Goal: Transaction & Acquisition: Purchase product/service

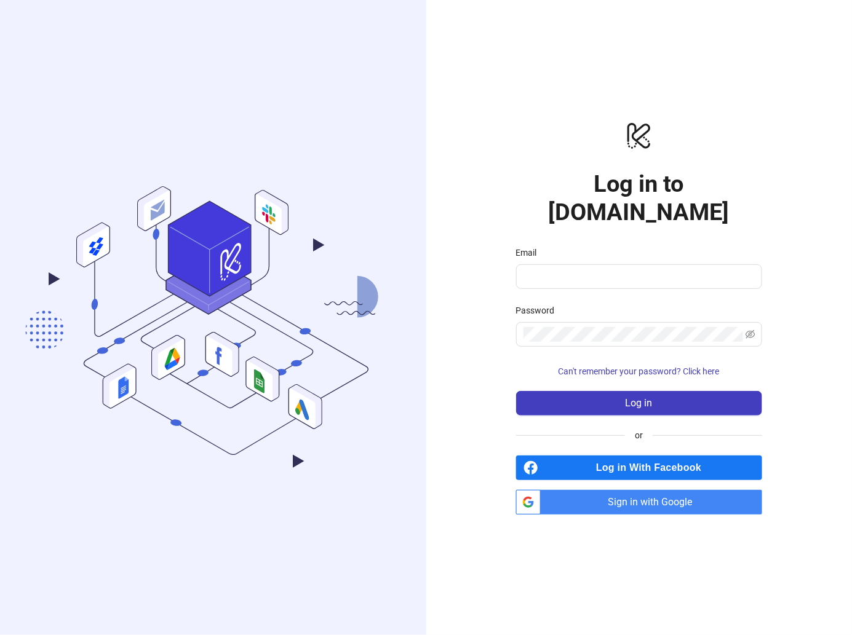
click at [666, 490] on span "Sign in with Google" at bounding box center [654, 502] width 216 height 25
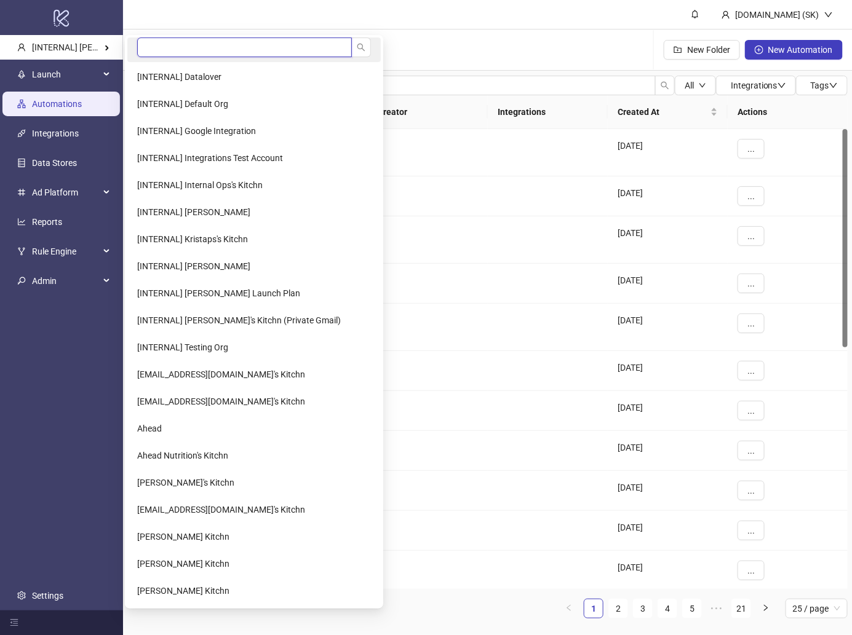
click at [170, 45] on input "search" at bounding box center [244, 48] width 215 height 20
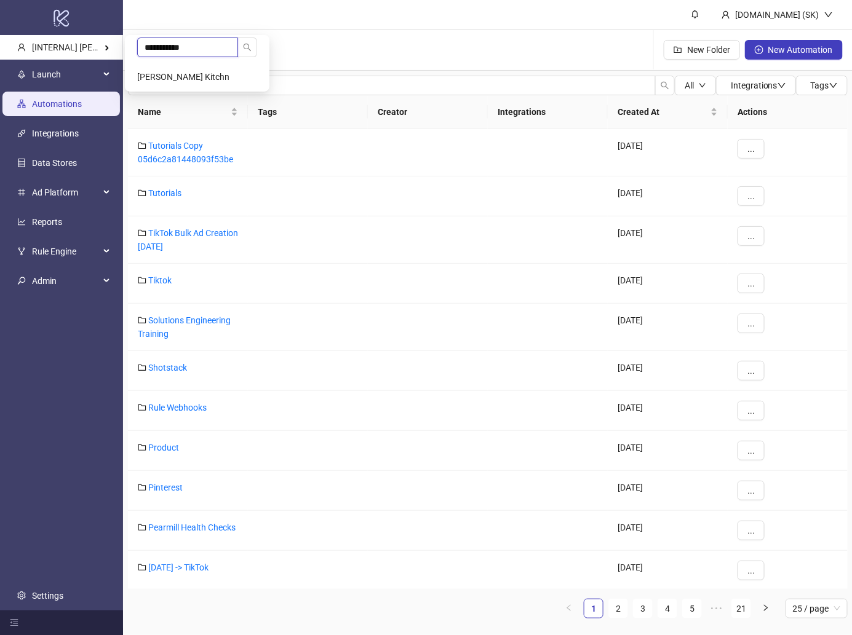
type input "**********"
click at [175, 64] on Kitchn-popup "**********" at bounding box center [197, 63] width 145 height 57
click at [175, 69] on li "[PERSON_NAME] Kitchn" at bounding box center [197, 77] width 140 height 25
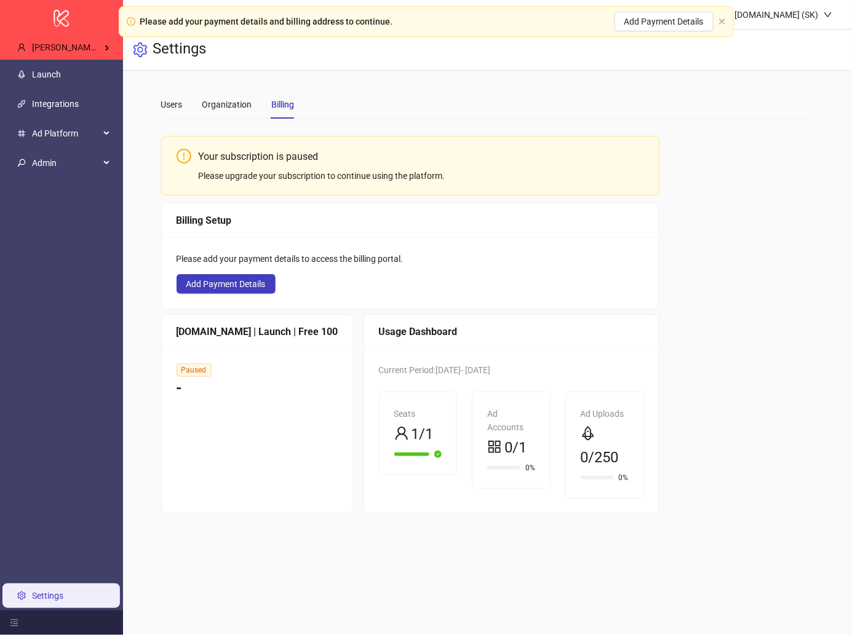
click at [555, 241] on div "Please add your payment details to access the billing portal. Add Payment Detai…" at bounding box center [410, 272] width 497 height 71
click at [642, 184] on div "Your subscription is paused Please upgrade your subscription to continue using …" at bounding box center [487, 322] width 653 height 386
click at [61, 77] on link "Launch" at bounding box center [46, 74] width 29 height 10
click at [566, 198] on div "Your subscription is paused Please upgrade your subscription to continue using …" at bounding box center [410, 325] width 498 height 378
click at [84, 157] on span "Admin" at bounding box center [66, 163] width 68 height 25
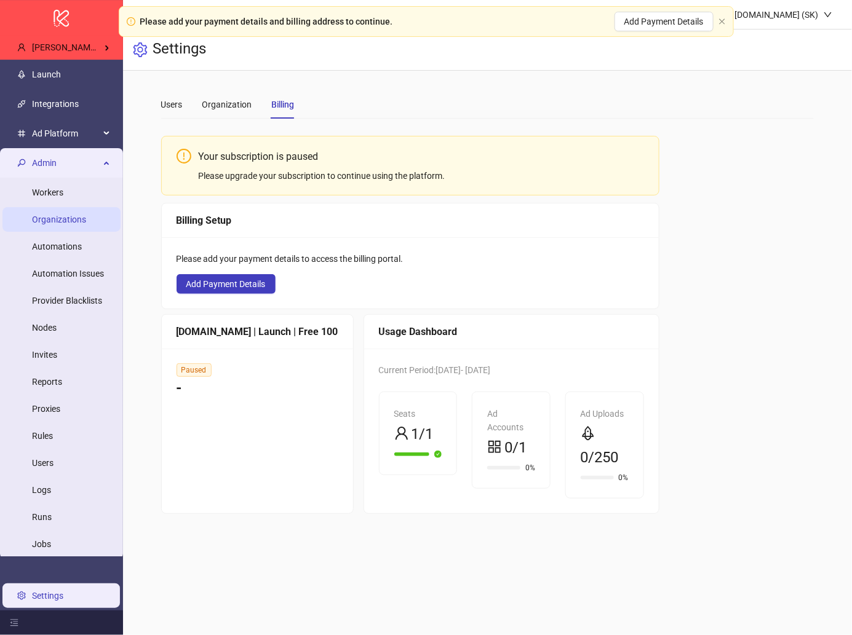
click at [56, 215] on link "Organizations" at bounding box center [59, 220] width 54 height 10
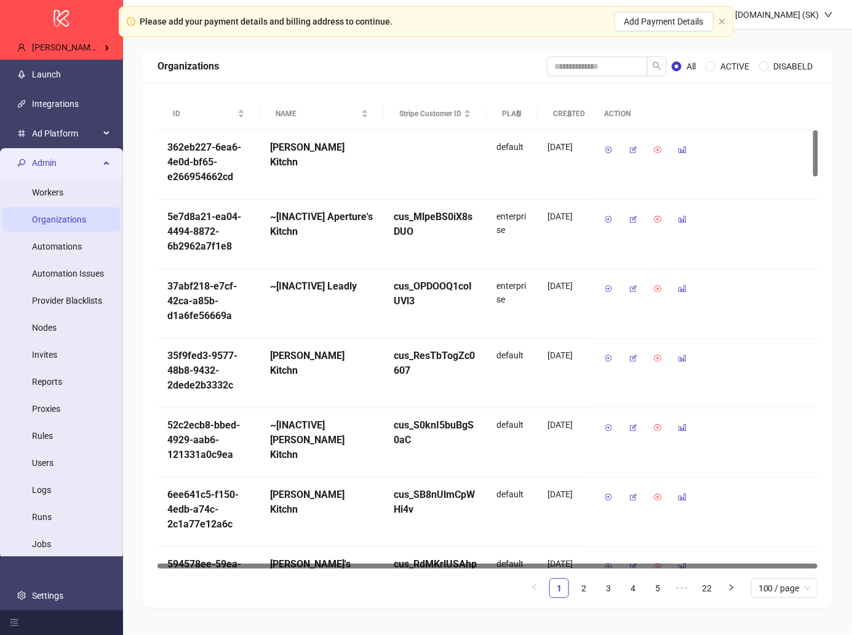
click at [401, 54] on div "Organizations All ACTIVE DISABELD" at bounding box center [488, 66] width 690 height 34
click at [61, 79] on link "Launch" at bounding box center [46, 74] width 29 height 10
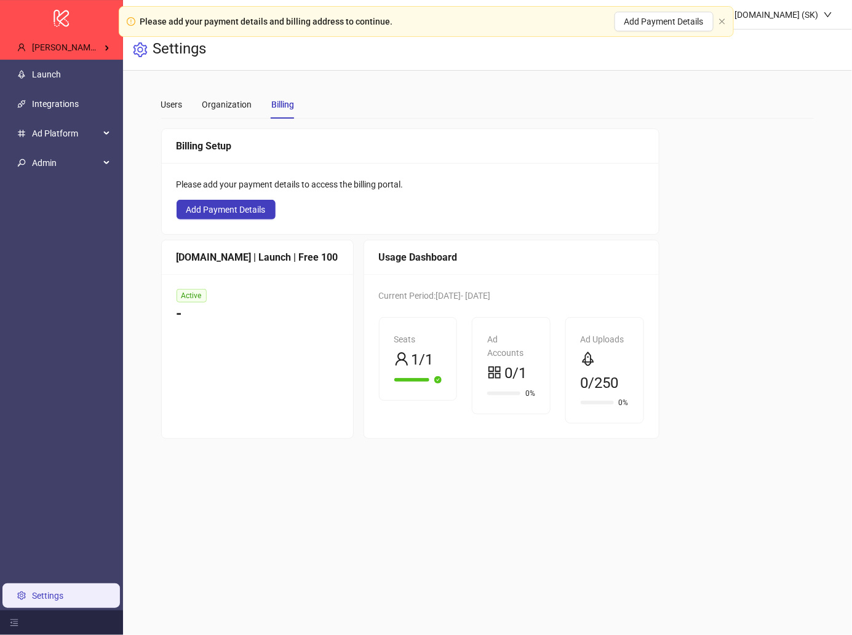
click at [229, 303] on div "-" at bounding box center [258, 314] width 162 height 23
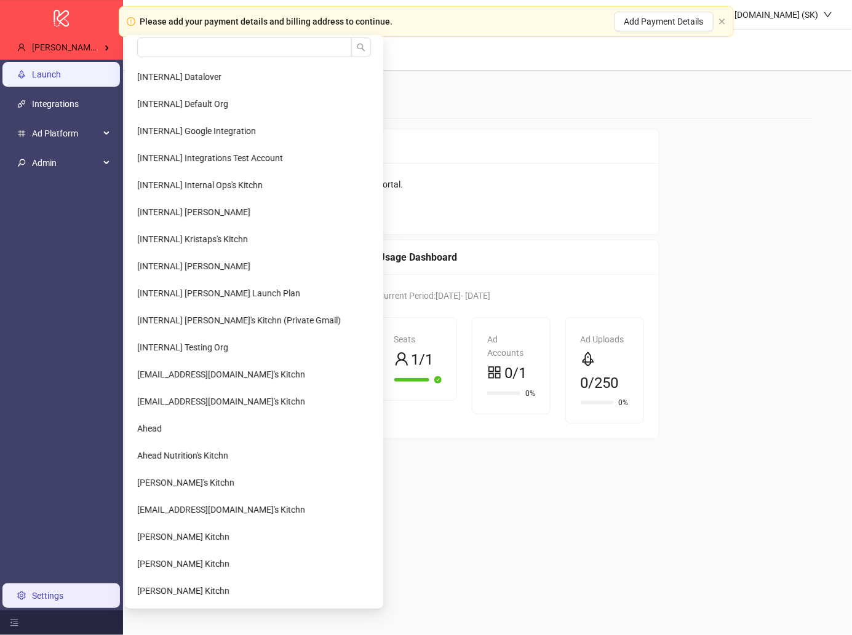
click at [61, 69] on link "Launch" at bounding box center [46, 74] width 29 height 10
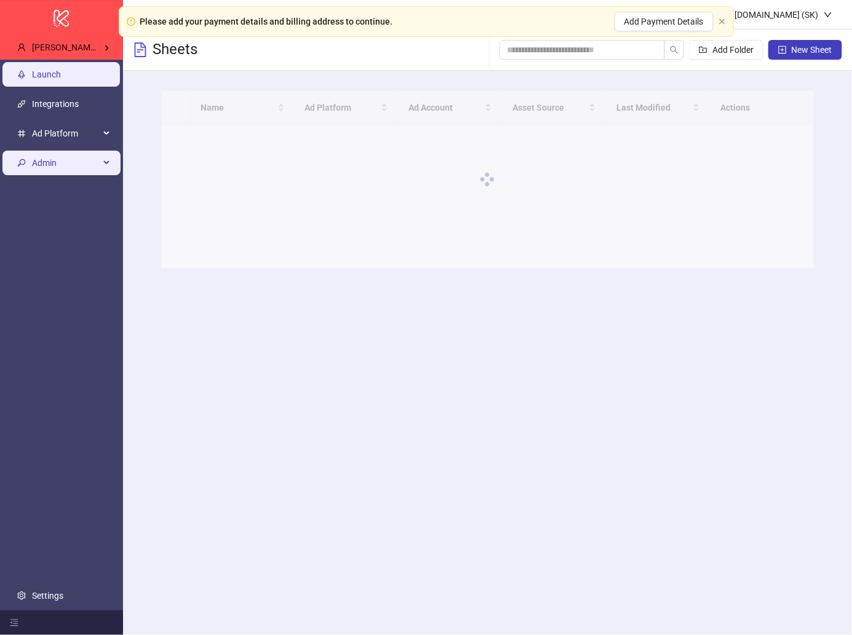
click at [81, 157] on span "Admin" at bounding box center [66, 163] width 68 height 25
click at [74, 164] on span "Admin" at bounding box center [66, 163] width 68 height 25
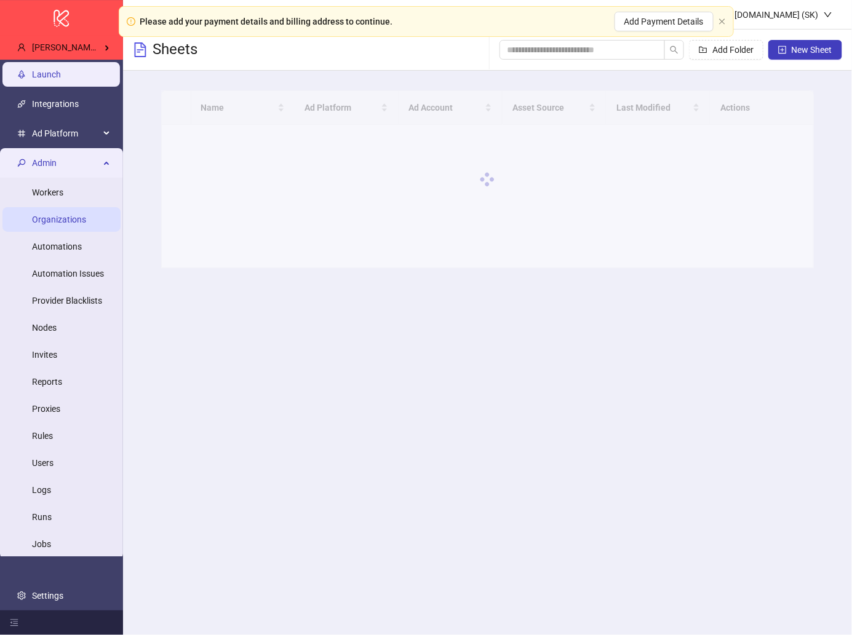
click at [61, 224] on link "Organizations" at bounding box center [59, 220] width 54 height 10
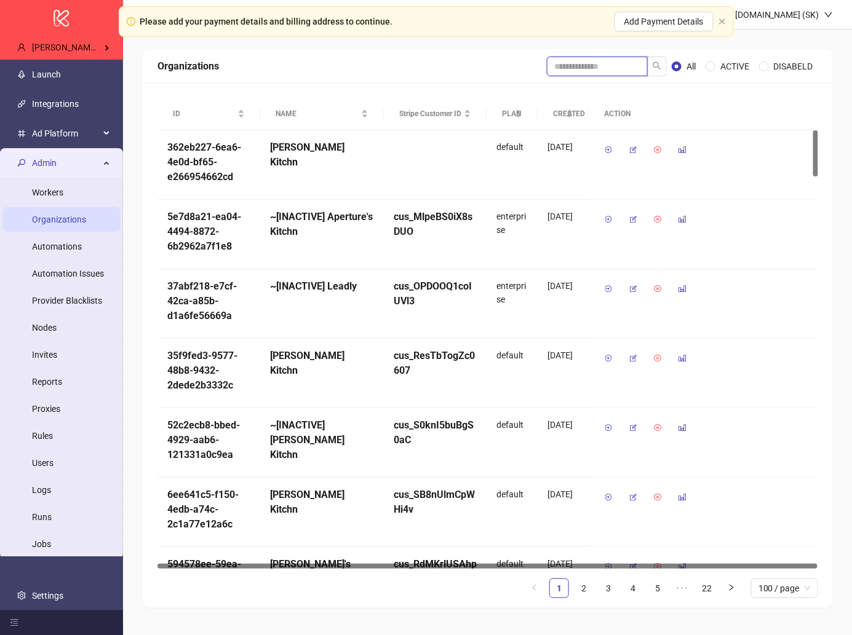
click at [589, 71] on input "search" at bounding box center [597, 67] width 101 height 20
type input "**********"
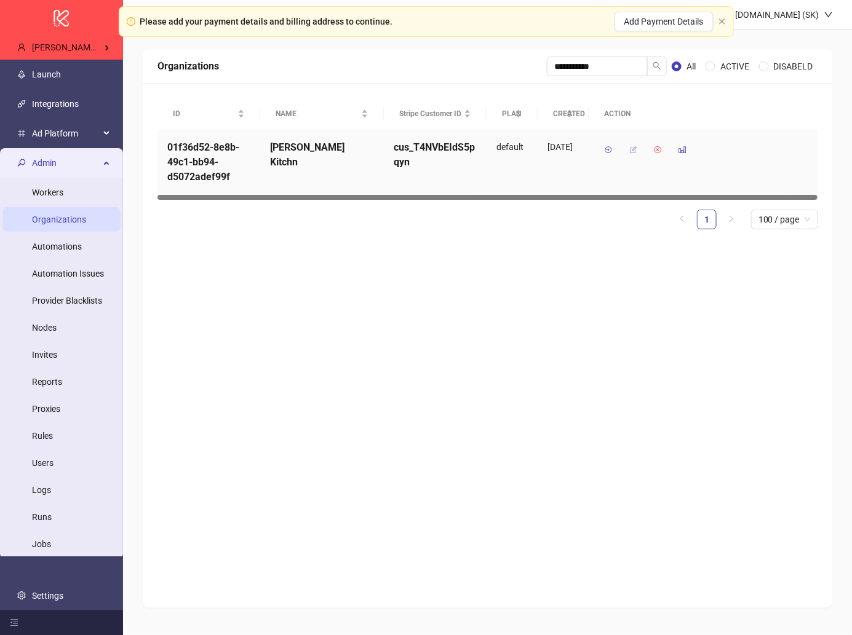
click at [634, 149] on icon "button" at bounding box center [633, 150] width 9 height 9
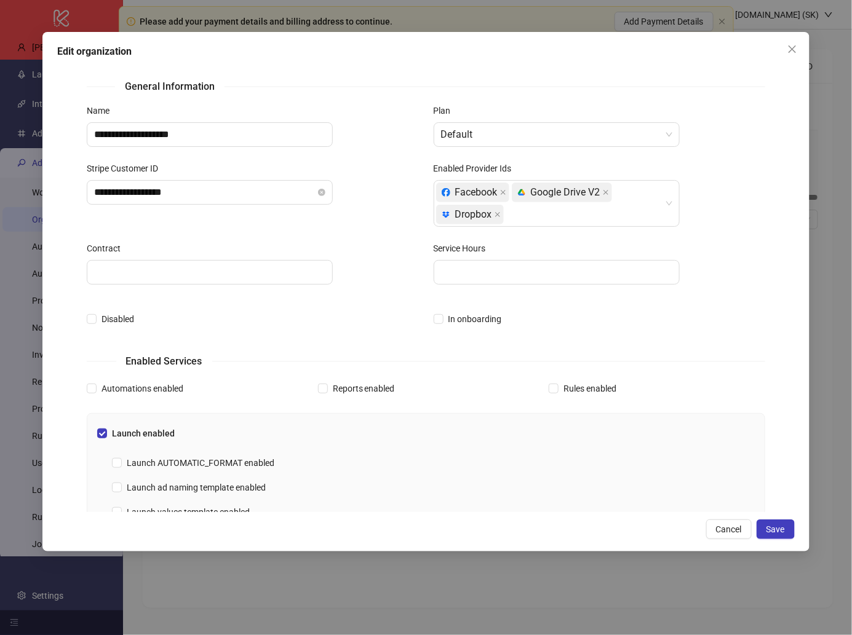
scroll to position [313, 0]
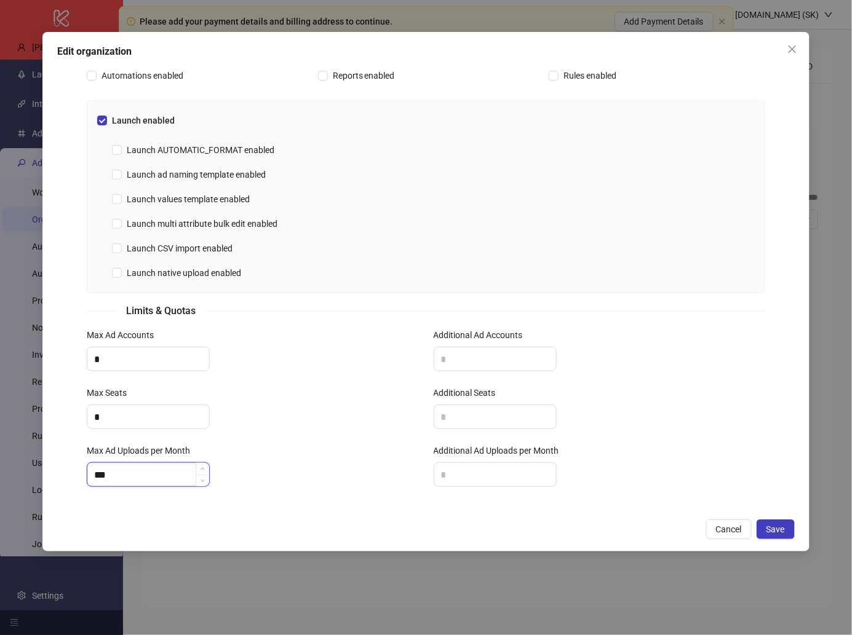
click at [143, 476] on input "***" at bounding box center [148, 474] width 122 height 23
type input "*"
click at [478, 458] on div "Additional Ad Uploads per Month" at bounding box center [599, 453] width 331 height 18
click at [468, 471] on input "Additional Ad Uploads per Month" at bounding box center [495, 474] width 122 height 23
type input "***"
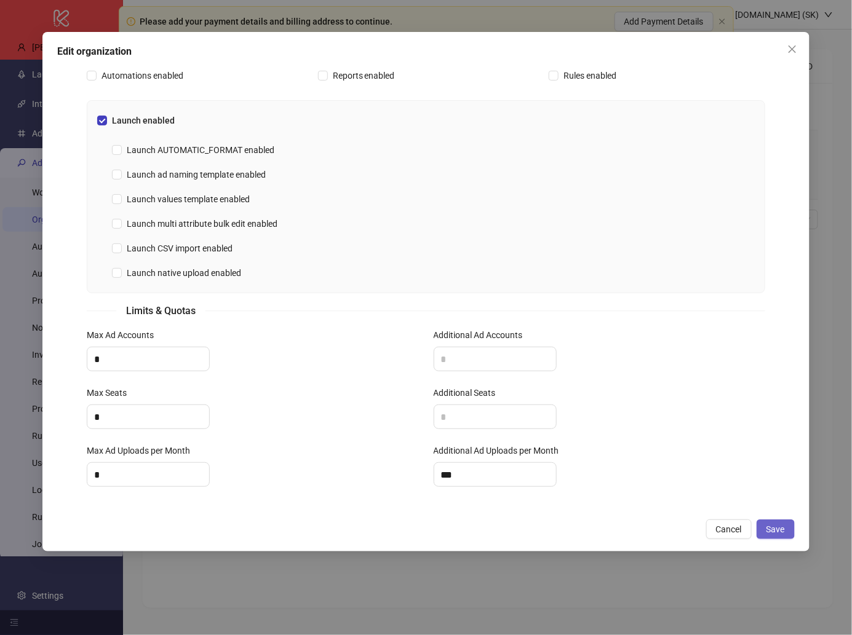
click at [777, 526] on span "Save" at bounding box center [775, 530] width 18 height 10
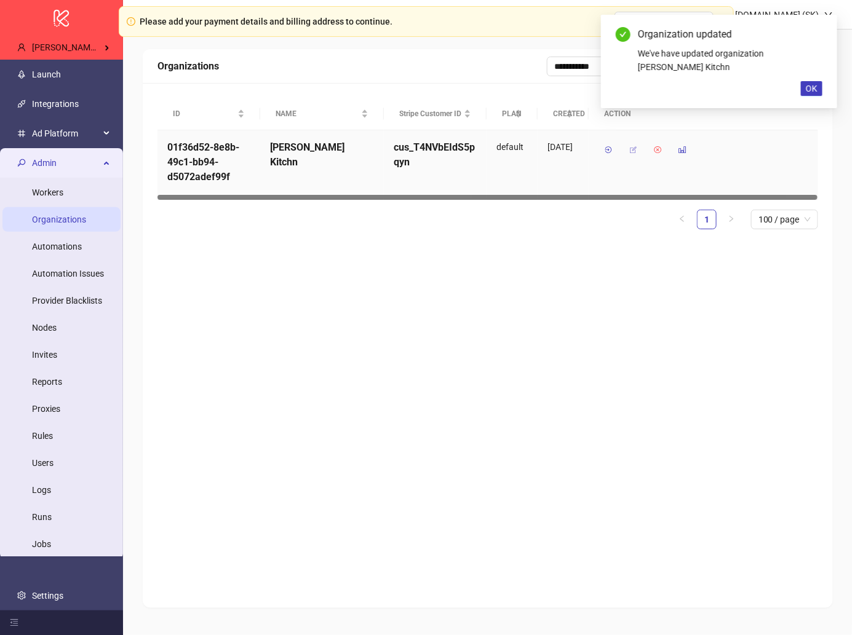
click at [633, 149] on icon "button" at bounding box center [633, 150] width 9 height 9
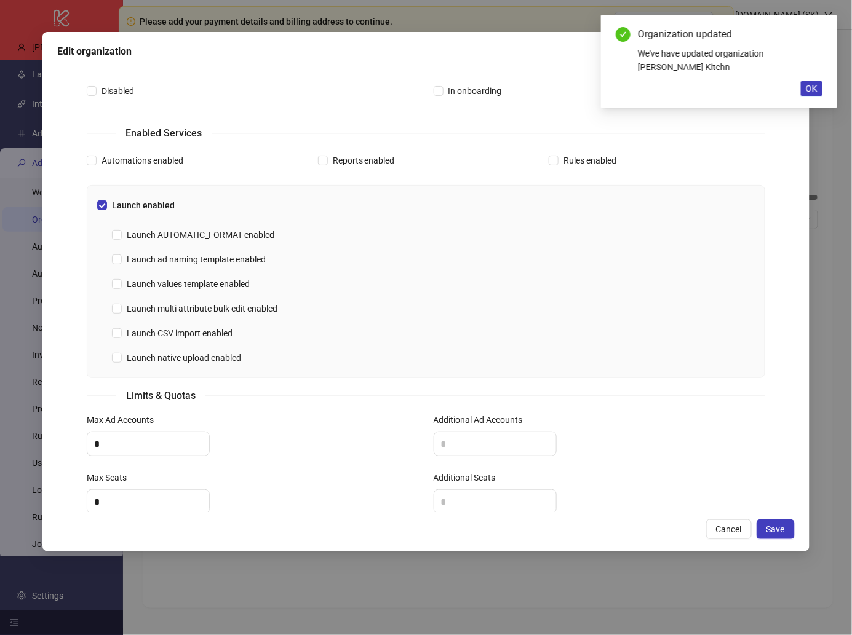
scroll to position [229, 0]
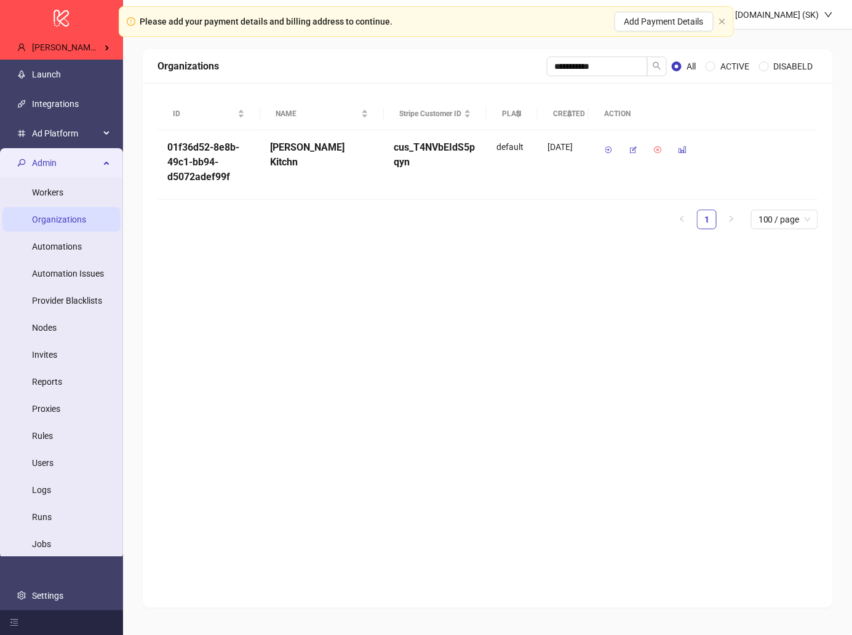
click at [254, 306] on div "**********" at bounding box center [488, 328] width 690 height 559
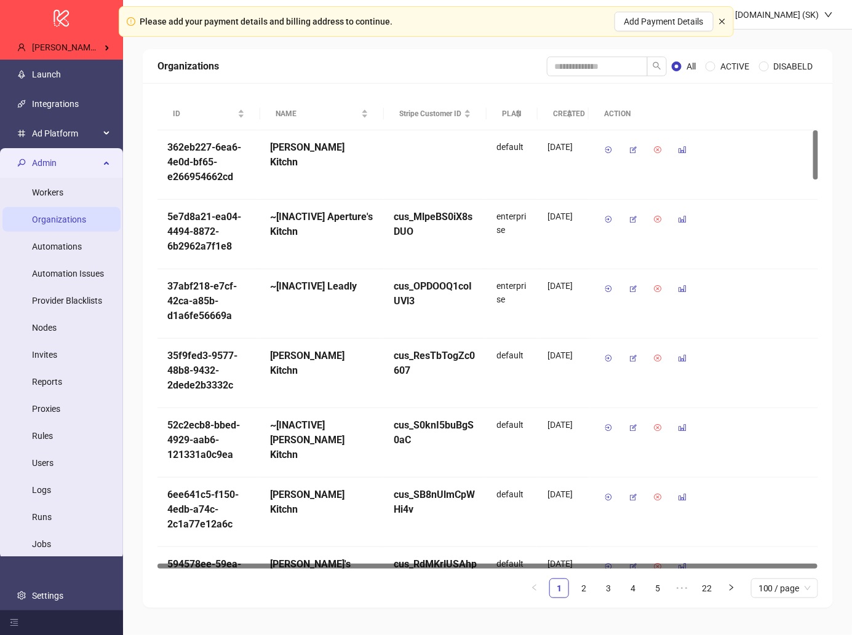
click at [720, 22] on icon "close" at bounding box center [721, 21] width 7 height 7
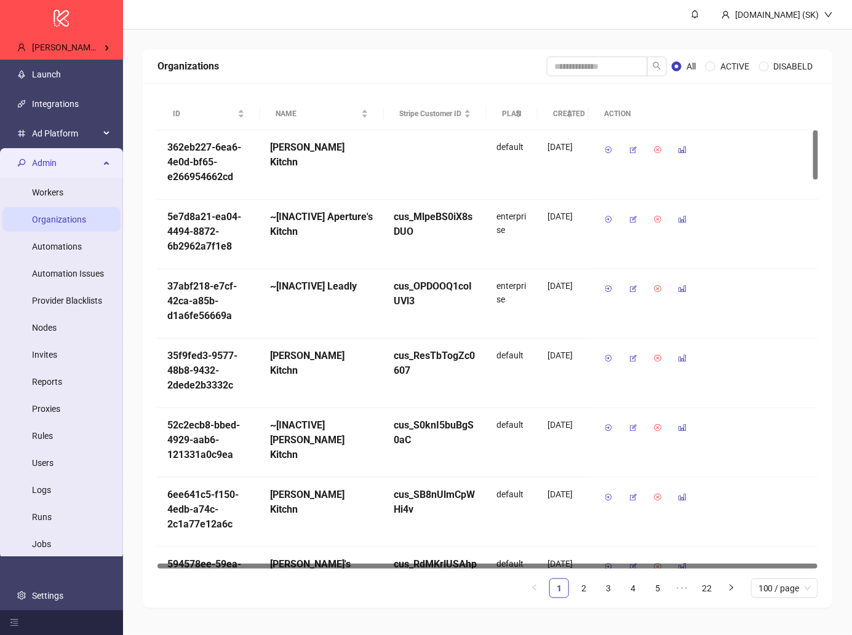
click at [89, 165] on span "Admin" at bounding box center [66, 163] width 68 height 25
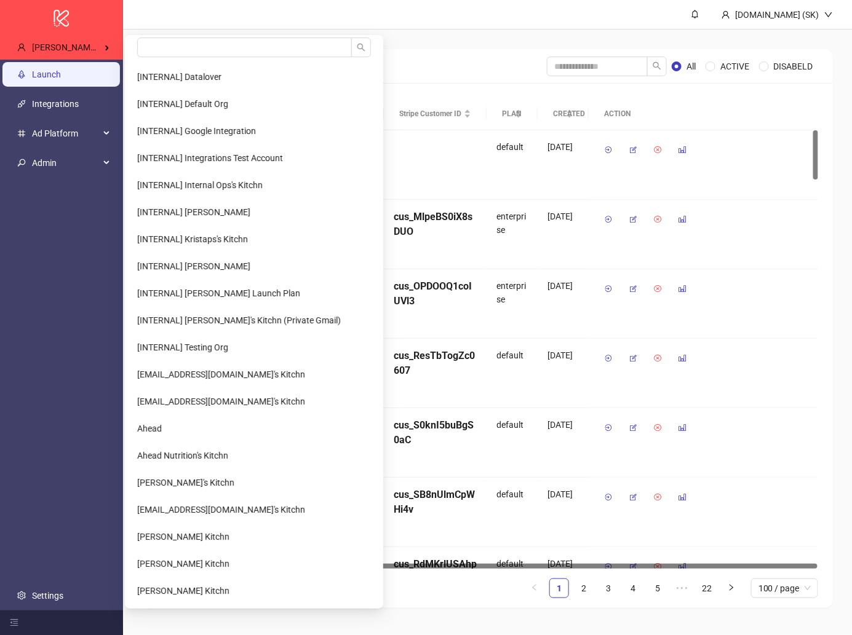
click at [61, 79] on link "Launch" at bounding box center [46, 74] width 29 height 10
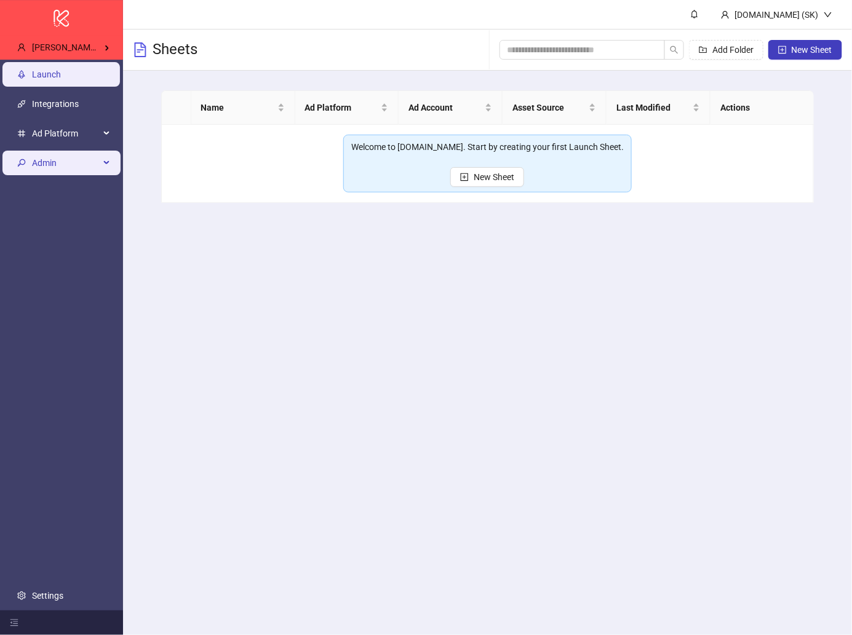
click at [91, 168] on span "Admin" at bounding box center [66, 163] width 68 height 25
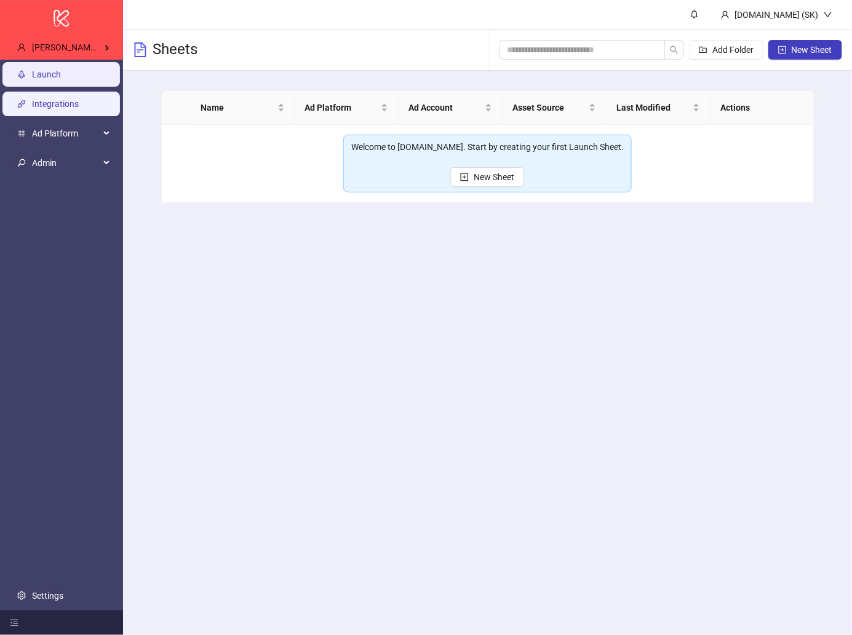
click at [73, 106] on link "Integrations" at bounding box center [55, 104] width 47 height 10
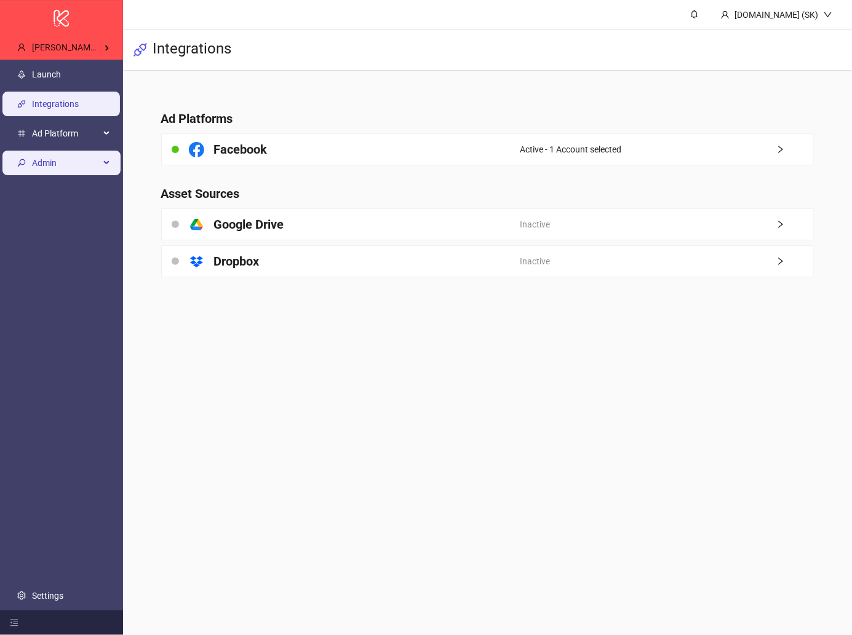
click at [69, 167] on span "Admin" at bounding box center [66, 163] width 68 height 25
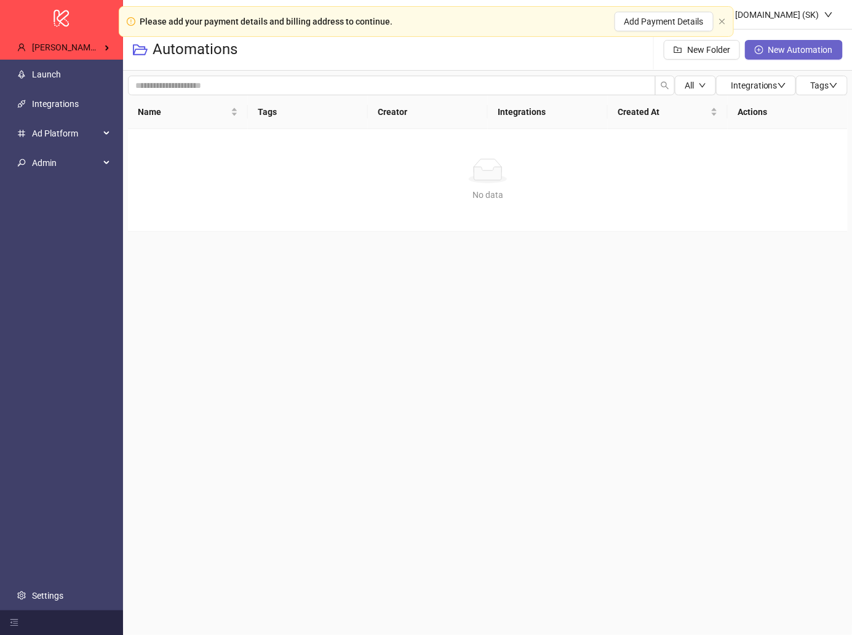
click at [780, 56] on button "New Automation" at bounding box center [794, 50] width 98 height 20
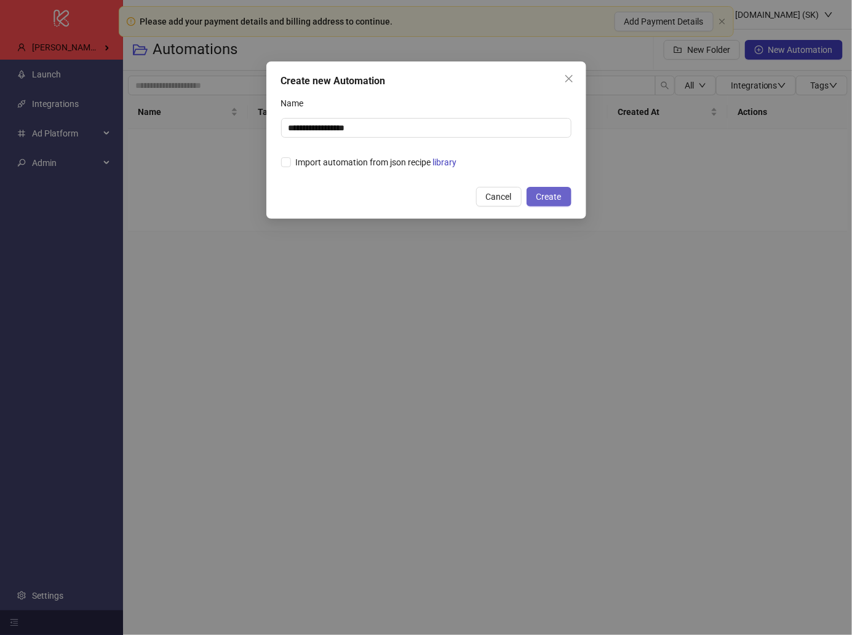
click at [565, 194] on button "Create" at bounding box center [548, 197] width 45 height 20
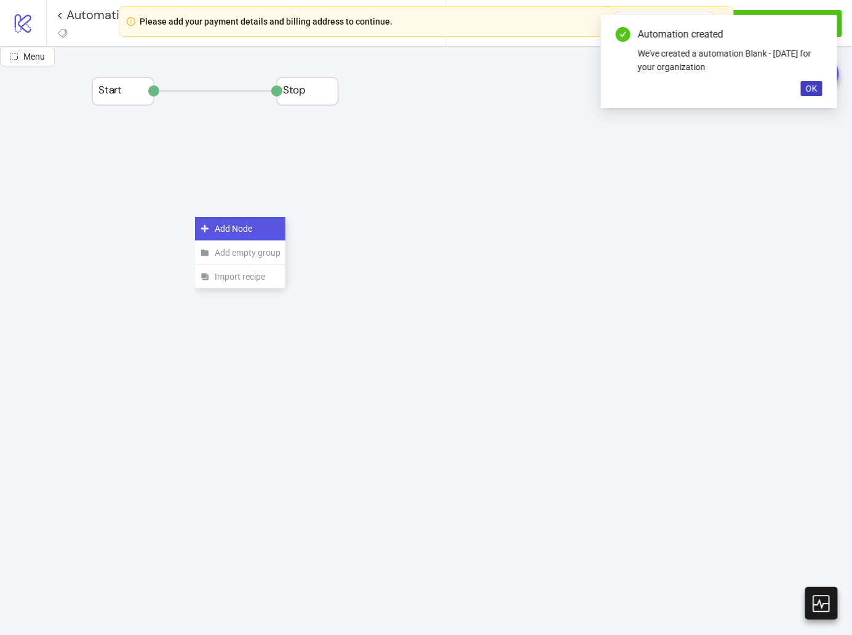
click at [195, 217] on div "Add Node" at bounding box center [240, 229] width 90 height 24
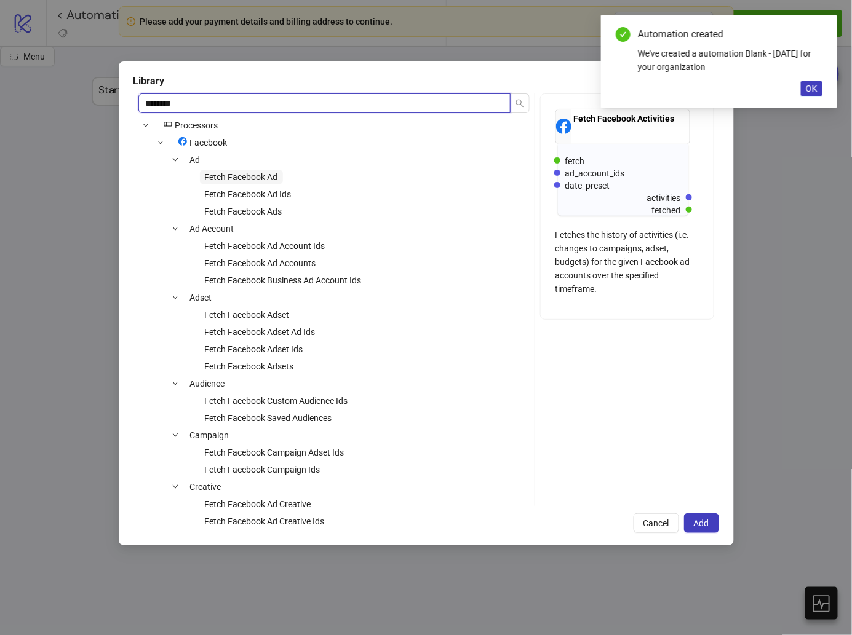
type input "********"
click at [240, 180] on span "Fetch Facebook Ad" at bounding box center [241, 177] width 73 height 10
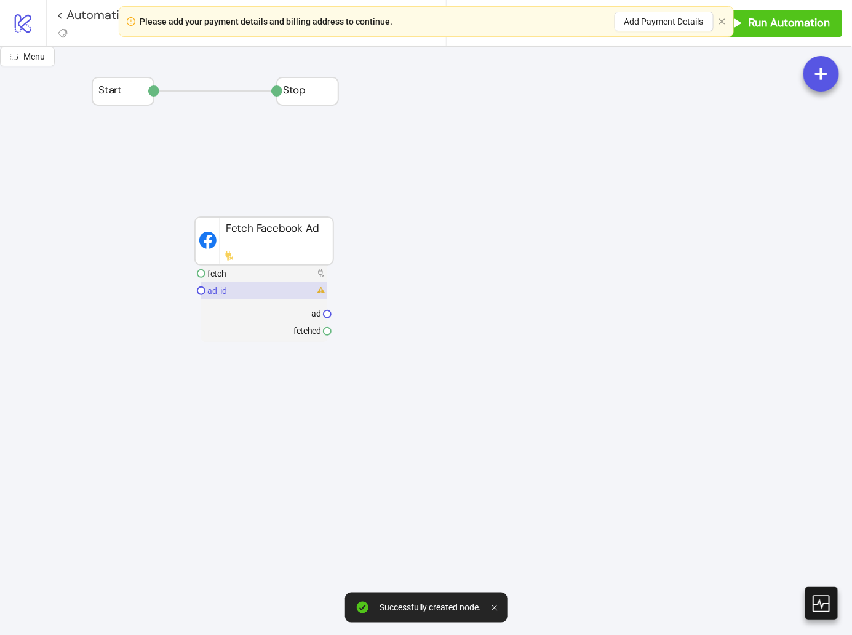
click at [242, 284] on rect at bounding box center [264, 290] width 126 height 17
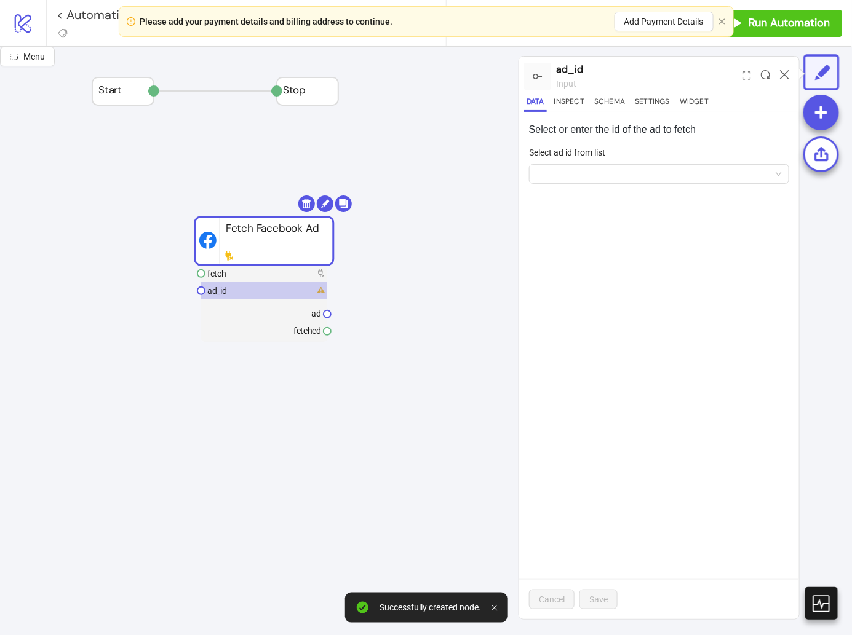
click at [605, 186] on form "Select ad id from list" at bounding box center [659, 172] width 260 height 53
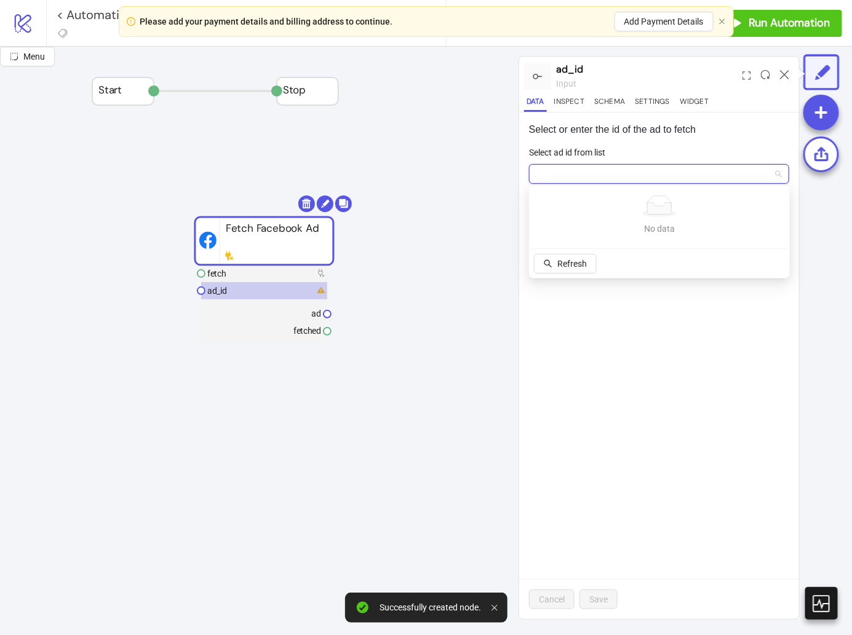
click at [605, 177] on input "Select ad id from list" at bounding box center [653, 174] width 234 height 18
paste input "******"
type input "******"
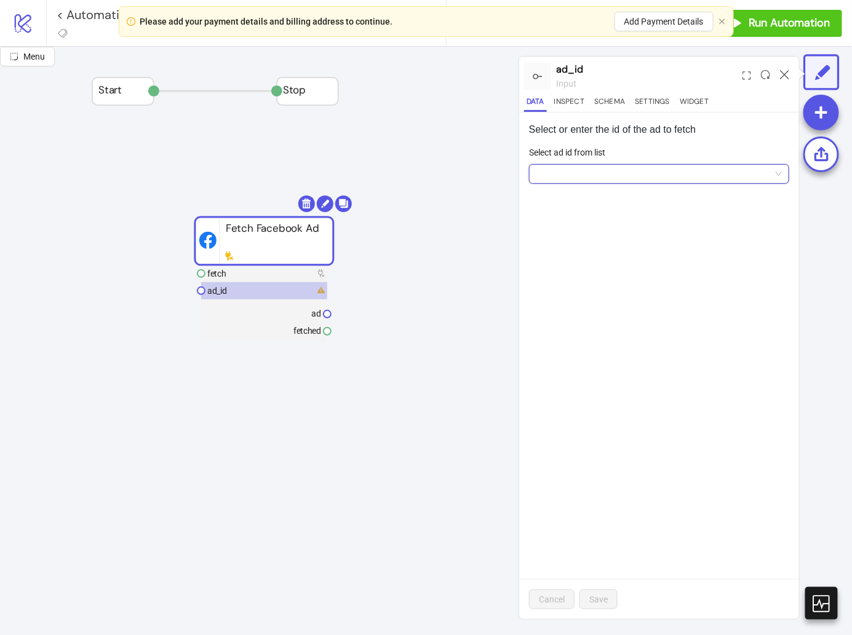
paste input "**********"
type input "**********"
click at [637, 260] on span "Add new ID" at bounding box center [632, 264] width 43 height 10
click at [600, 607] on button "Save" at bounding box center [598, 600] width 38 height 20
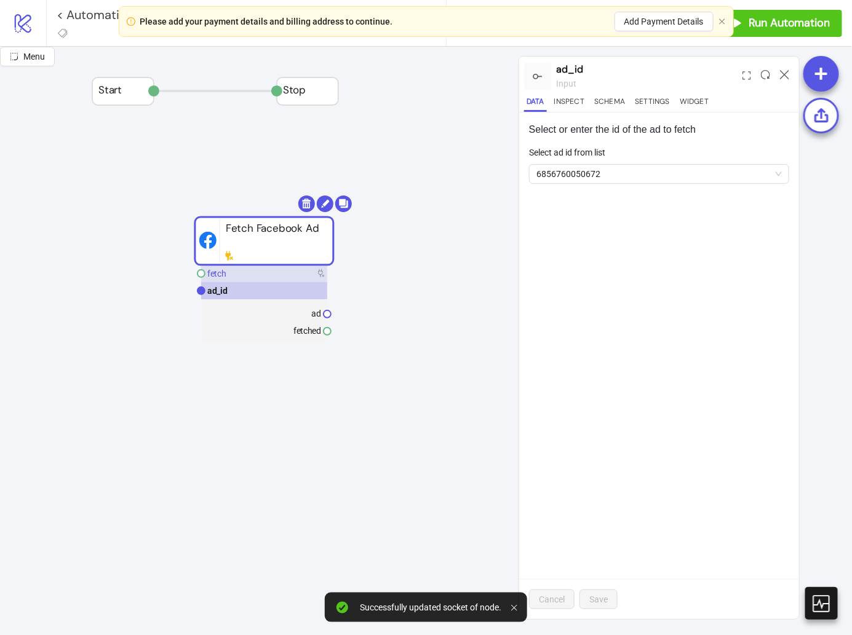
click at [276, 268] on rect at bounding box center [264, 273] width 126 height 17
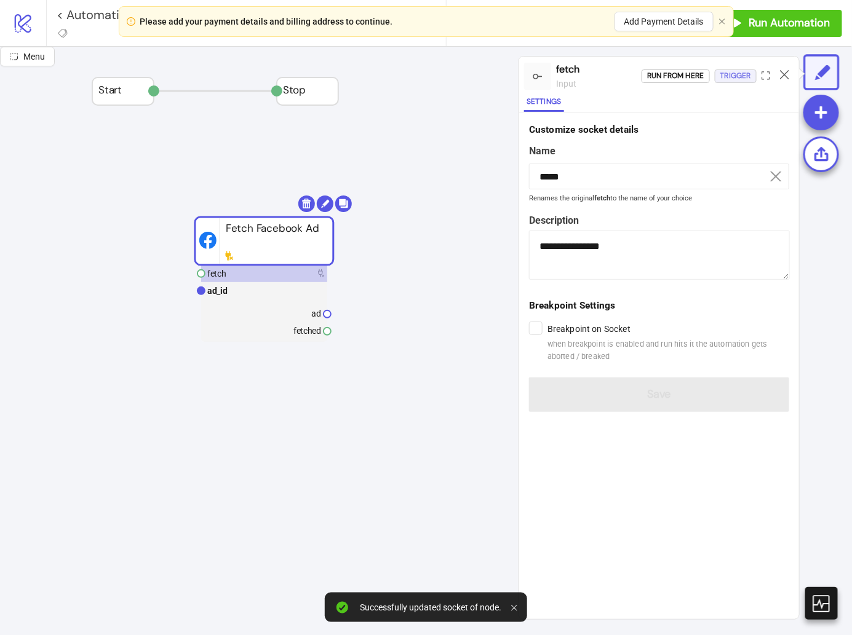
click at [727, 82] on div "Trigger" at bounding box center [735, 76] width 31 height 14
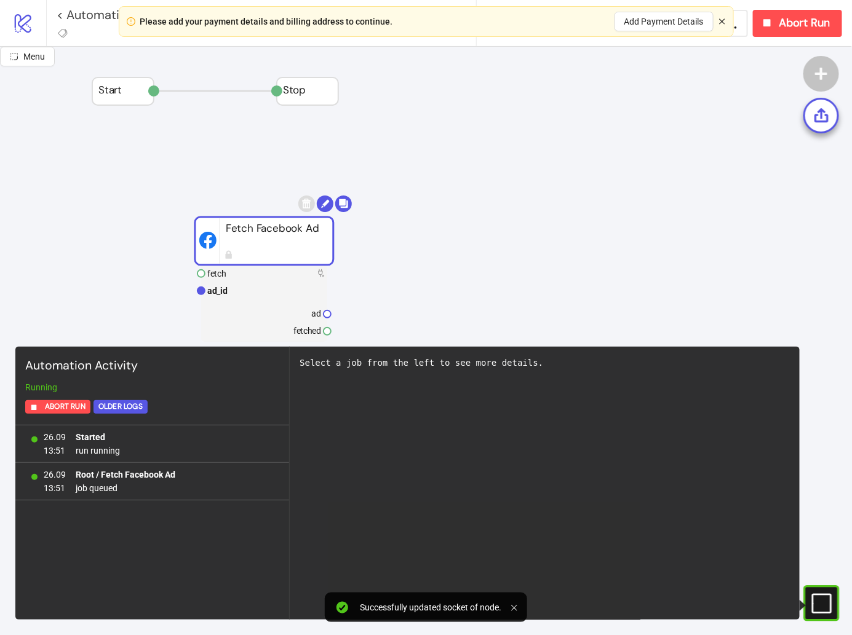
click at [721, 18] on icon "close" at bounding box center [721, 21] width 7 height 7
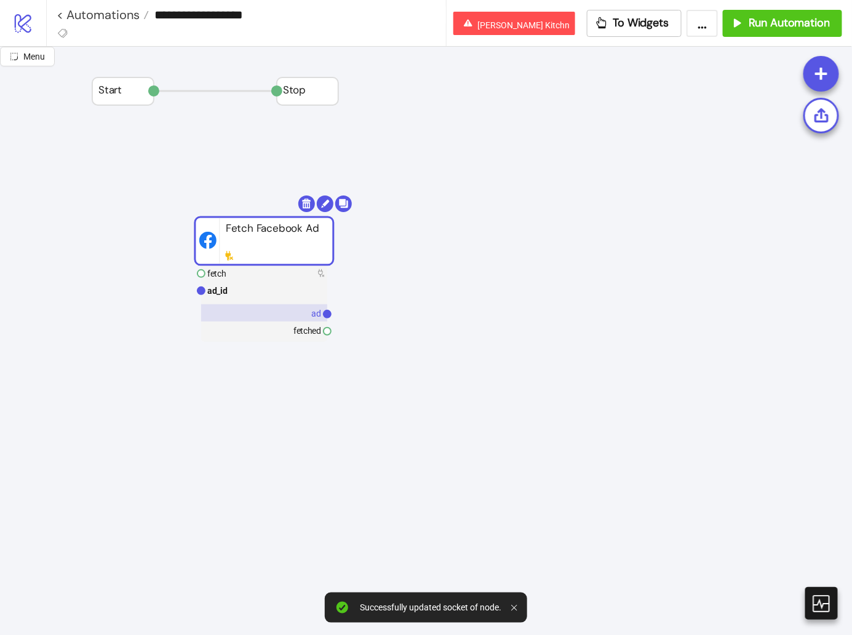
click at [268, 310] on rect at bounding box center [264, 312] width 126 height 17
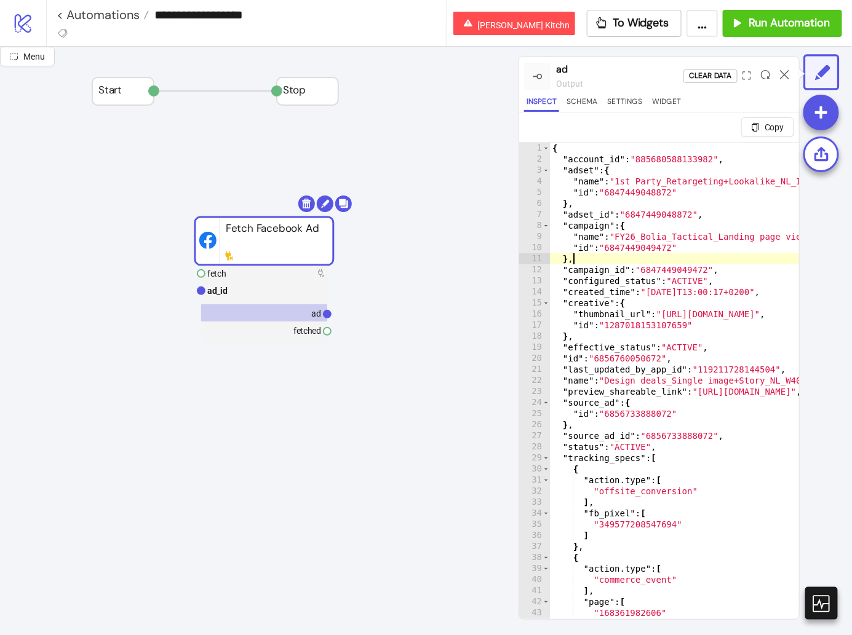
type textarea "**********"
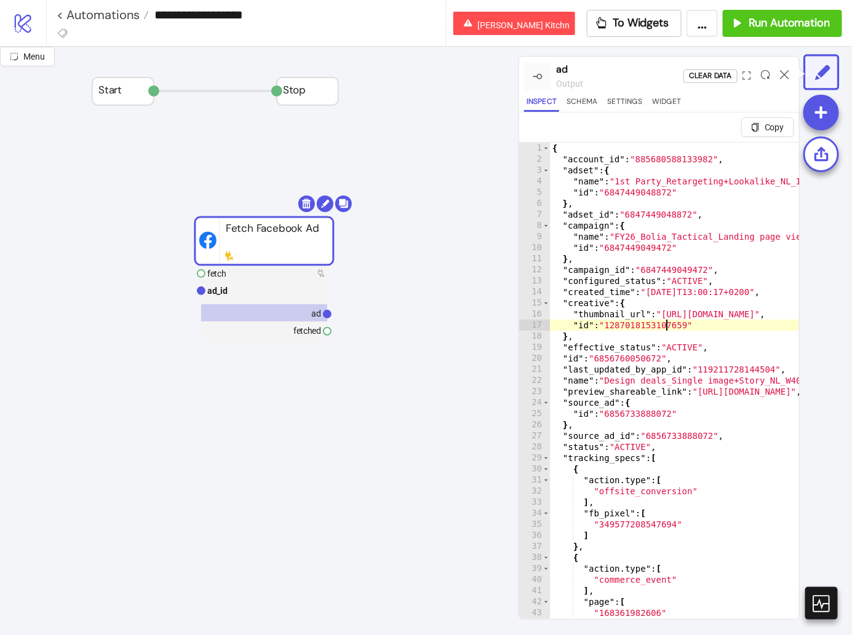
click at [418, 276] on div "Add Node" at bounding box center [463, 288] width 90 height 24
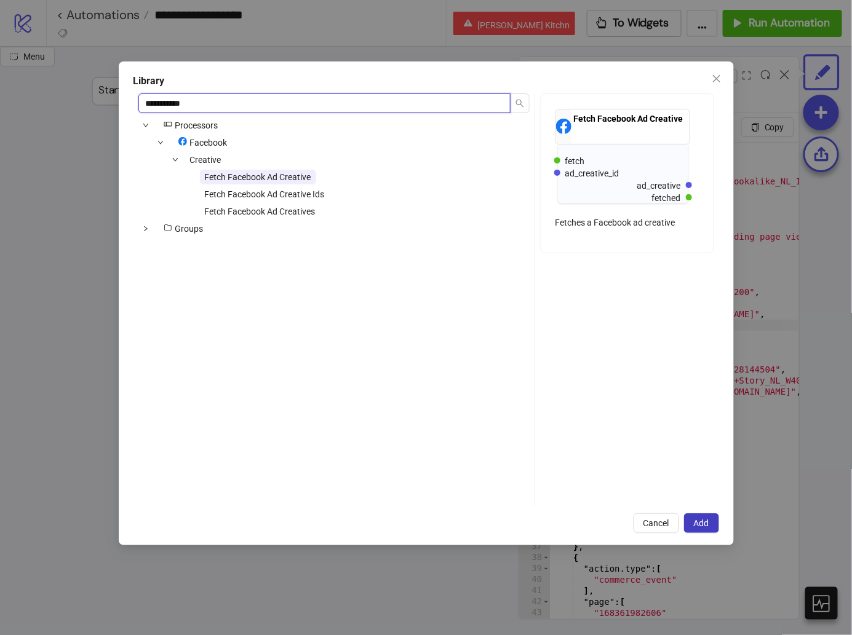
type input "**********"
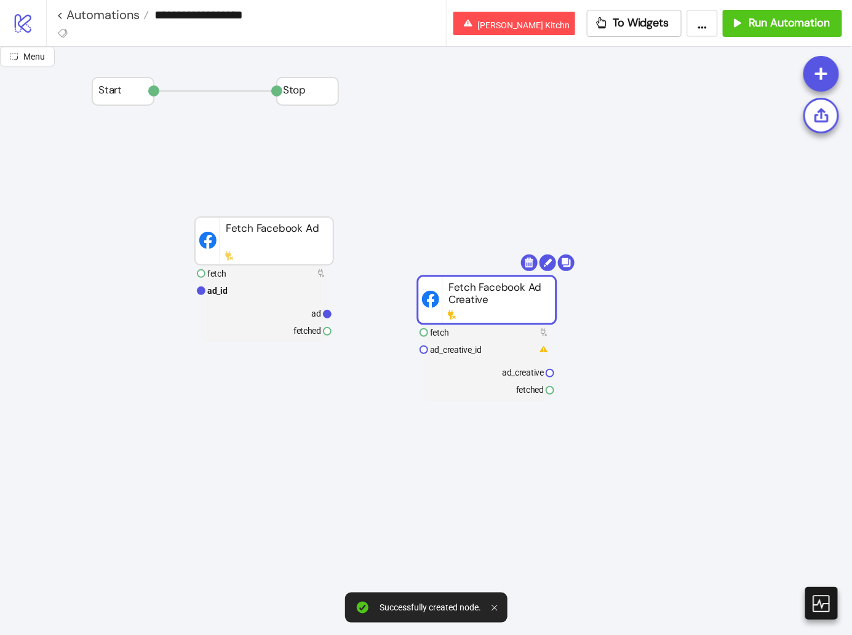
drag, startPoint x: 469, startPoint y: 304, endPoint x: 454, endPoint y: 273, distance: 34.9
click at [454, 276] on rect at bounding box center [487, 300] width 138 height 48
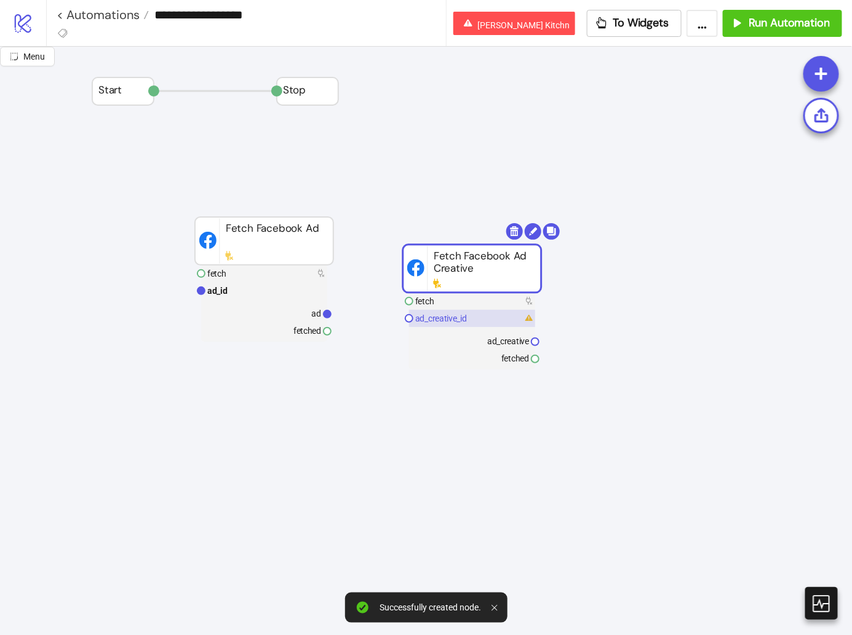
click at [448, 317] on text "ad_creative_id" at bounding box center [441, 319] width 52 height 10
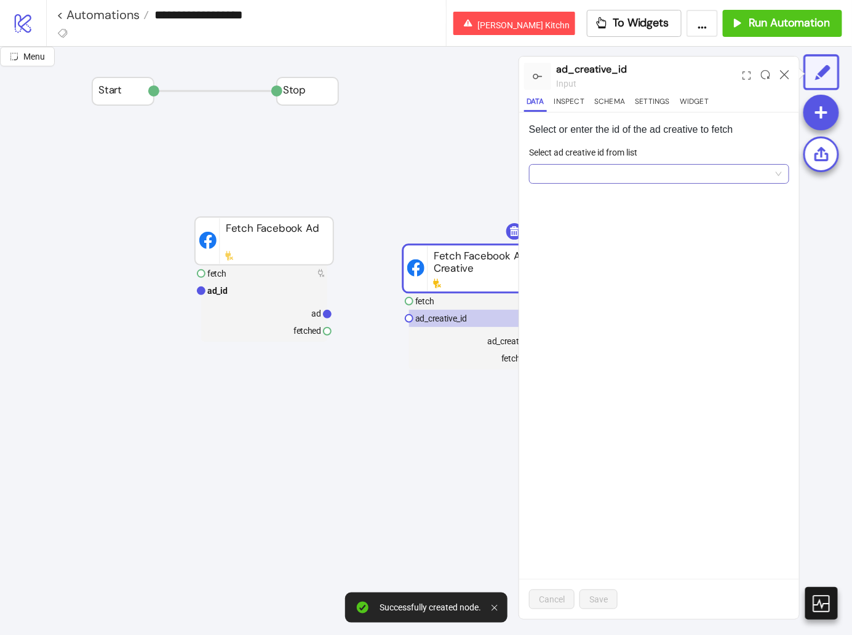
click at [608, 166] on input "Select ad creative id from list" at bounding box center [653, 174] width 234 height 18
paste input "**********"
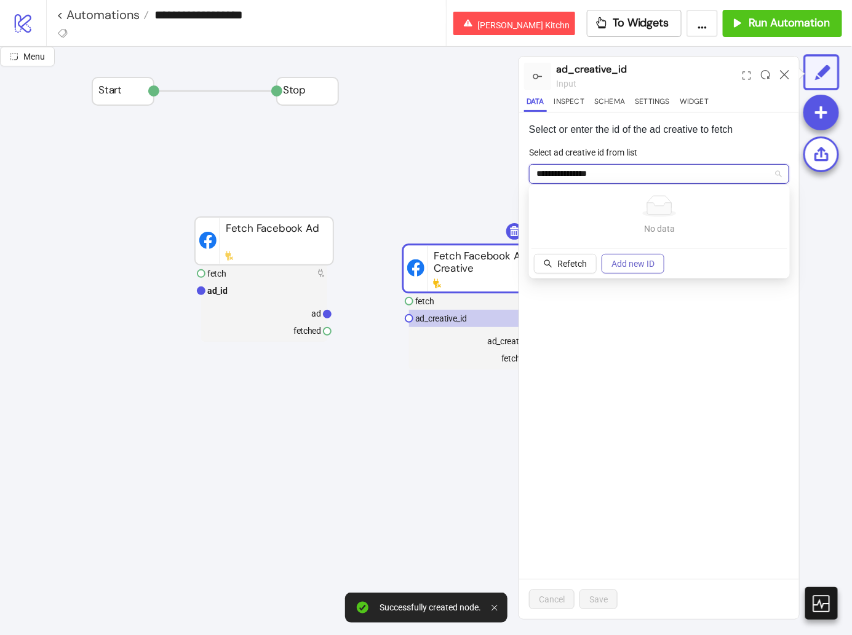
type input "**********"
click at [648, 264] on span "Add new ID" at bounding box center [632, 264] width 43 height 10
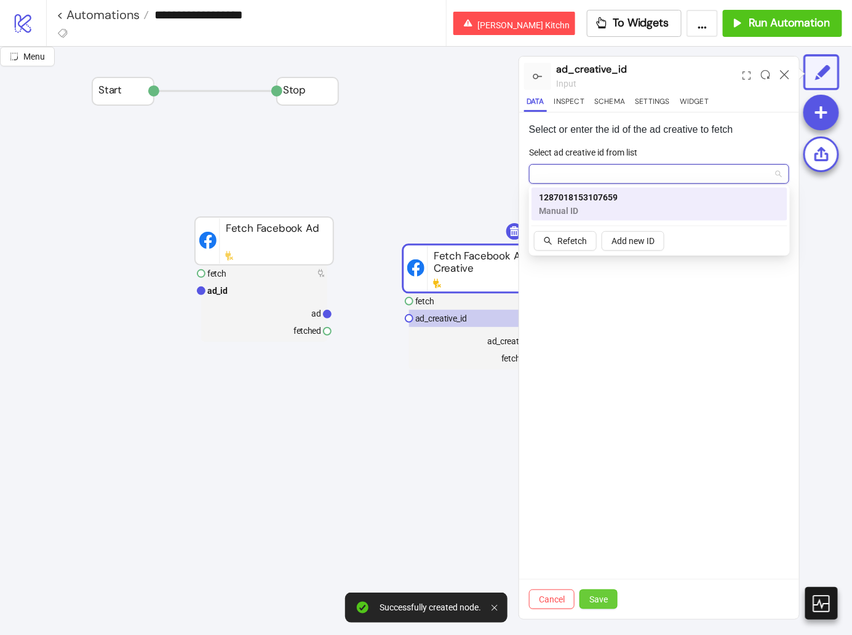
click at [605, 605] on button "Save" at bounding box center [598, 600] width 38 height 20
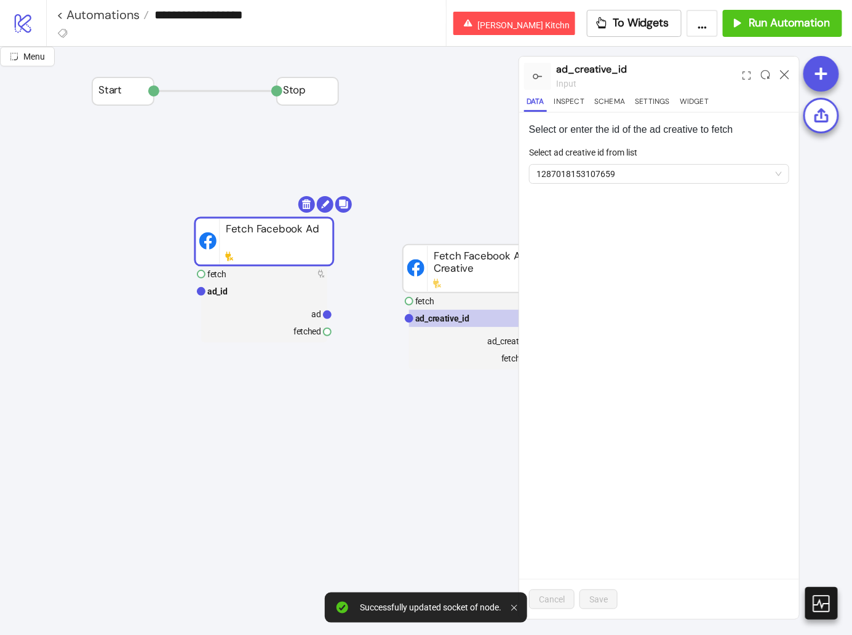
drag, startPoint x: 266, startPoint y: 245, endPoint x: 137, endPoint y: 241, distance: 129.2
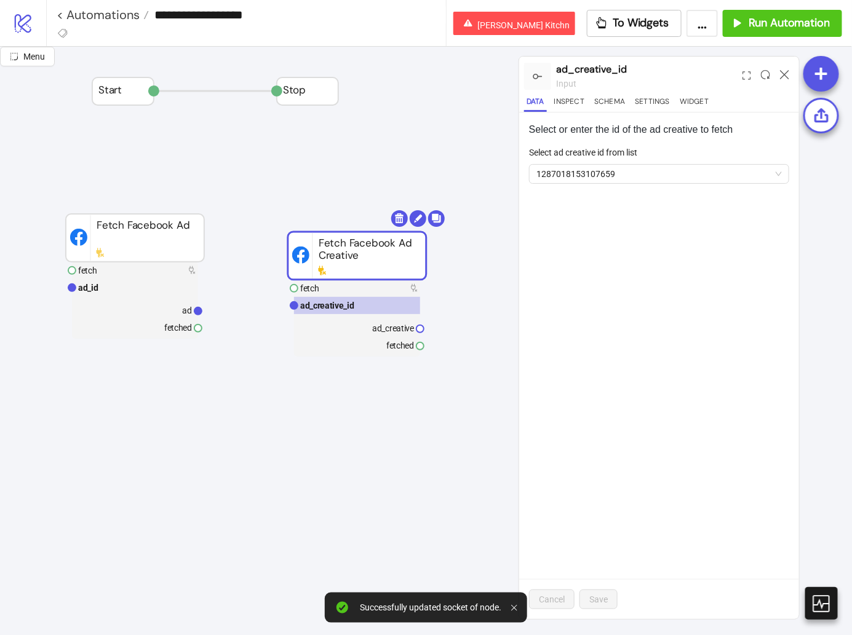
drag, startPoint x: 480, startPoint y: 256, endPoint x: 354, endPoint y: 237, distance: 128.1
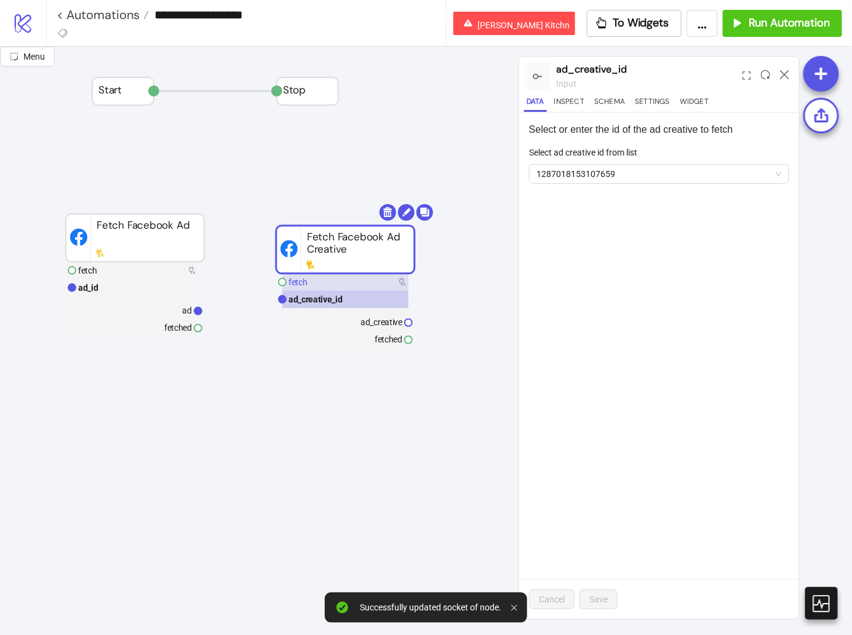
click at [328, 278] on rect at bounding box center [345, 282] width 126 height 17
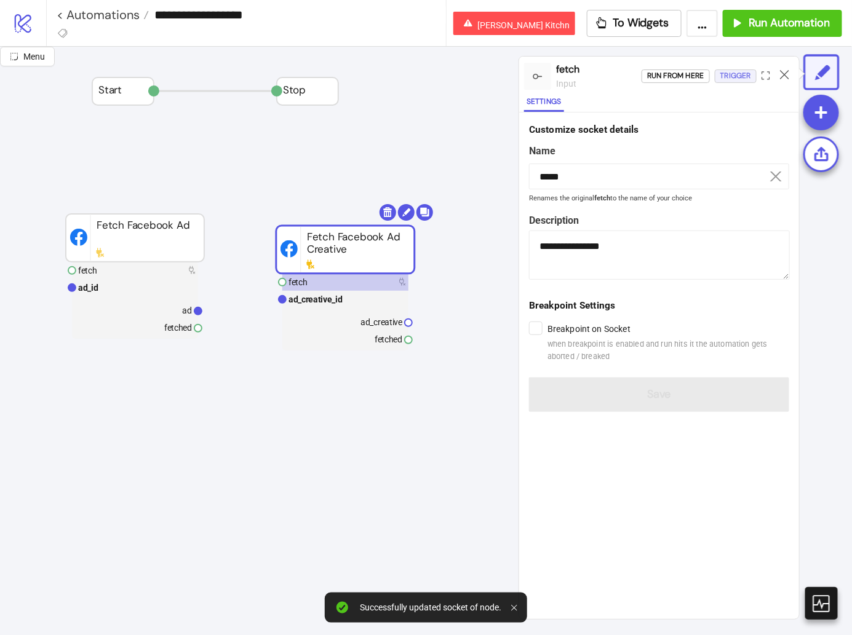
click at [739, 78] on div "Trigger" at bounding box center [735, 76] width 31 height 14
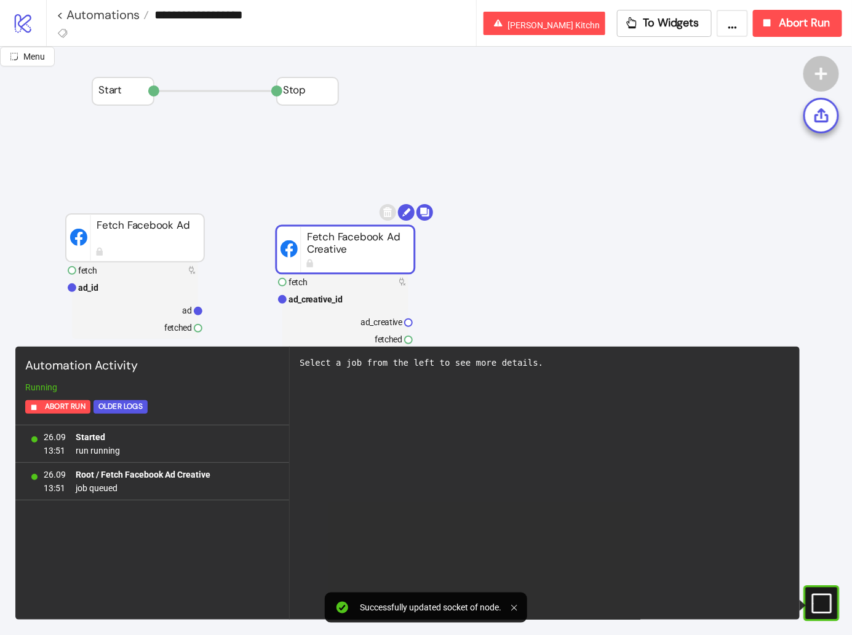
drag, startPoint x: 340, startPoint y: 262, endPoint x: 300, endPoint y: 262, distance: 40.0
click at [300, 262] on rect at bounding box center [345, 250] width 138 height 48
click at [340, 324] on rect at bounding box center [345, 321] width 126 height 17
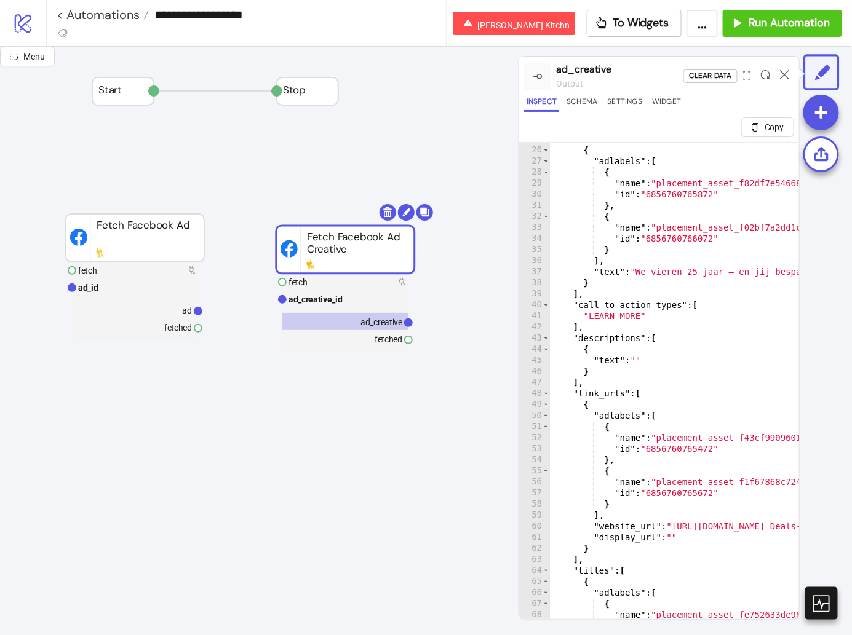
scroll to position [306, 0]
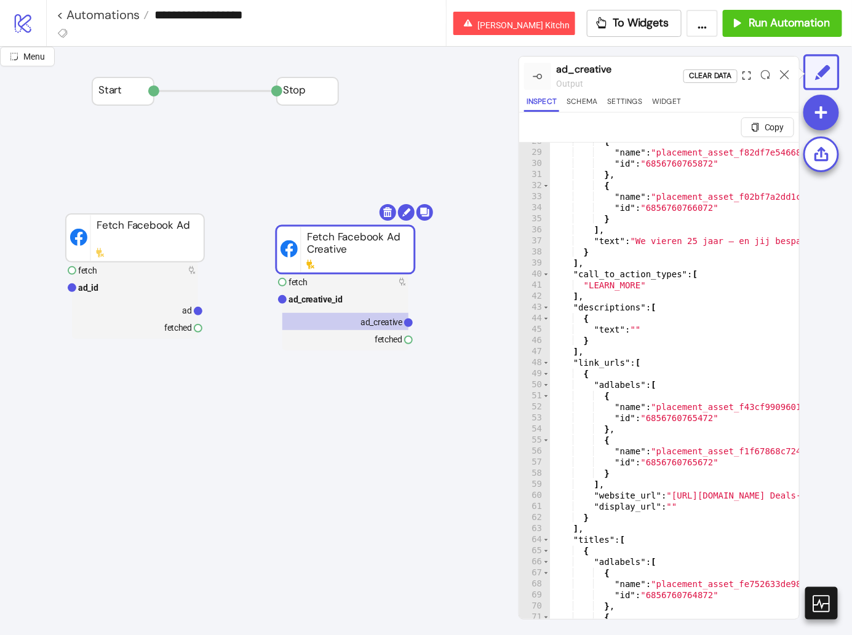
click at [744, 73] on icon "expand" at bounding box center [746, 75] width 9 height 9
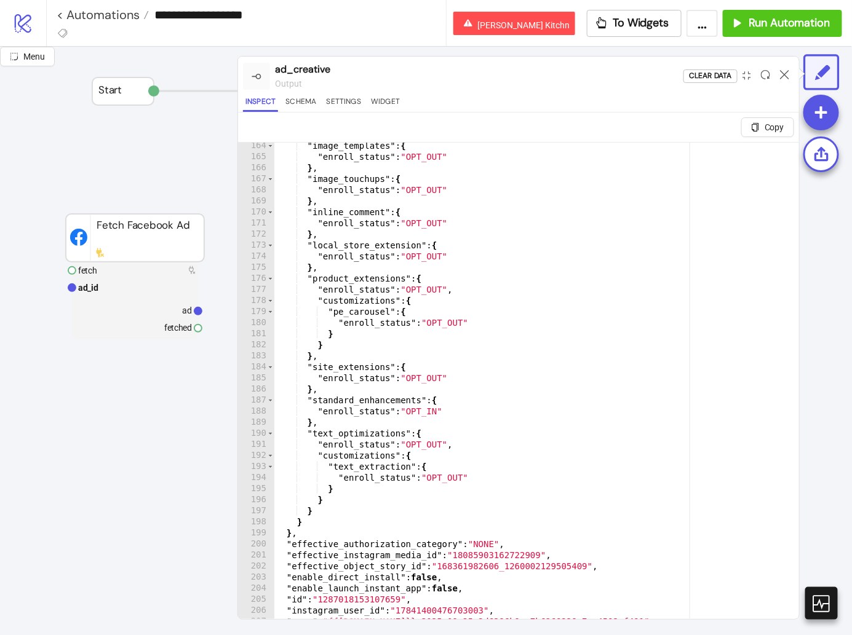
scroll to position [1806, 0]
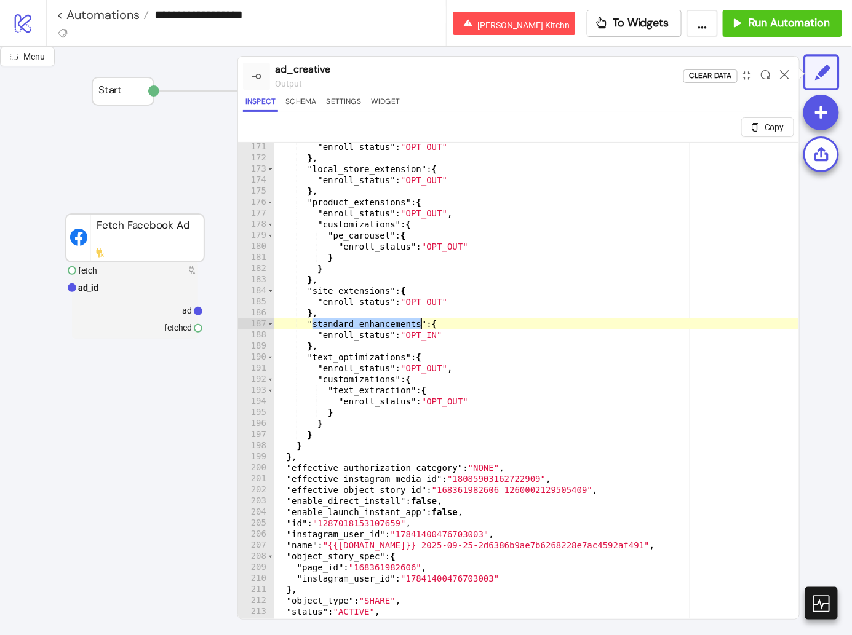
scroll to position [29, 0]
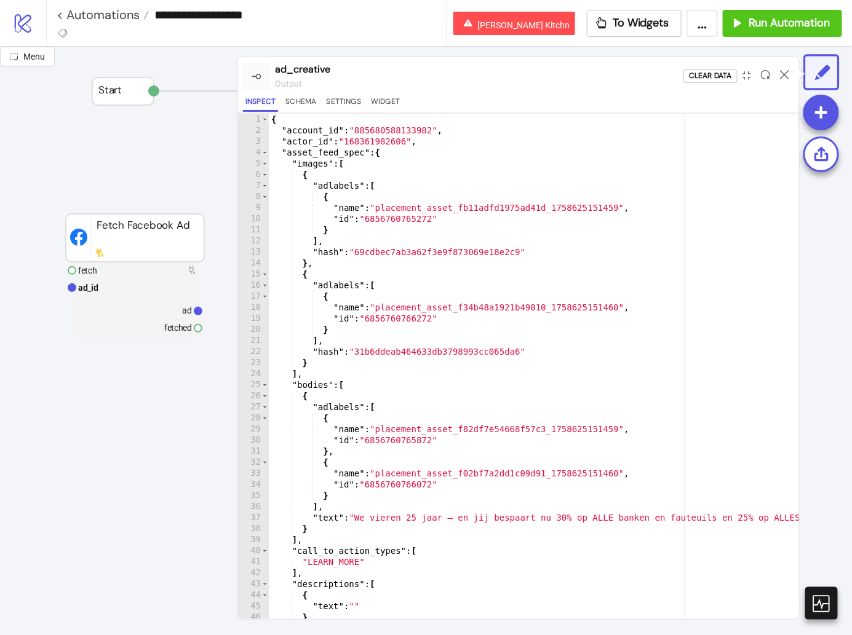
scroll to position [0, 0]
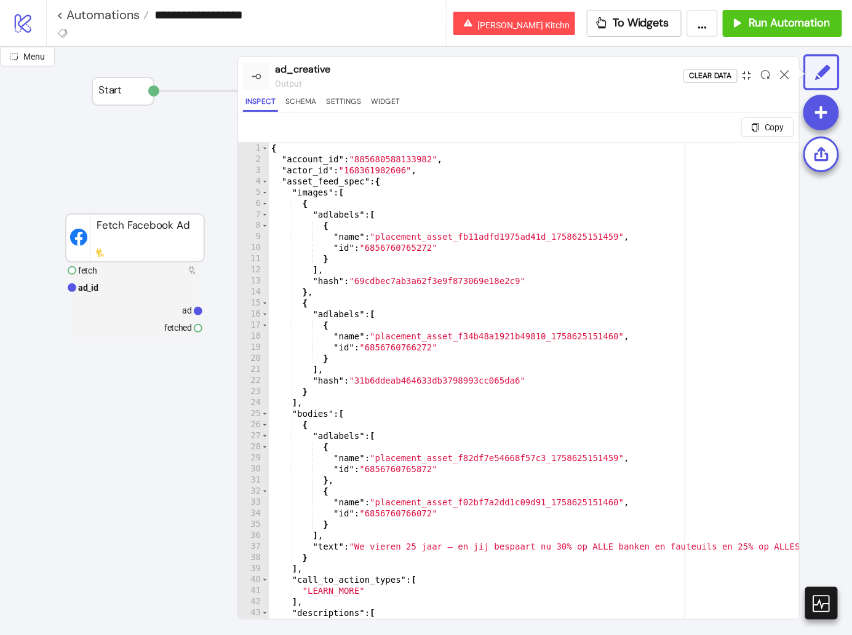
click at [747, 77] on icon "compress" at bounding box center [746, 75] width 9 height 9
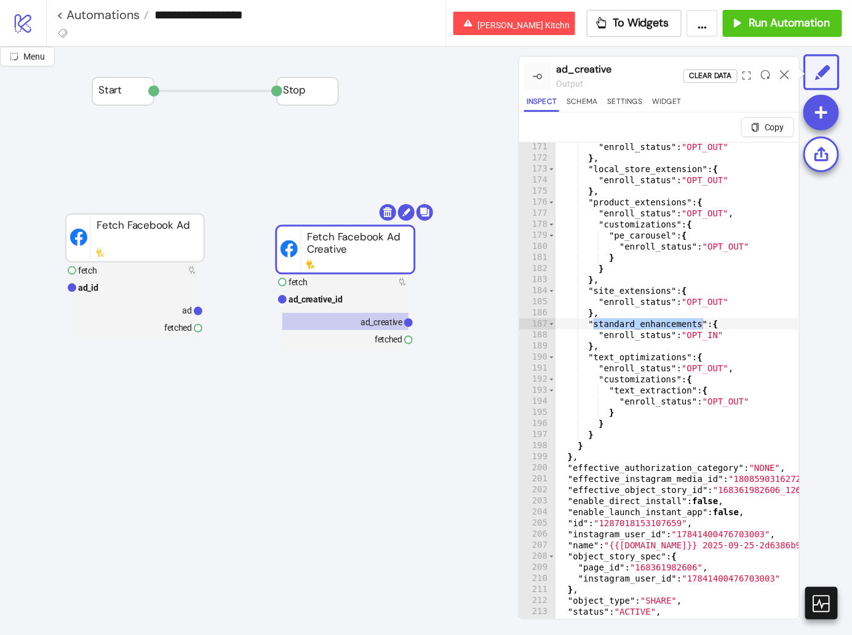
scroll to position [29, 0]
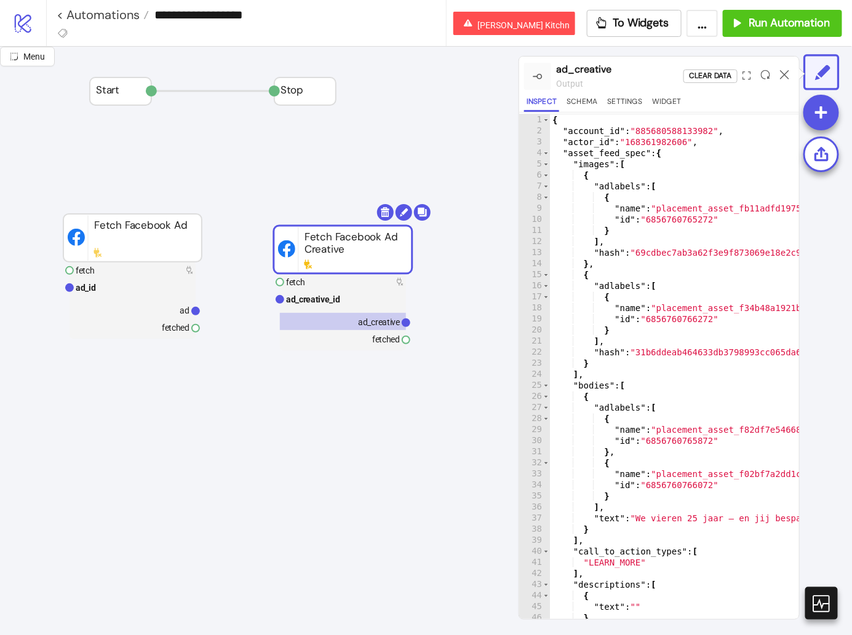
scroll to position [0, 0]
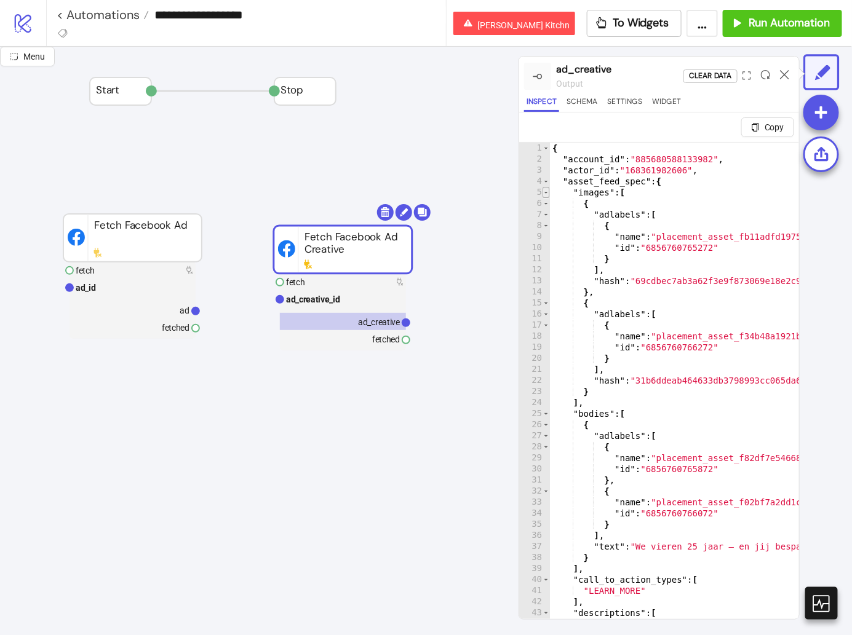
click at [548, 189] on span "Toggle code folding, rows 5 through 24" at bounding box center [545, 192] width 7 height 11
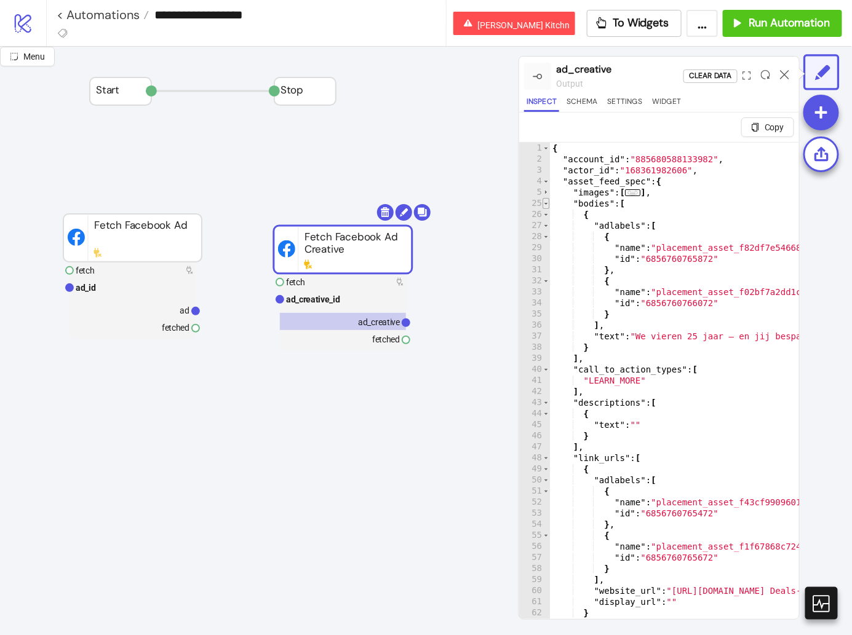
click at [546, 205] on span "Toggle code folding, rows 25 through 39" at bounding box center [545, 203] width 7 height 11
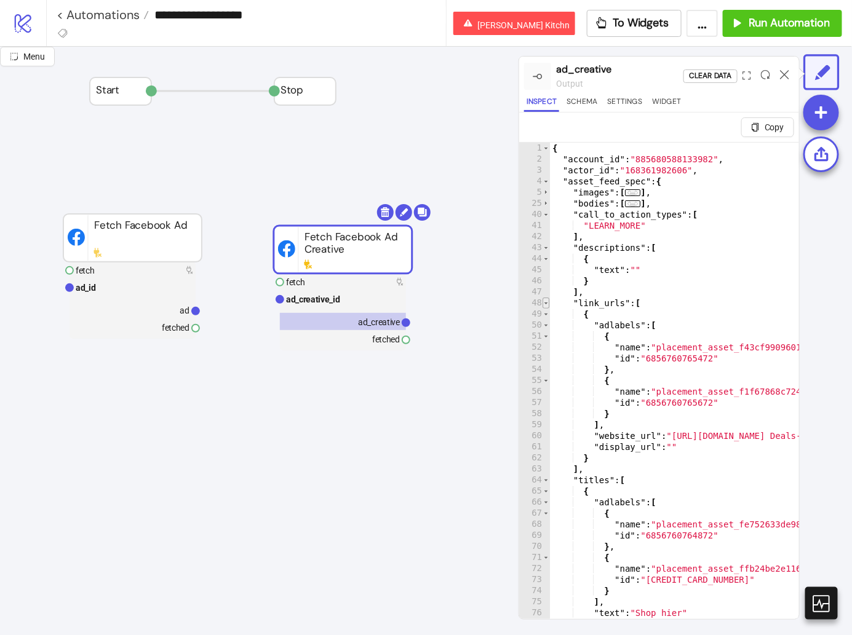
click at [547, 301] on span "Toggle code folding, rows 48 through 63" at bounding box center [545, 303] width 7 height 11
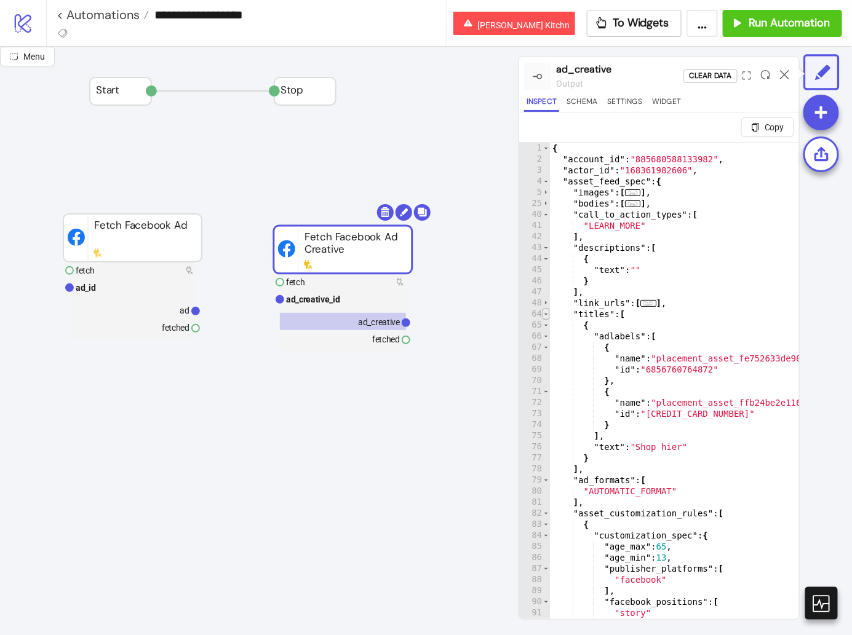
click at [546, 314] on span "Toggle code folding, rows 64 through 78" at bounding box center [545, 314] width 7 height 11
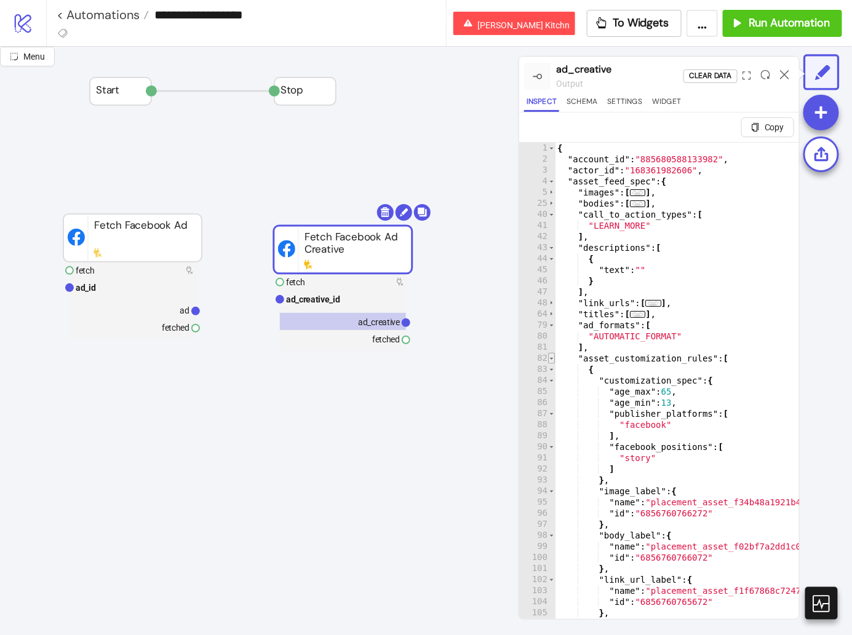
click at [550, 357] on span "Toggle code folding, rows 82 through 135" at bounding box center [551, 358] width 7 height 11
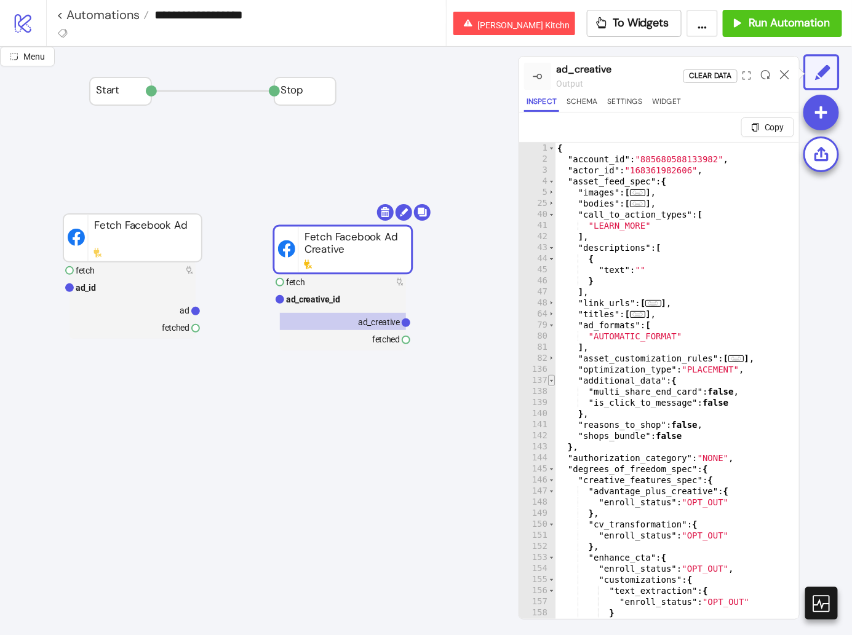
click at [552, 376] on span "Toggle code folding, rows 137 through 140" at bounding box center [551, 380] width 7 height 11
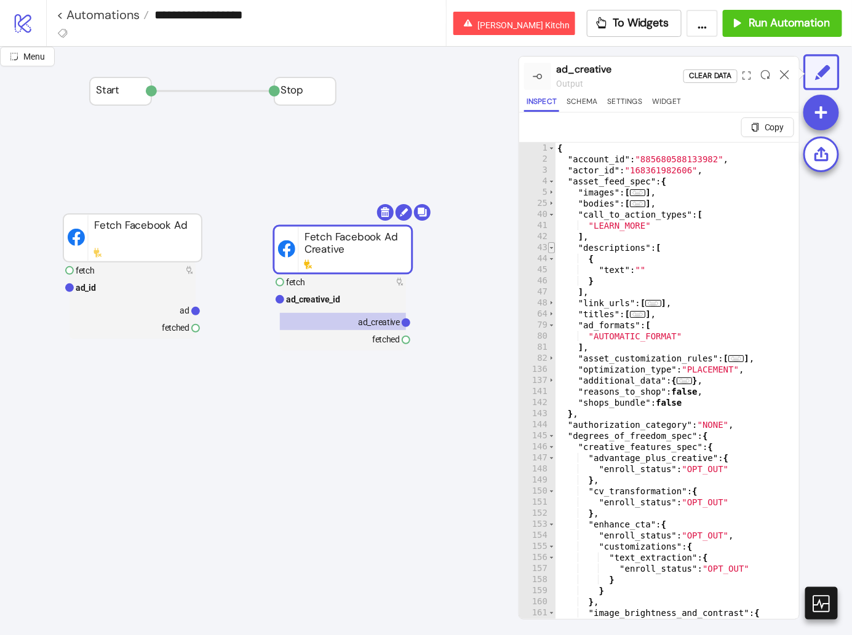
click at [550, 245] on span "Toggle code folding, rows 43 through 47" at bounding box center [551, 247] width 7 height 11
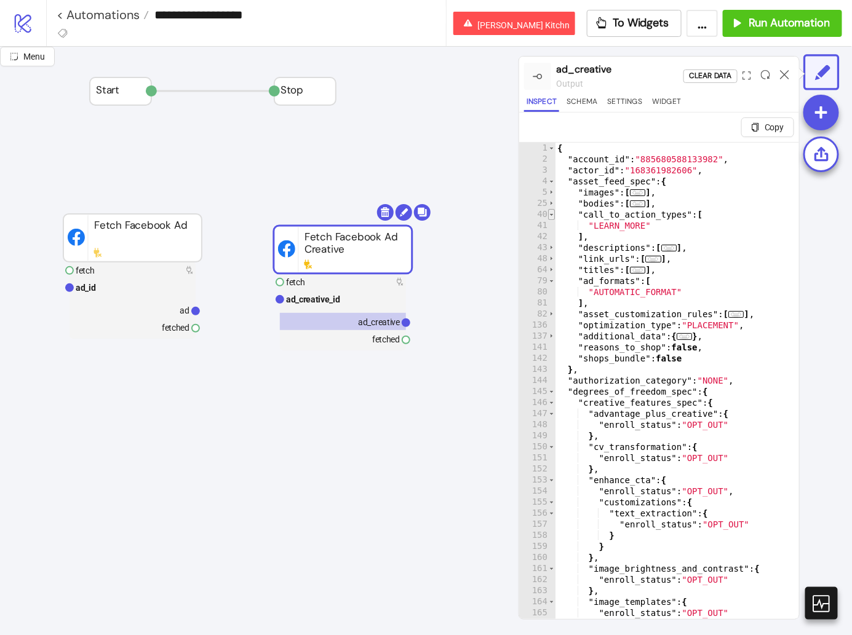
click at [552, 213] on span "Toggle code folding, rows 40 through 42" at bounding box center [551, 214] width 7 height 11
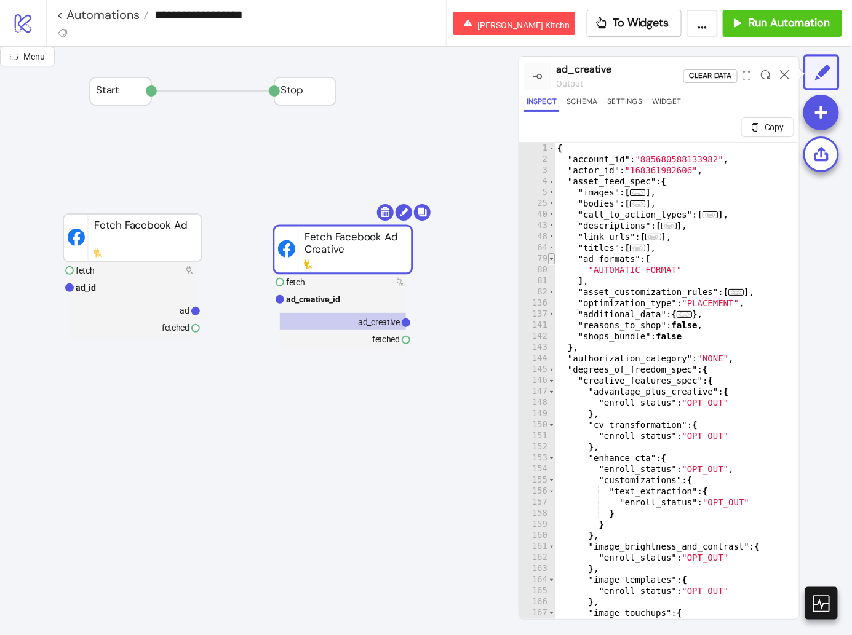
click at [551, 260] on span "Toggle code folding, rows 79 through 81" at bounding box center [551, 258] width 7 height 11
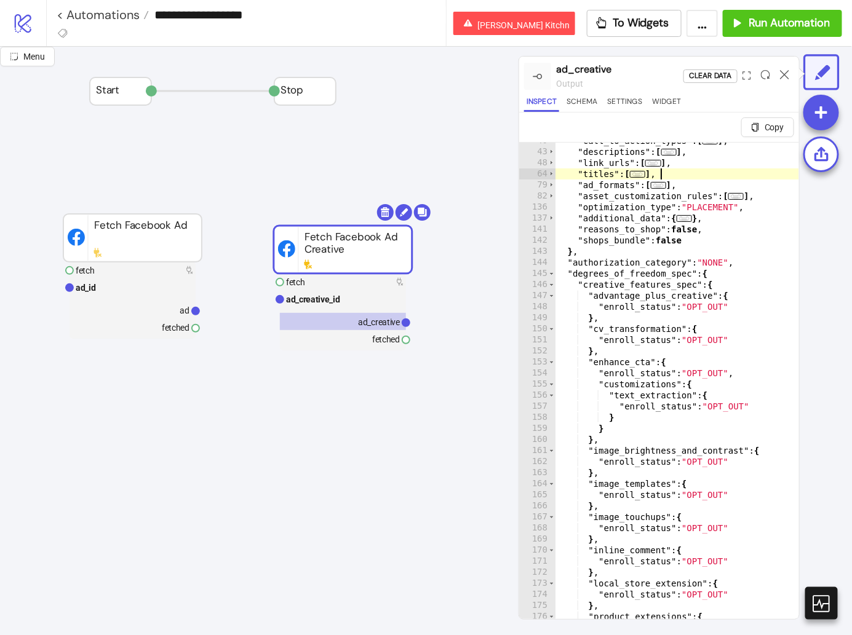
scroll to position [102, 0]
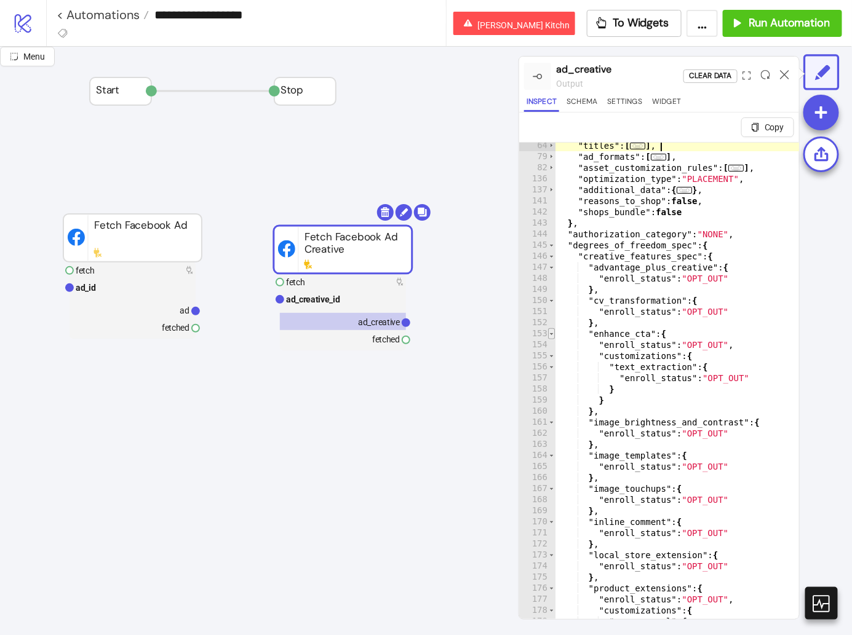
click at [551, 333] on span "Toggle code folding, rows 153 through 160" at bounding box center [551, 333] width 7 height 11
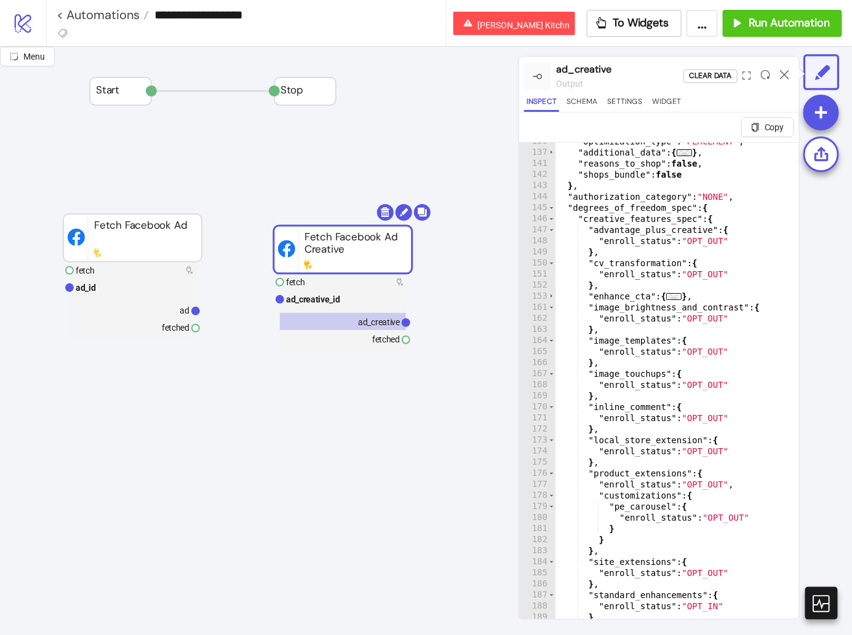
scroll to position [185, 0]
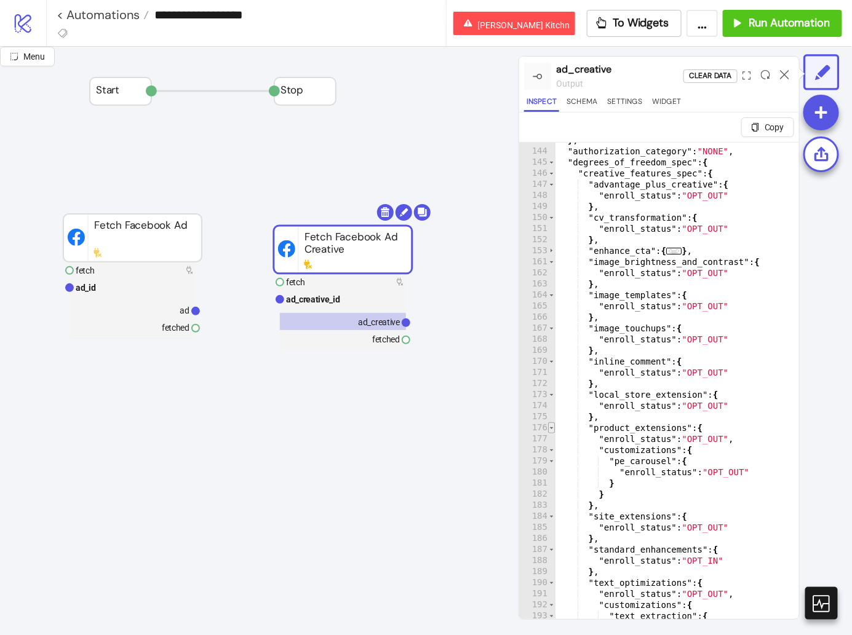
click at [550, 426] on span "Toggle code folding, rows 176 through 183" at bounding box center [551, 428] width 7 height 11
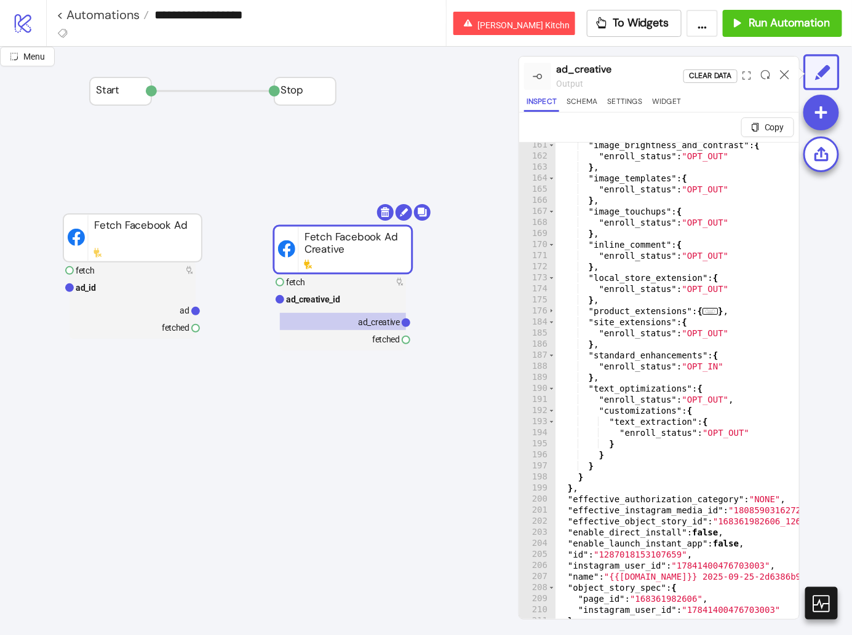
scroll to position [301, 0]
click at [552, 387] on span "Toggle code folding, rows 190 through 197" at bounding box center [551, 388] width 7 height 11
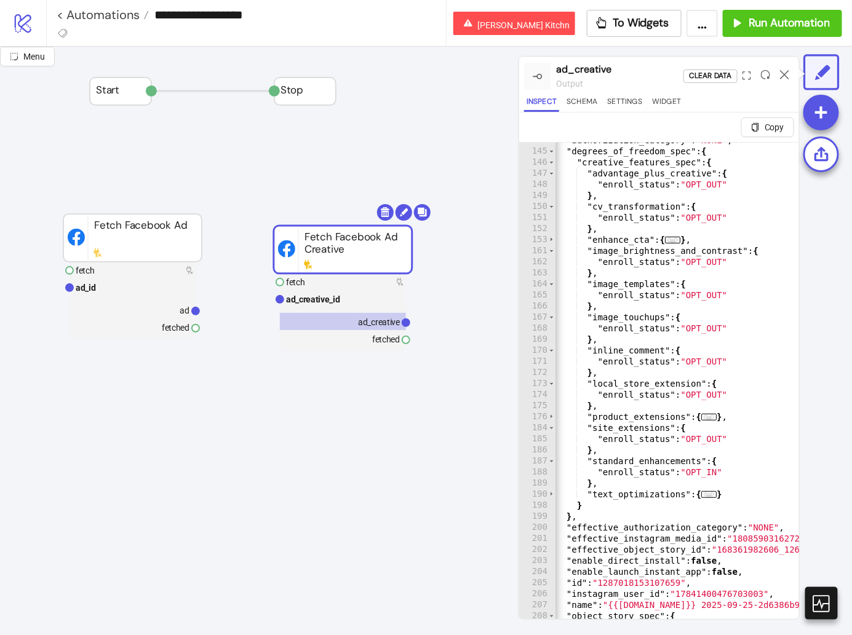
scroll to position [0, 0]
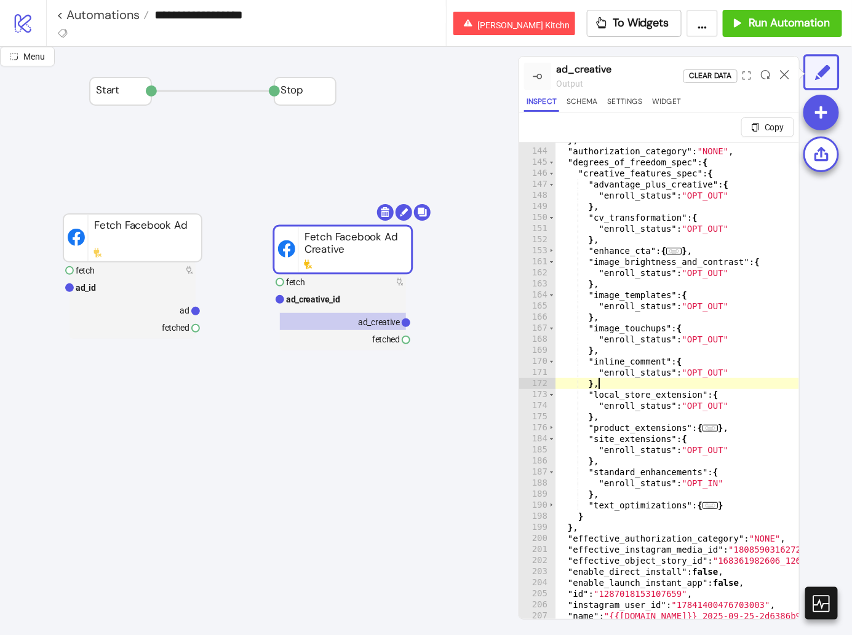
type textarea "**"
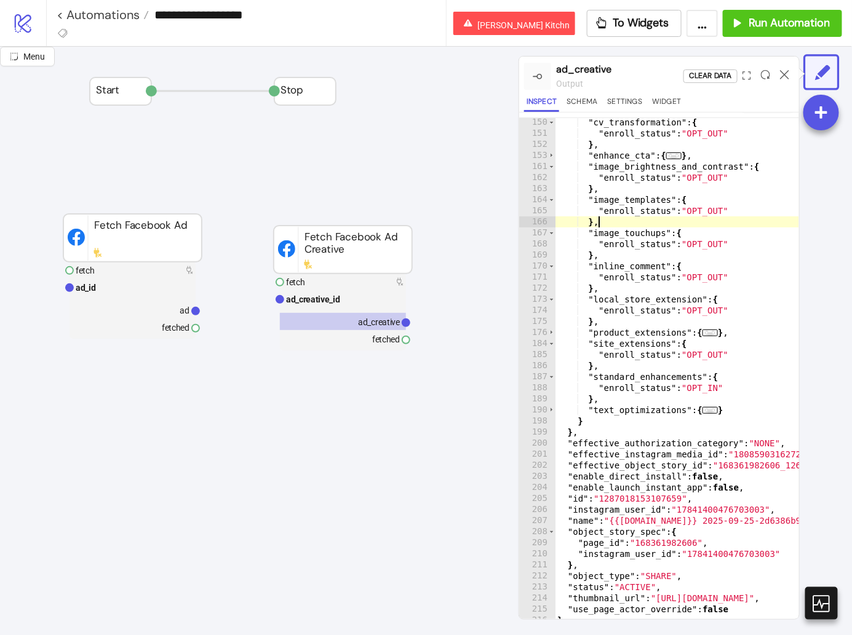
scroll to position [256, 0]
click at [131, 303] on rect at bounding box center [132, 309] width 126 height 17
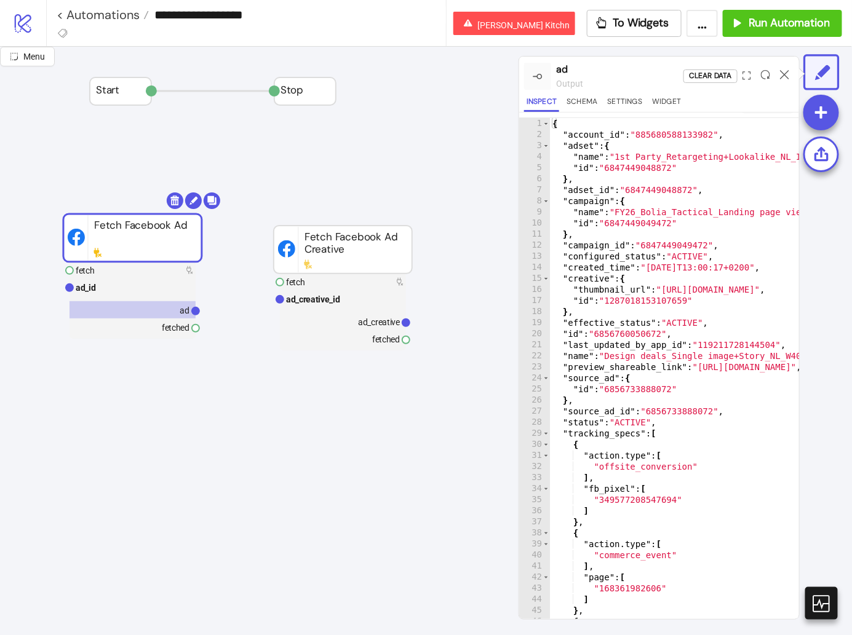
type textarea "**********"
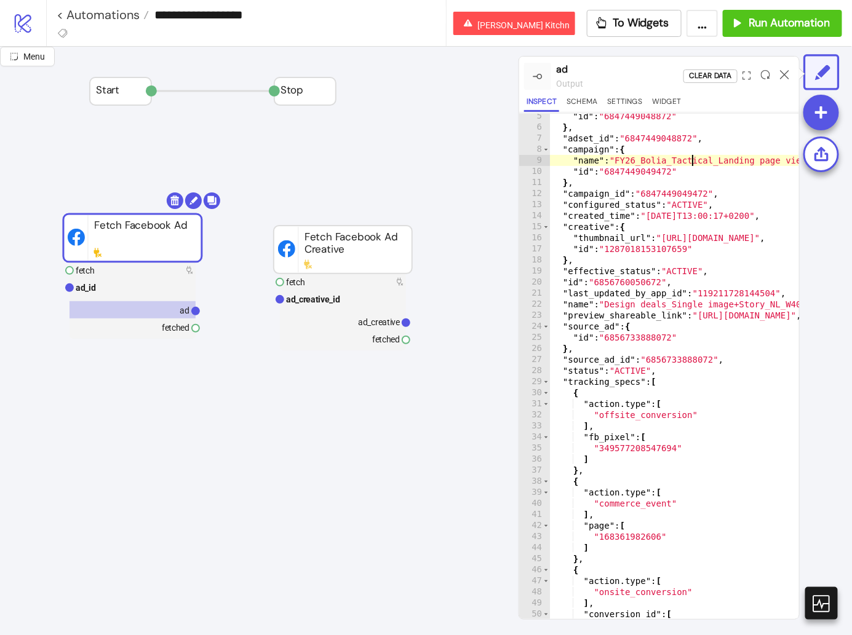
scroll to position [0, 0]
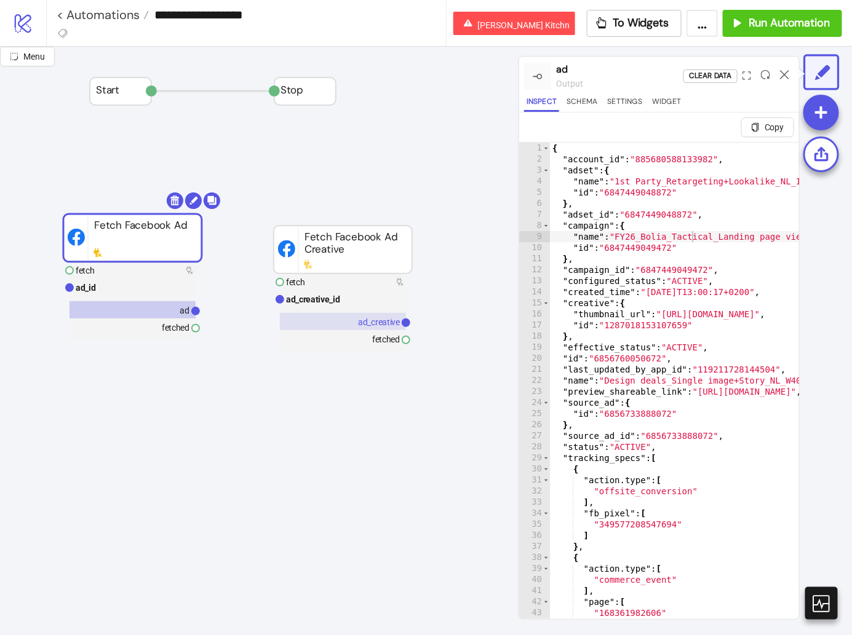
click at [348, 316] on rect at bounding box center [343, 321] width 126 height 17
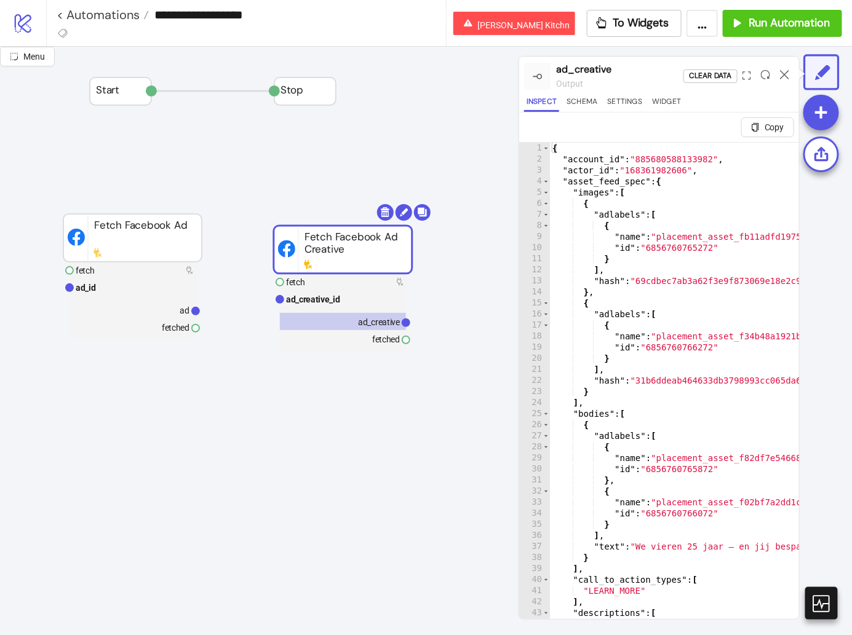
type textarea "**********"
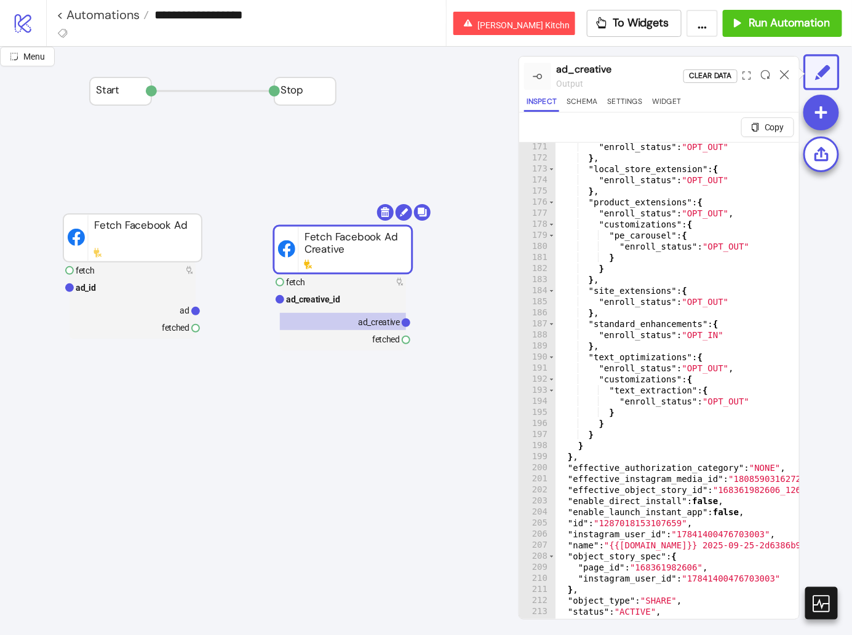
scroll to position [29, 0]
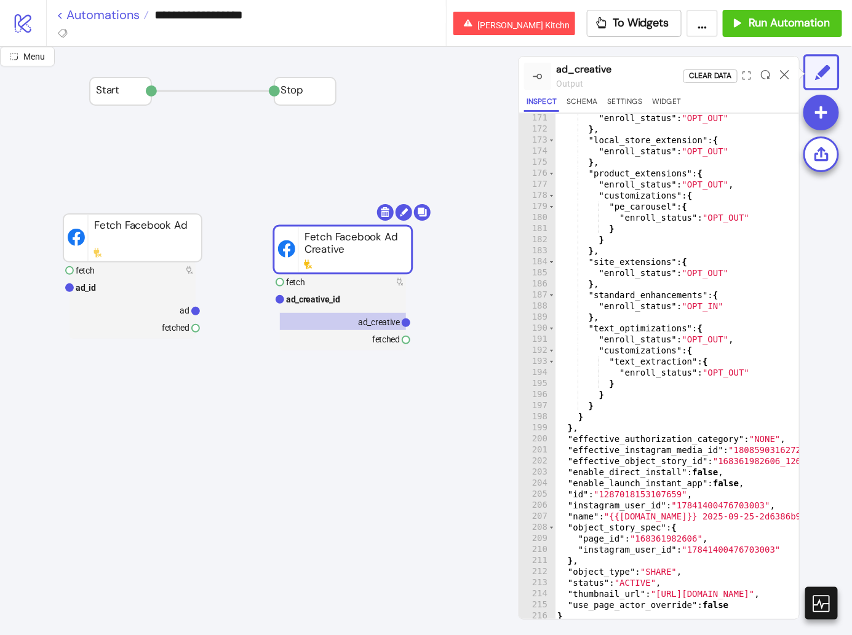
click at [118, 17] on link "< Automations" at bounding box center [103, 15] width 92 height 12
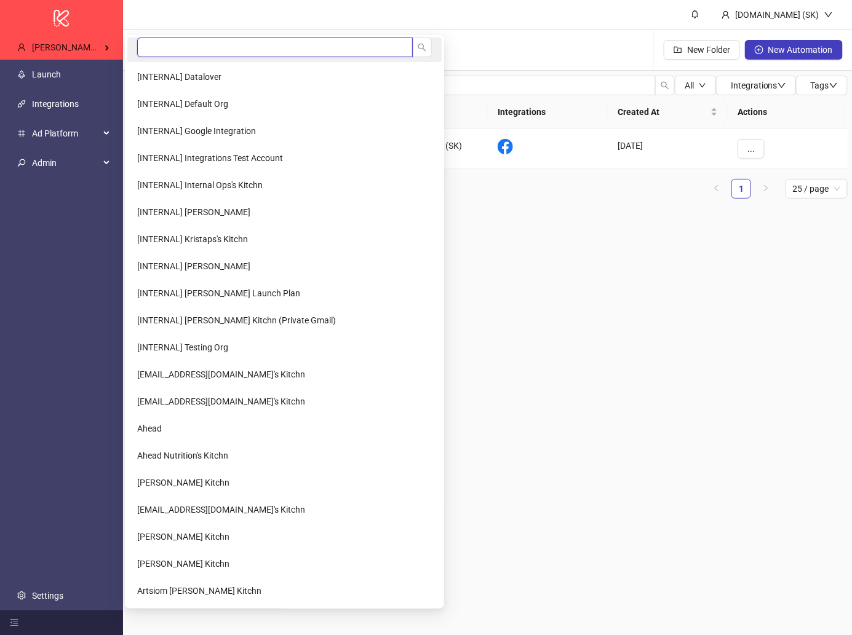
click at [181, 50] on input "search" at bounding box center [275, 48] width 276 height 20
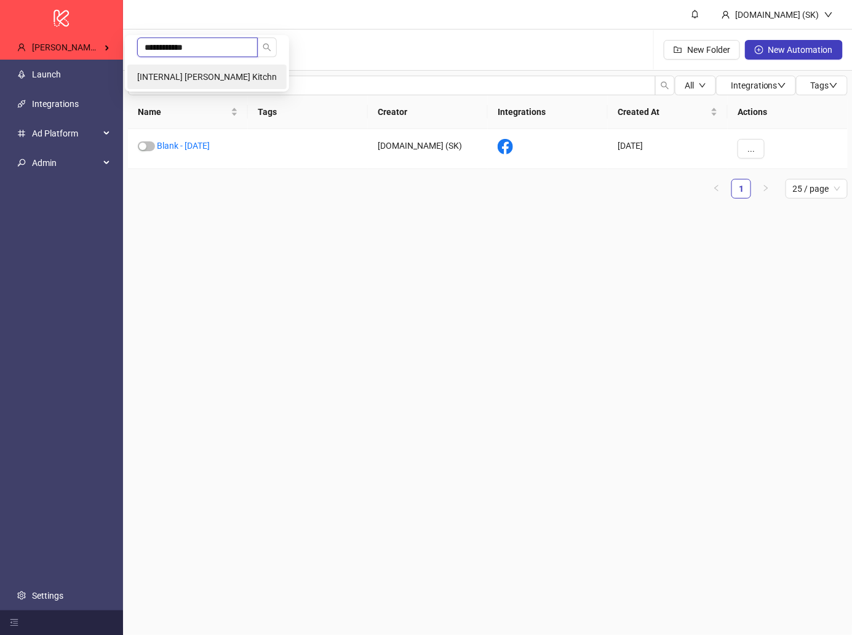
type input "**********"
click at [235, 66] on li "[INTERNAL] Laura Pineda's Kitchn" at bounding box center [206, 77] width 159 height 25
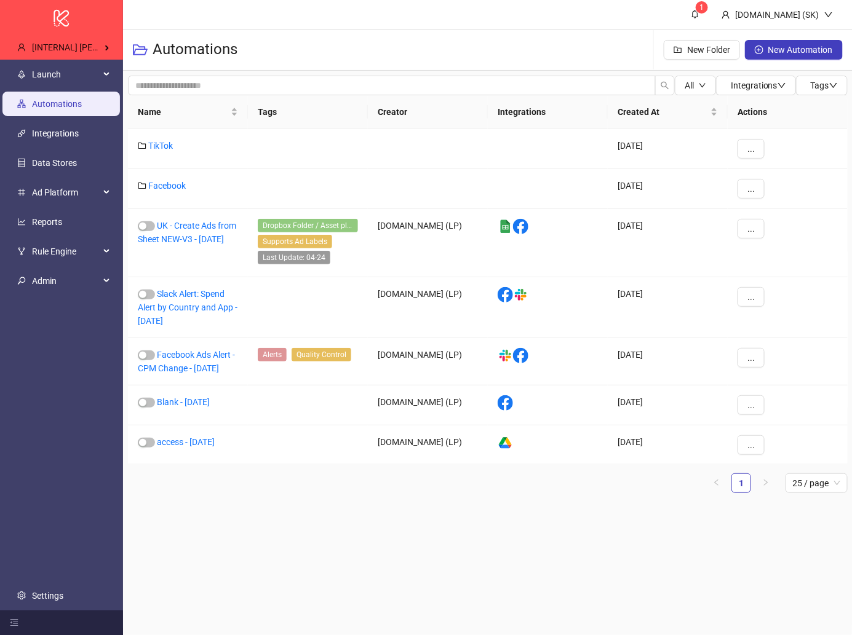
click at [32, 109] on link "Automations" at bounding box center [57, 104] width 50 height 10
click at [34, 129] on link "Integrations" at bounding box center [55, 134] width 47 height 10
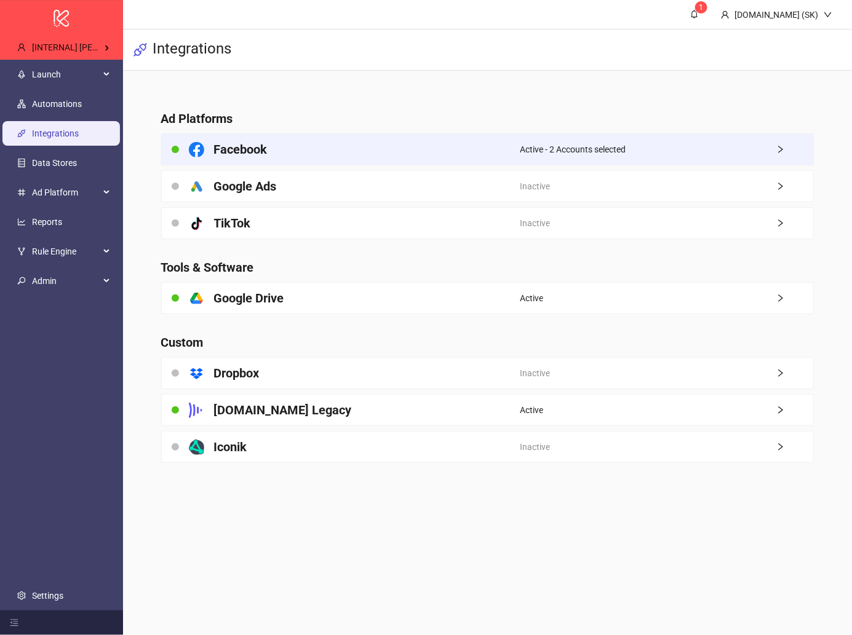
click at [305, 137] on div "Facebook" at bounding box center [341, 149] width 359 height 31
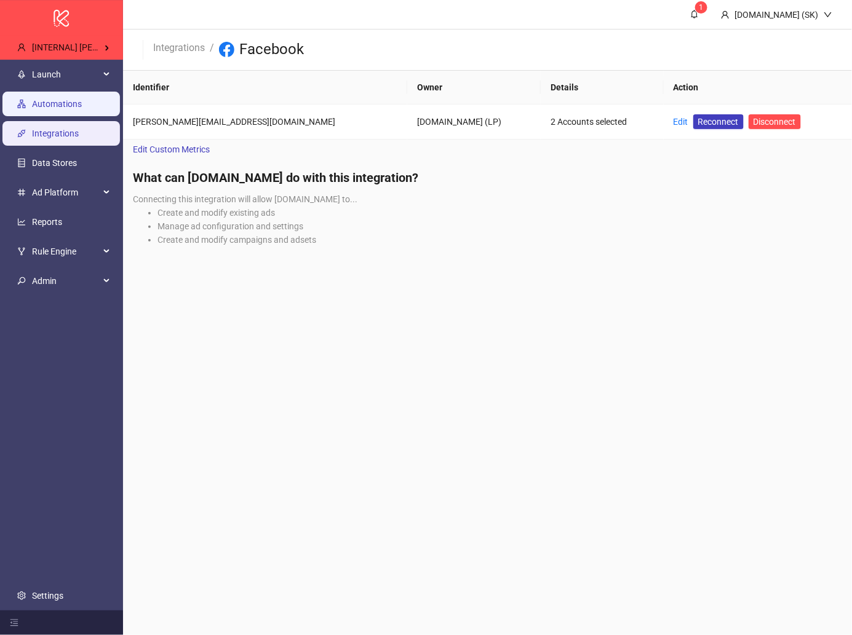
click at [79, 103] on link "Automations" at bounding box center [57, 104] width 50 height 10
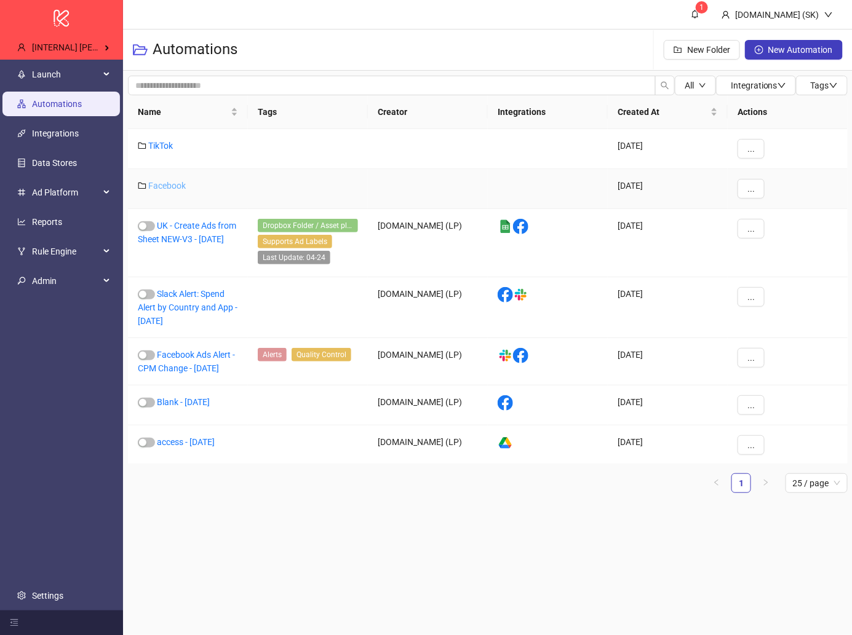
click at [167, 184] on link "Facebook" at bounding box center [167, 186] width 38 height 10
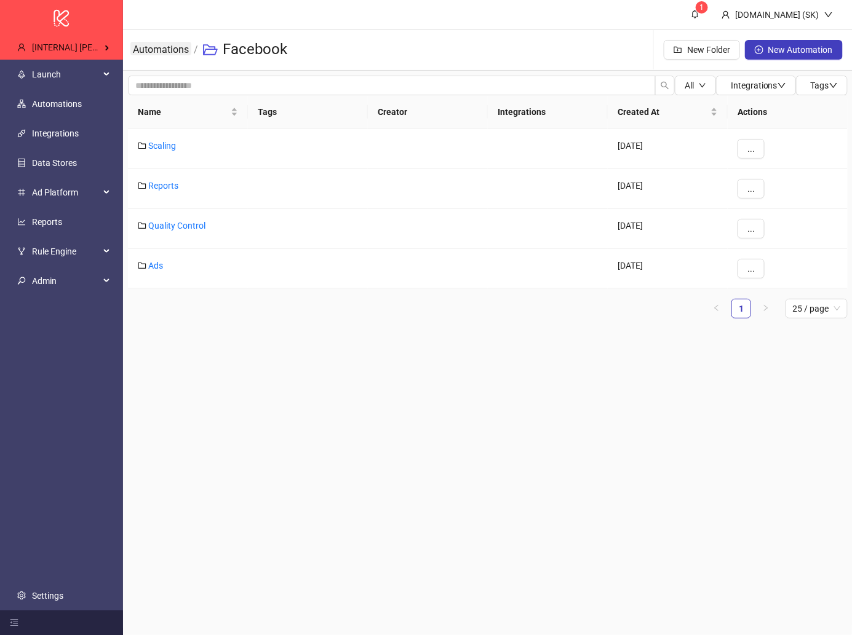
click at [181, 54] on link "Automations" at bounding box center [160, 49] width 61 height 14
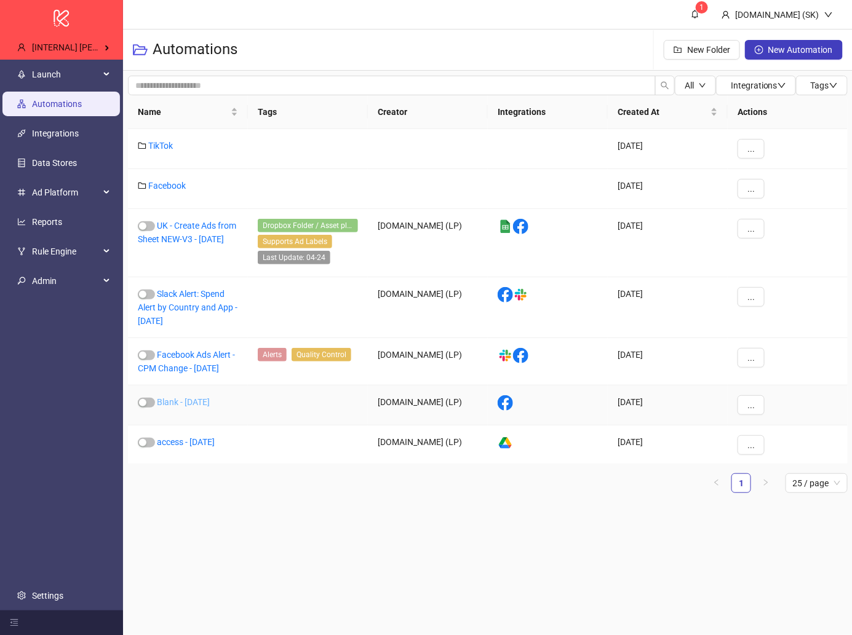
click at [210, 398] on link "Blank - 2024-05-17" at bounding box center [183, 402] width 53 height 10
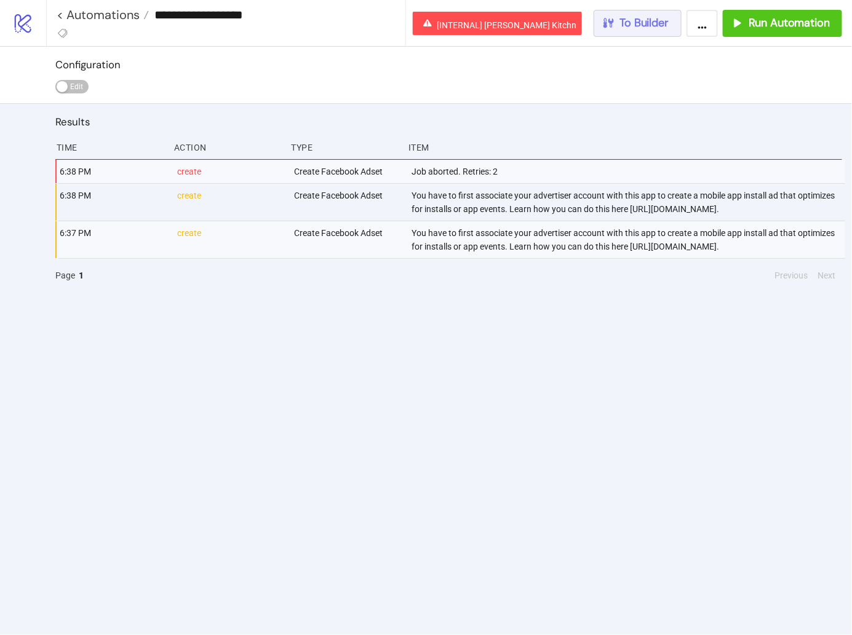
click at [650, 23] on span "To Builder" at bounding box center [644, 23] width 49 height 14
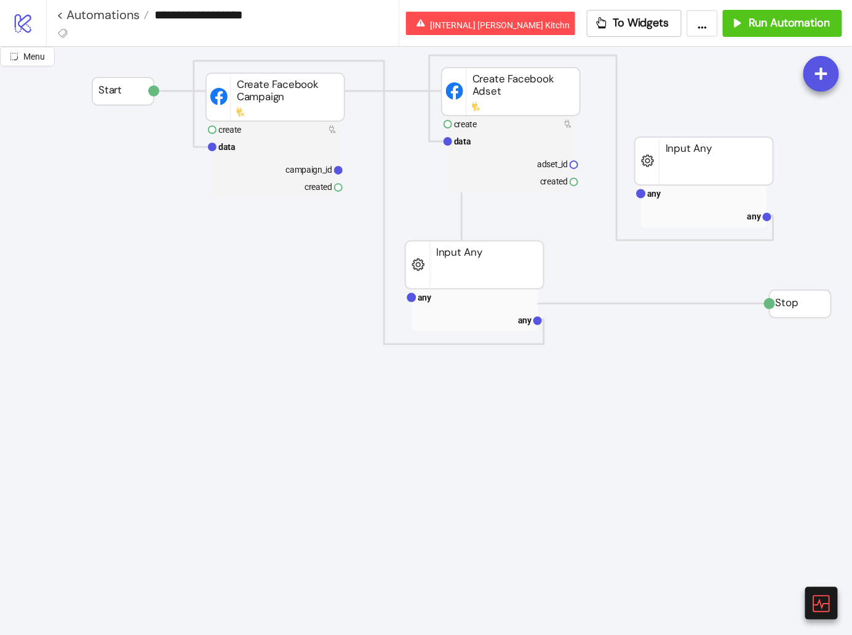
scroll to position [229, 0]
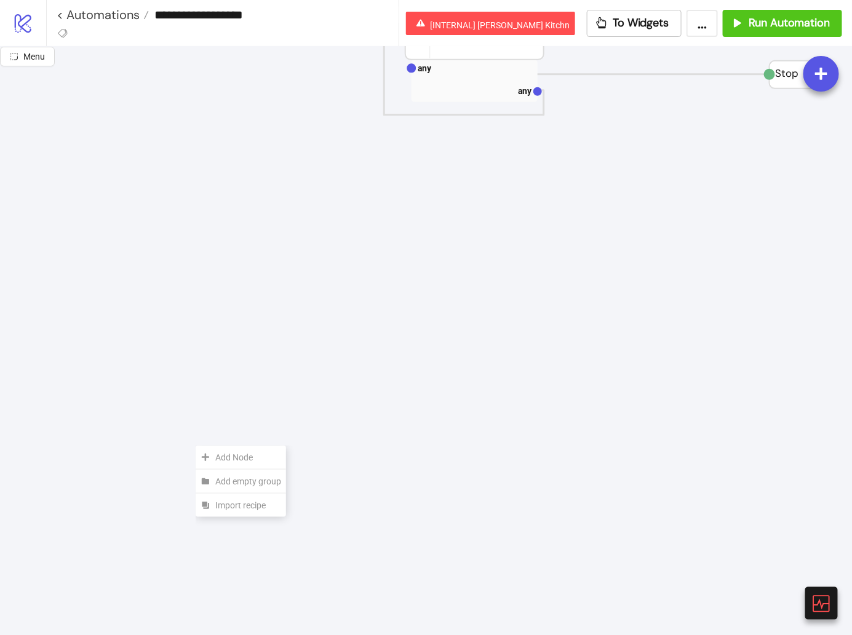
click at [196, 446] on div "Add Node" at bounding box center [241, 458] width 90 height 24
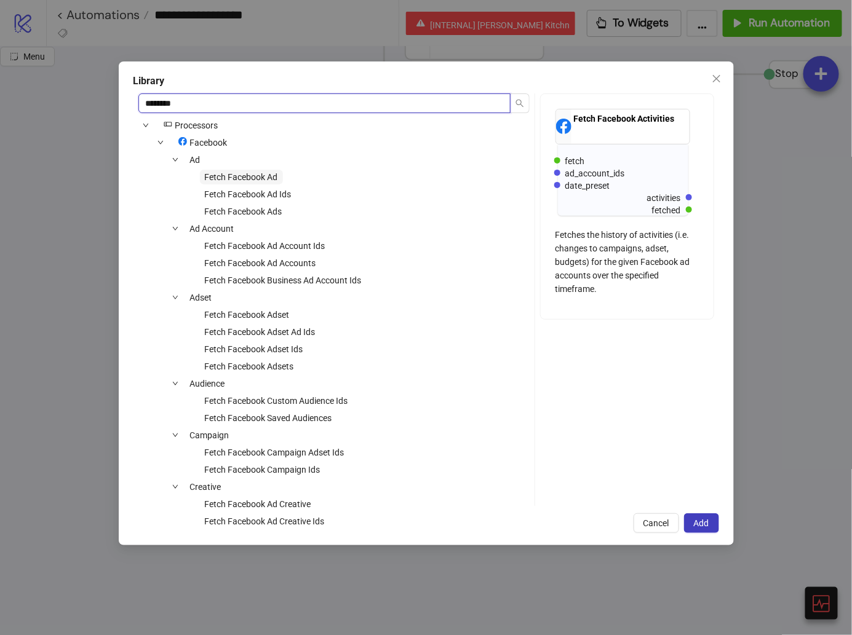
type input "********"
click at [231, 177] on span "Fetch Facebook Ad" at bounding box center [241, 177] width 73 height 10
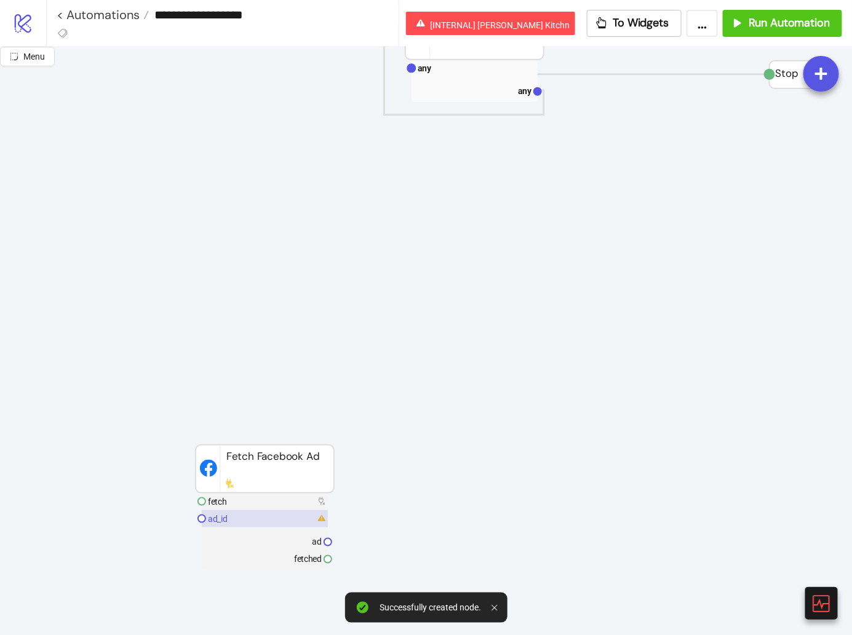
click at [230, 522] on rect at bounding box center [265, 518] width 126 height 17
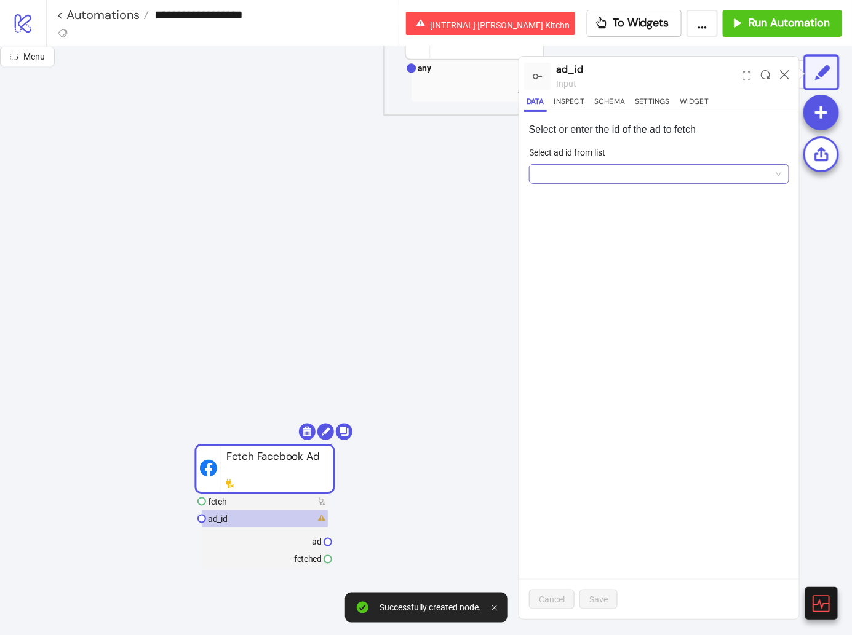
click at [614, 176] on input "Select ad id from list" at bounding box center [653, 174] width 234 height 18
paste input "**********"
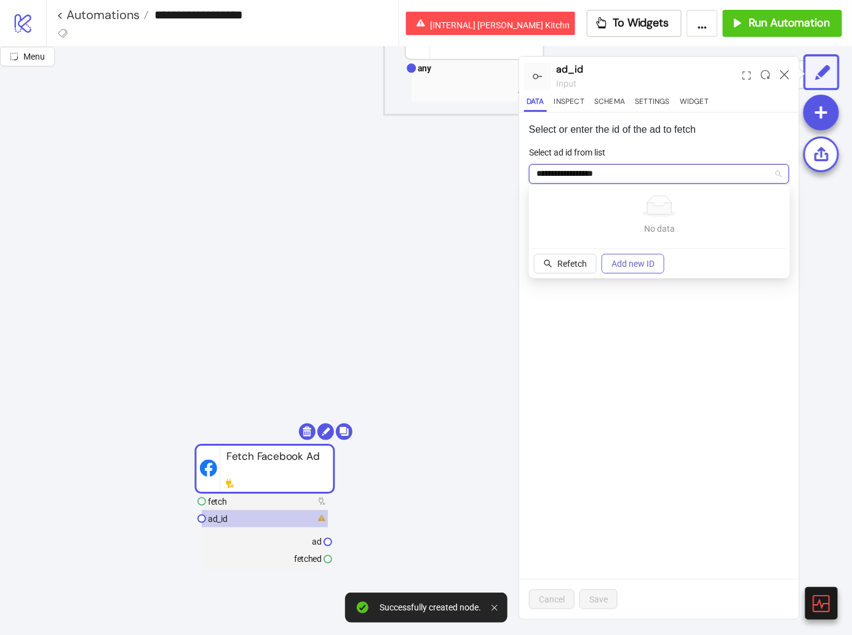
type input "**********"
click at [635, 261] on span "Add new ID" at bounding box center [632, 264] width 43 height 10
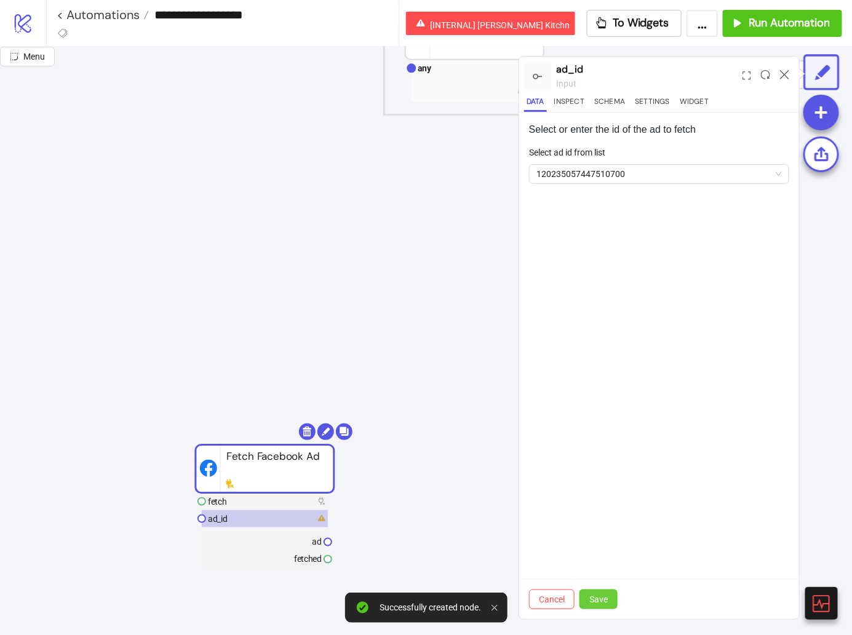
click at [606, 608] on button "Save" at bounding box center [598, 600] width 38 height 20
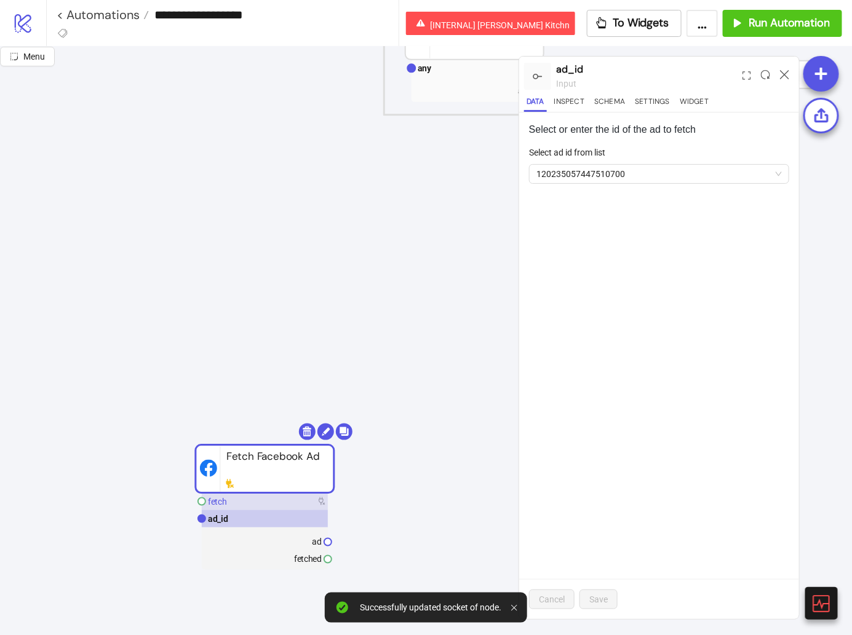
click at [236, 498] on rect at bounding box center [265, 501] width 126 height 17
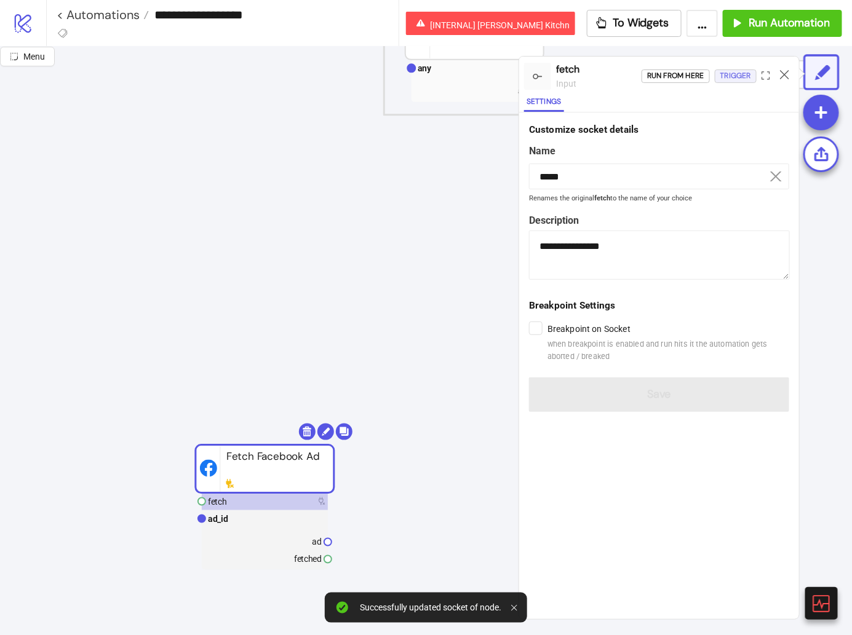
click at [740, 76] on div "Trigger" at bounding box center [735, 76] width 31 height 14
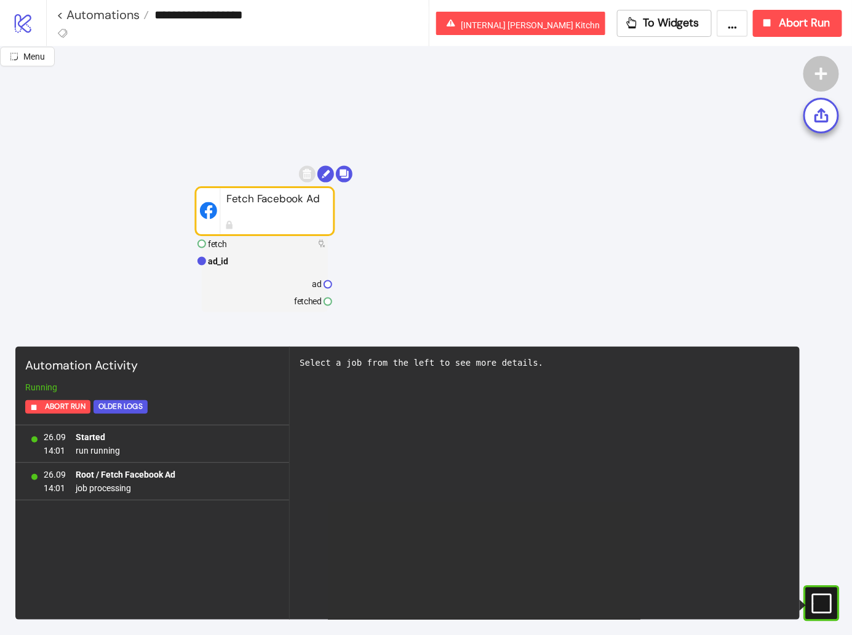
scroll to position [491, 0]
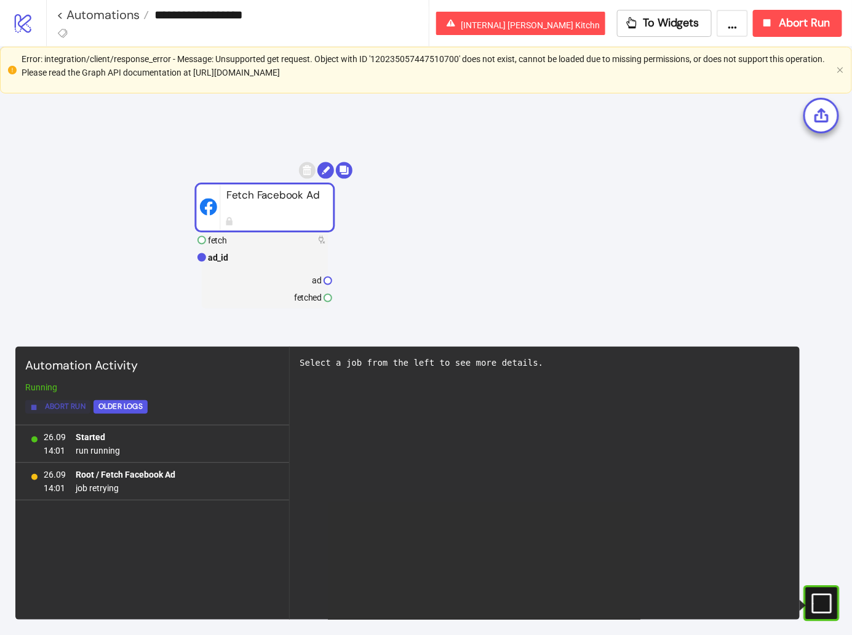
click at [74, 402] on span "Abort Run" at bounding box center [65, 407] width 41 height 14
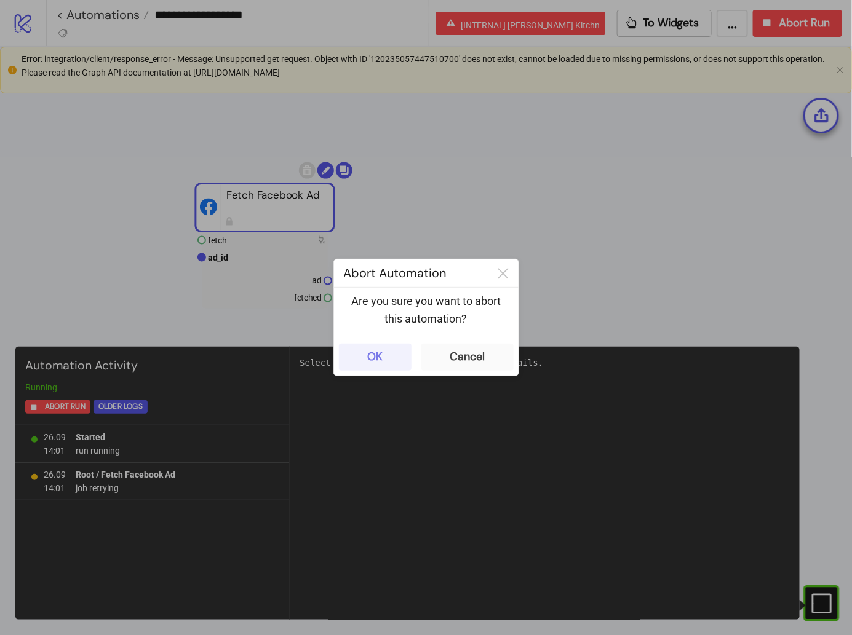
click at [388, 346] on button "OK" at bounding box center [375, 357] width 73 height 27
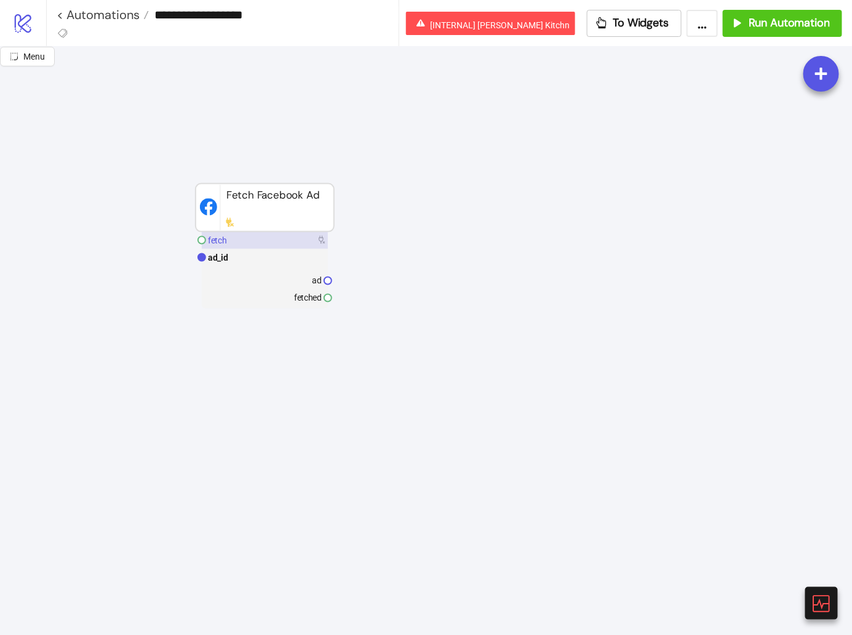
click at [264, 244] on rect at bounding box center [265, 240] width 126 height 17
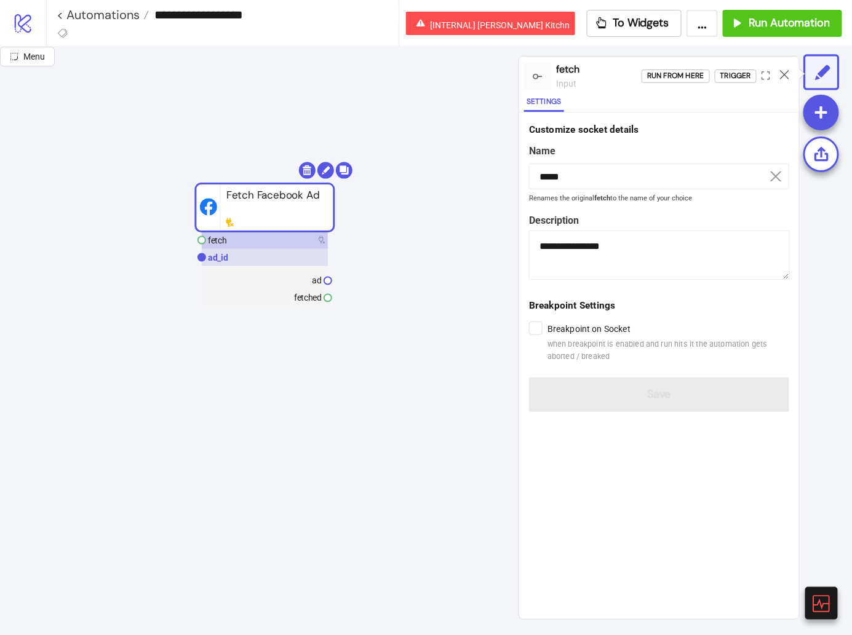
click at [264, 255] on rect at bounding box center [265, 257] width 126 height 17
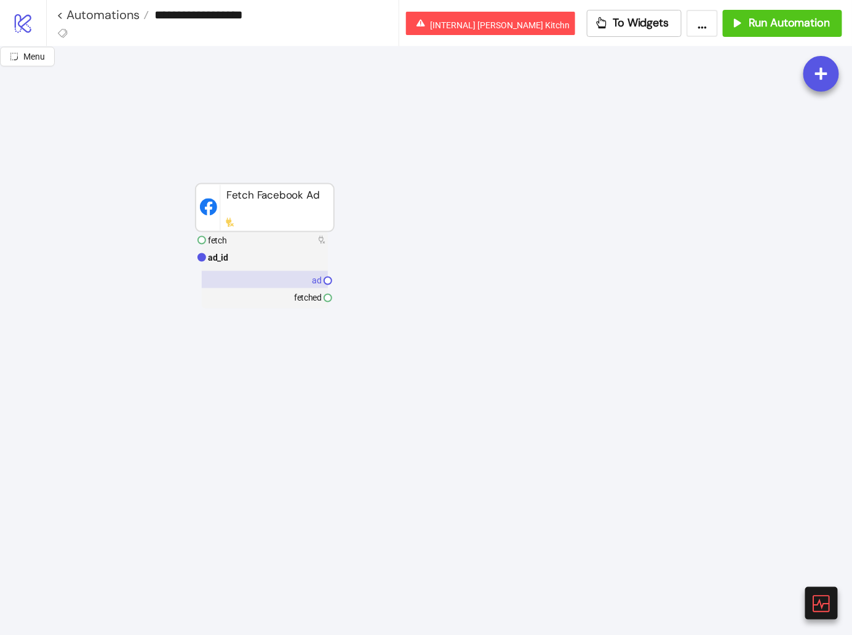
click at [267, 286] on rect at bounding box center [265, 279] width 126 height 17
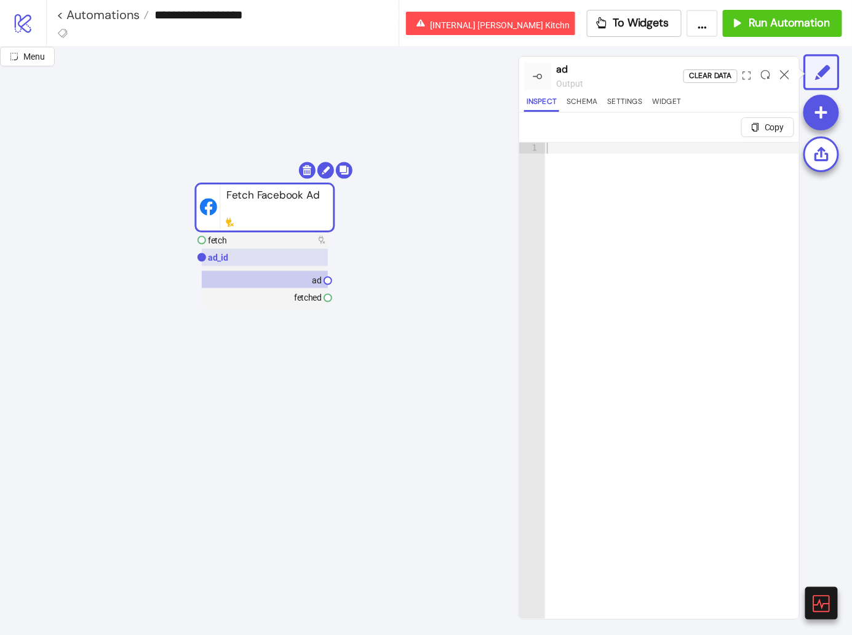
click at [268, 261] on rect at bounding box center [265, 257] width 126 height 17
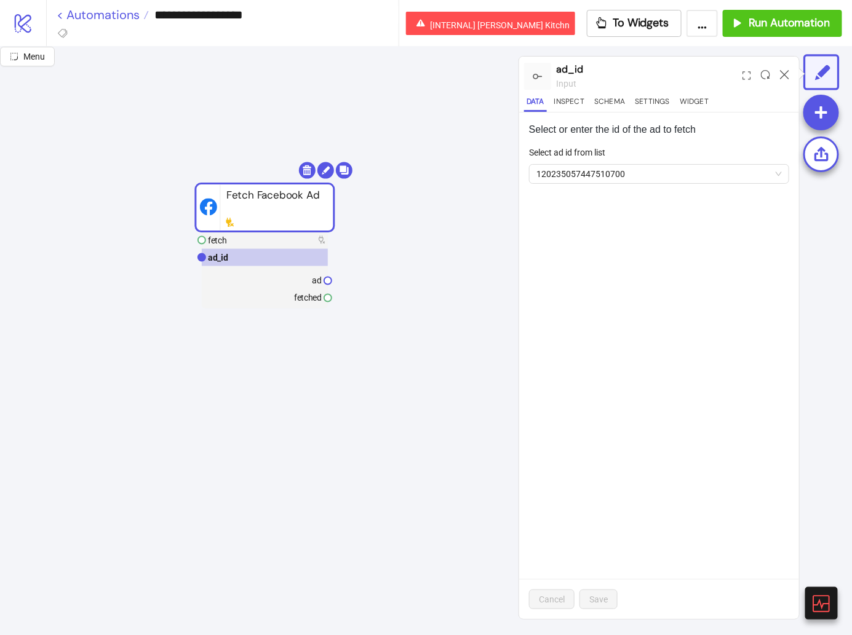
click at [108, 18] on link "< Automations" at bounding box center [103, 15] width 92 height 12
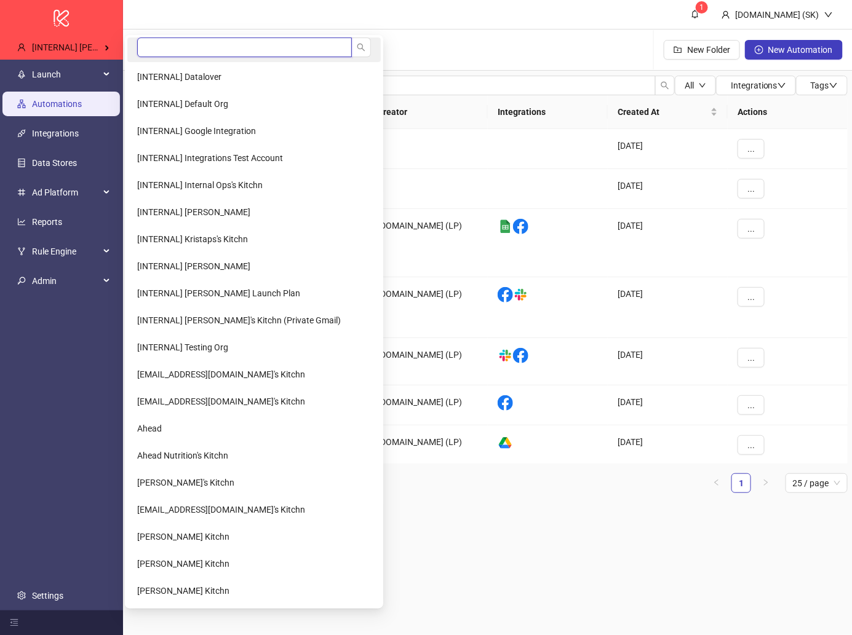
click at [176, 42] on input "search" at bounding box center [244, 48] width 215 height 20
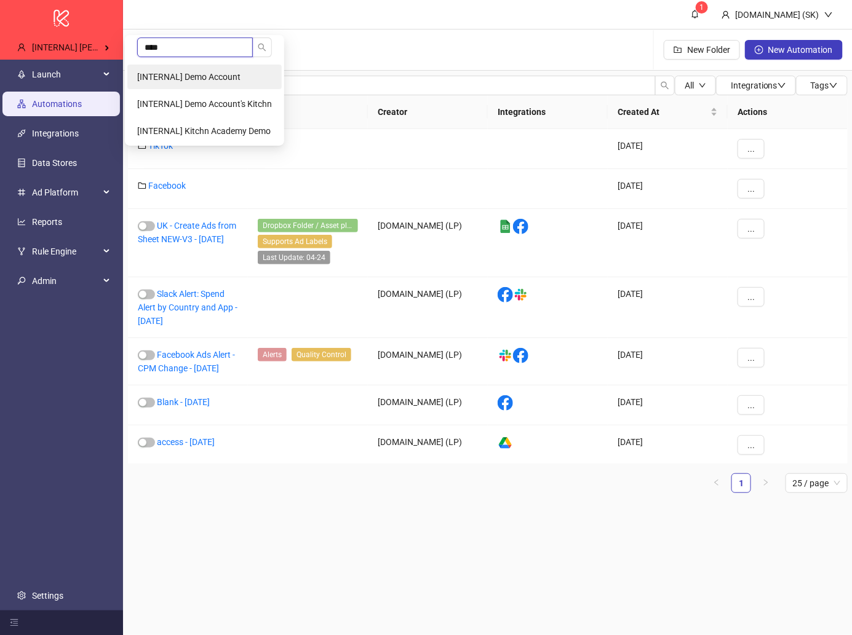
type input "****"
click at [199, 79] on span "[INTERNAL] Demo Account" at bounding box center [188, 77] width 103 height 10
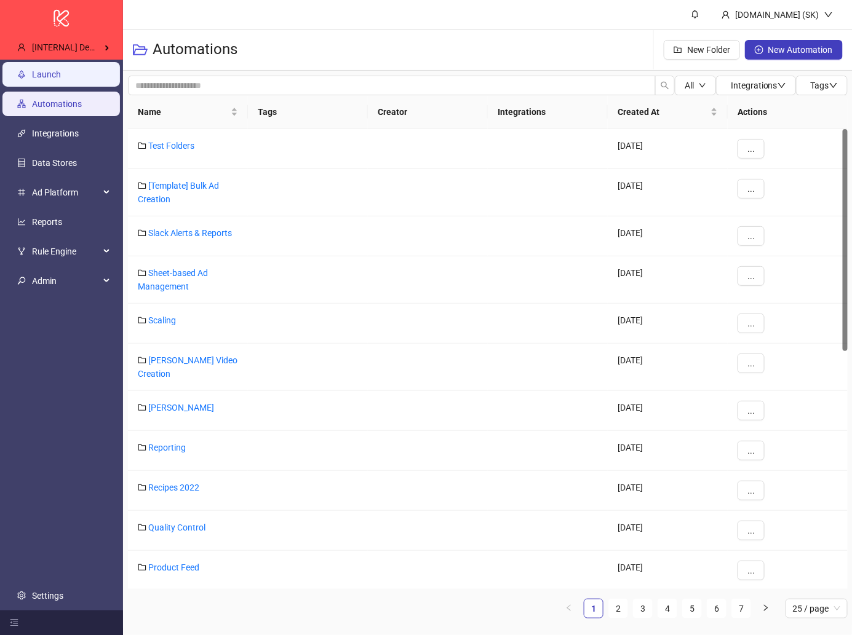
click at [61, 69] on link "Launch" at bounding box center [46, 74] width 29 height 10
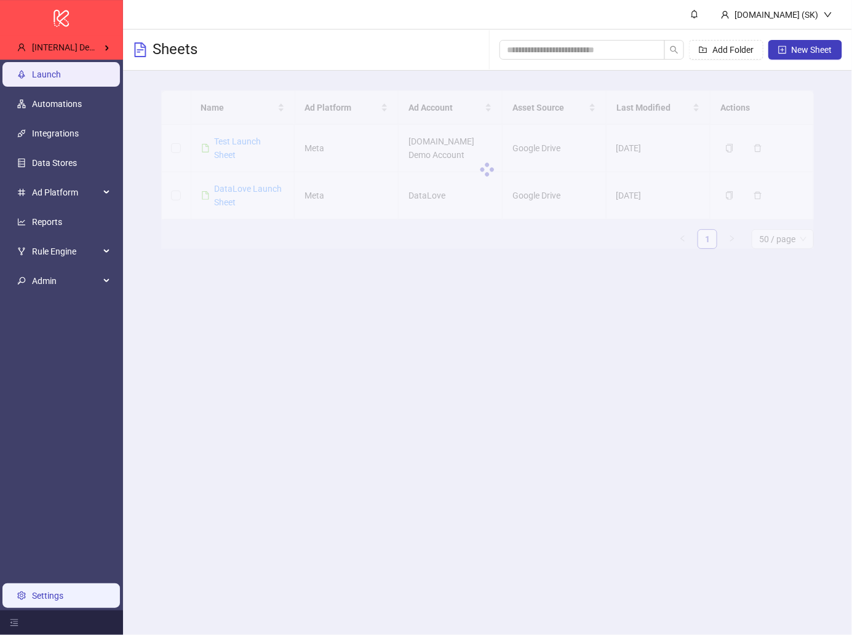
click at [59, 593] on link "Settings" at bounding box center [47, 596] width 31 height 10
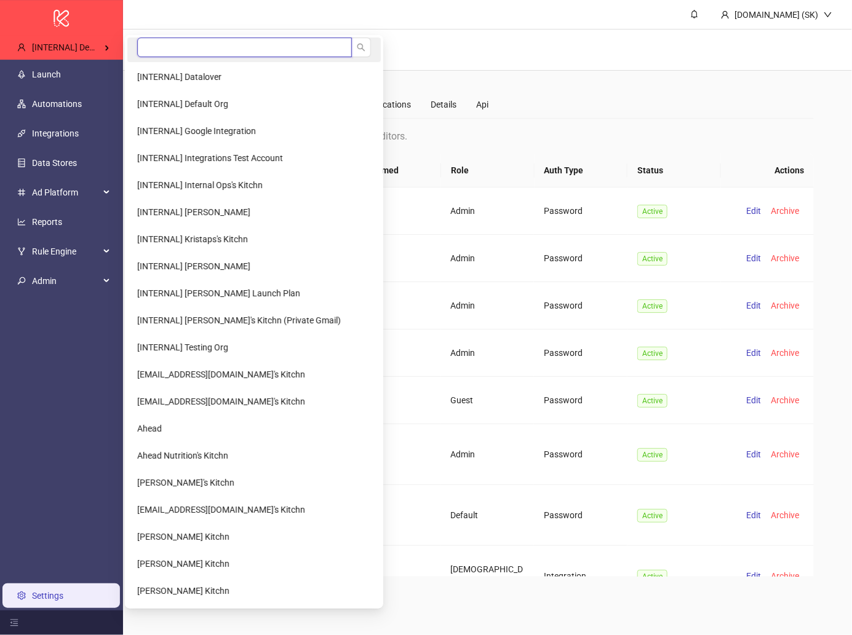
click at [175, 52] on input "search" at bounding box center [244, 48] width 215 height 20
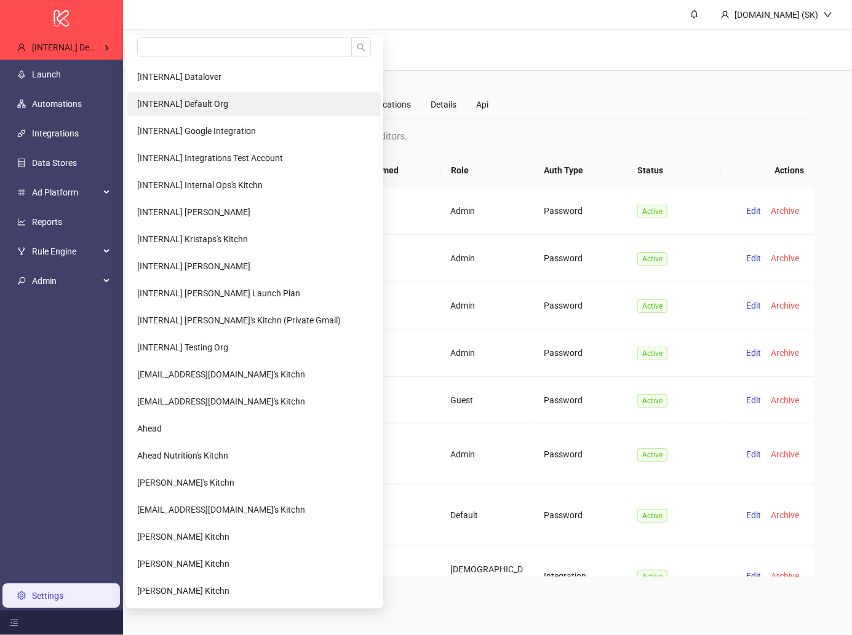
click at [199, 94] on li "[INTERNAL] Default Org" at bounding box center [253, 104] width 253 height 25
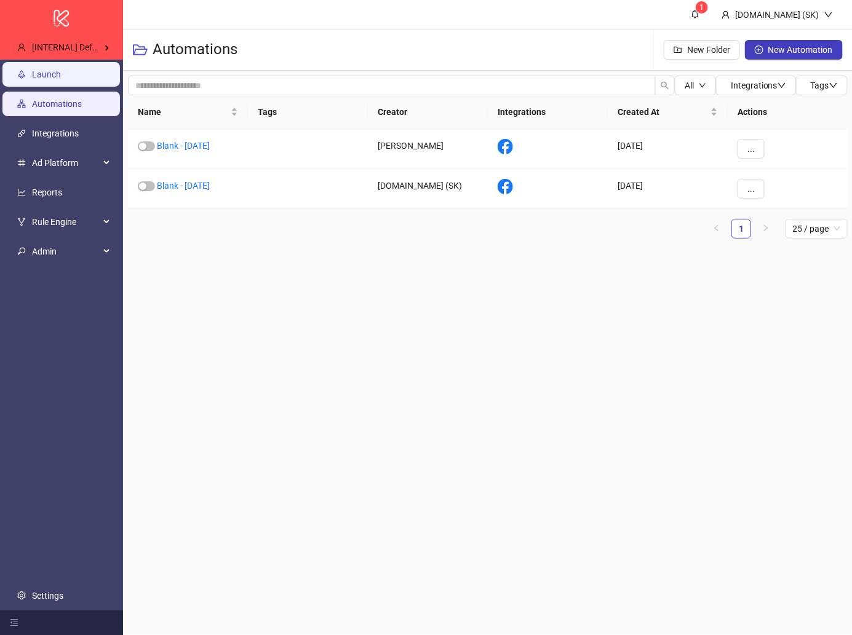
click at [61, 79] on link "Launch" at bounding box center [46, 74] width 29 height 10
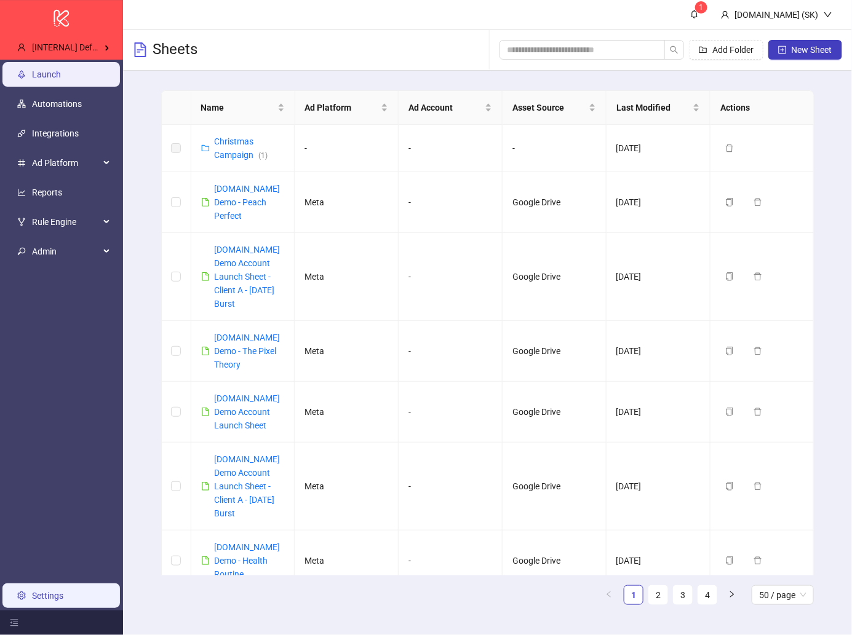
click at [63, 594] on link "Settings" at bounding box center [47, 596] width 31 height 10
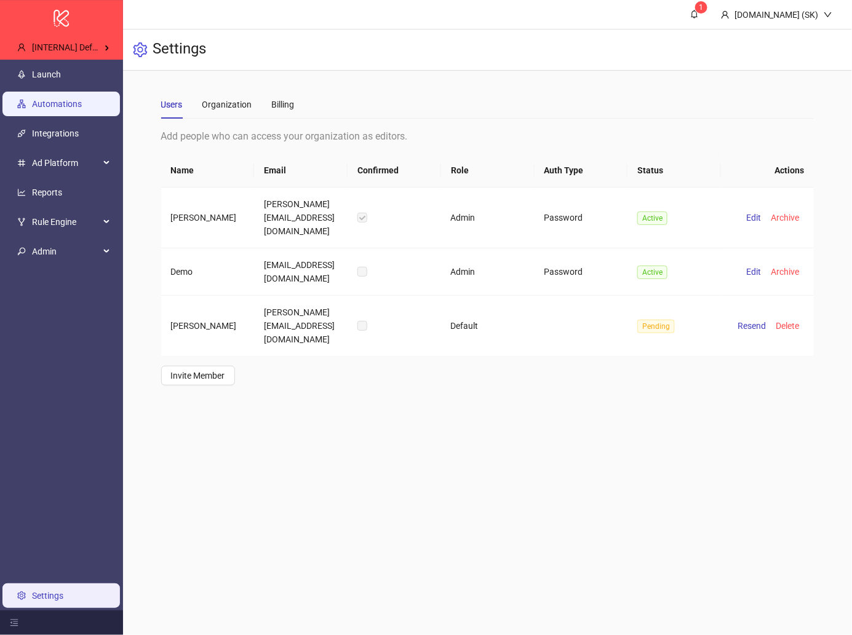
click at [82, 108] on link "Automations" at bounding box center [57, 104] width 50 height 10
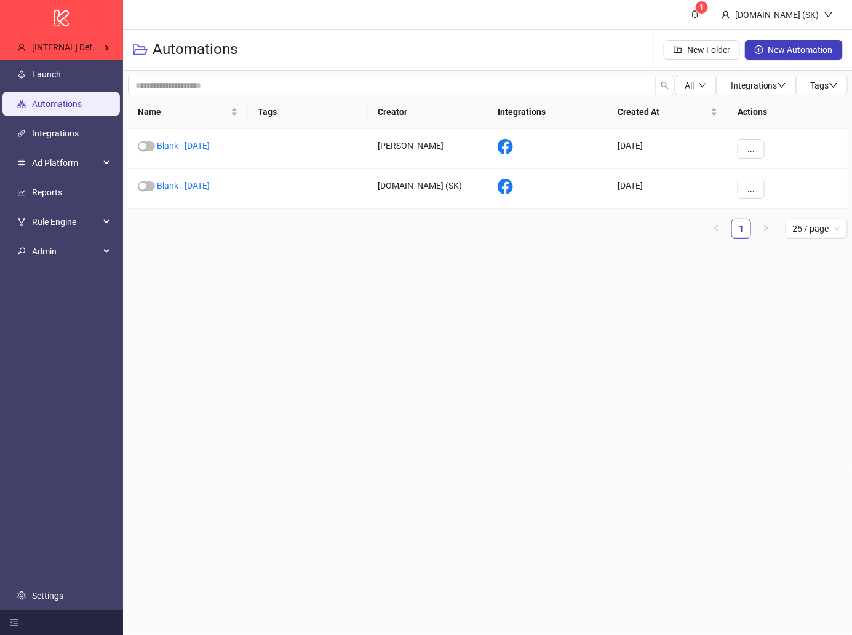
click at [81, 147] on ul "Launch Automations Integrations Ad Platform Reports Rule Engine Admin Settings" at bounding box center [61, 335] width 123 height 551
click at [79, 138] on link "Integrations" at bounding box center [55, 134] width 47 height 10
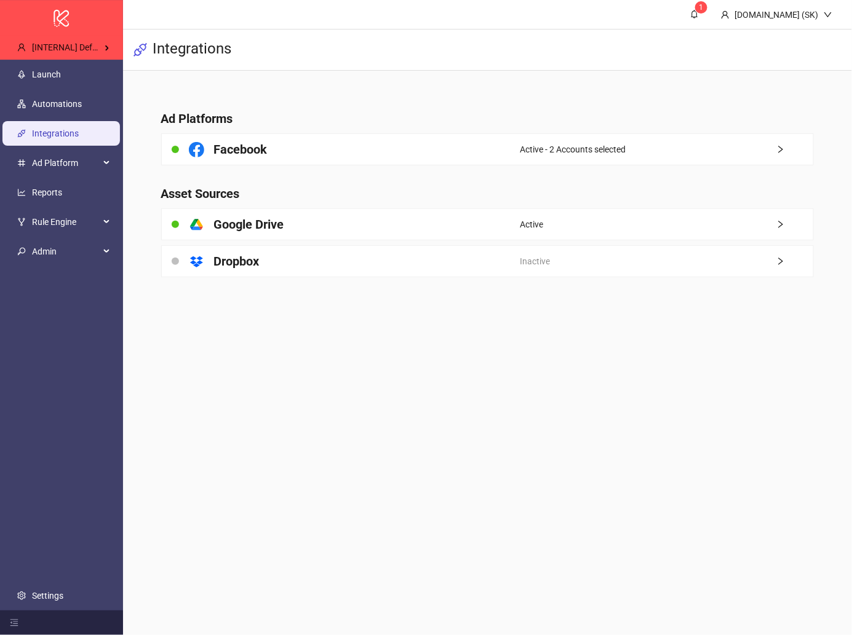
click at [367, 127] on h4 "Ad Platforms" at bounding box center [487, 118] width 653 height 17
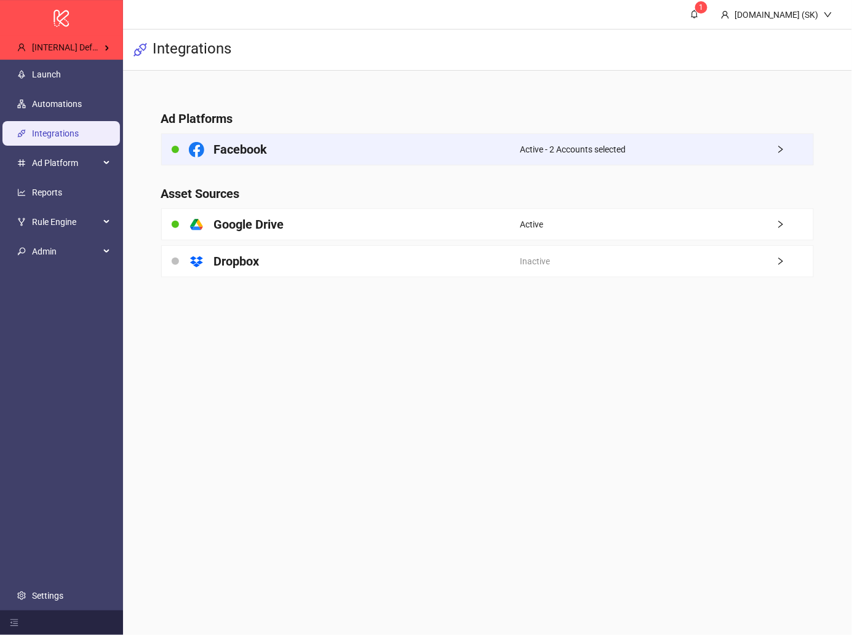
click at [367, 150] on div "Facebook" at bounding box center [341, 149] width 359 height 31
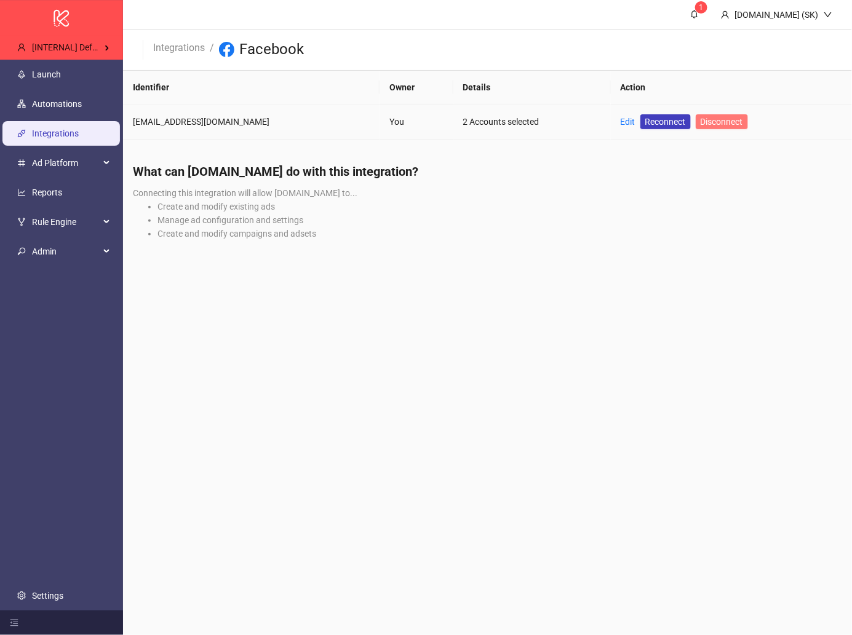
click at [701, 124] on span "Disconnect" at bounding box center [722, 122] width 42 height 10
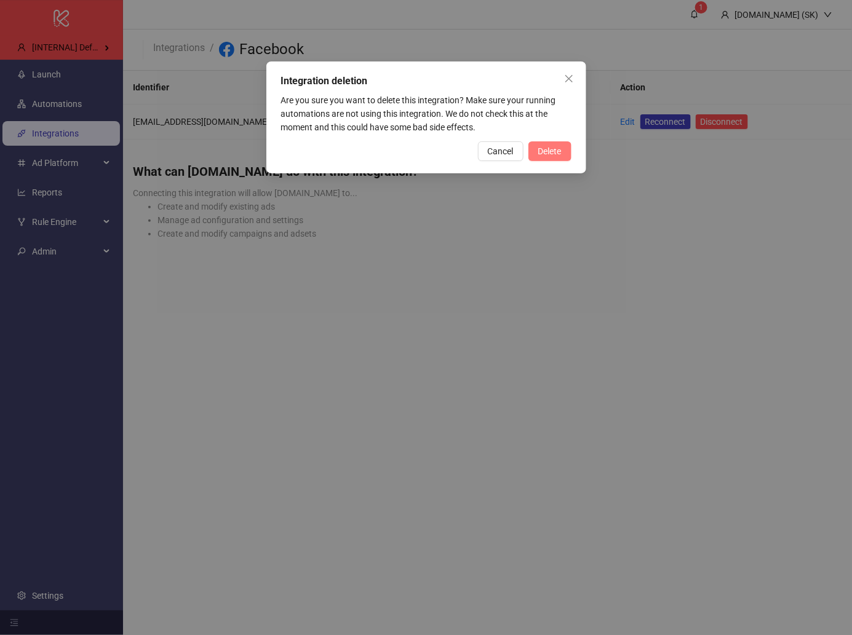
click at [547, 158] on button "Delete" at bounding box center [549, 151] width 43 height 20
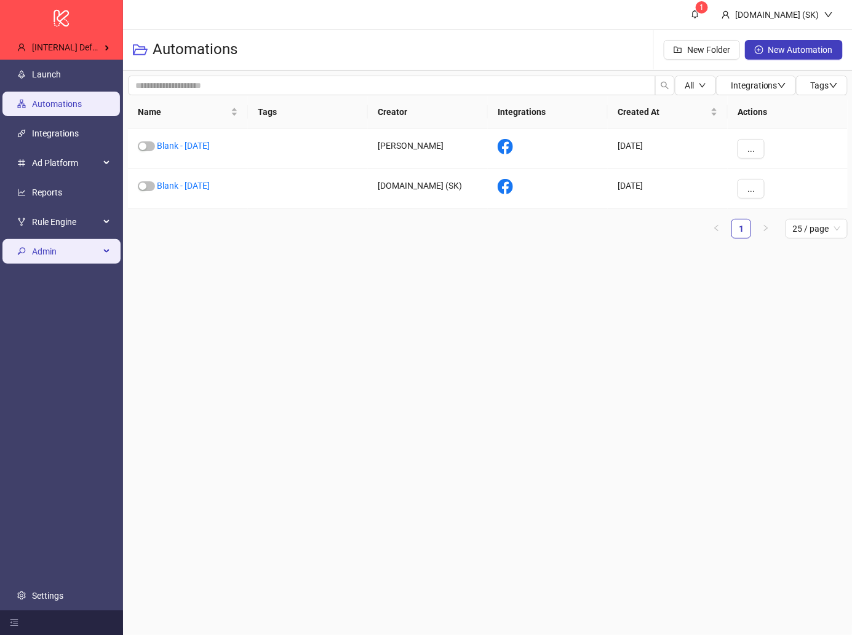
click at [84, 253] on span "Admin" at bounding box center [66, 251] width 68 height 25
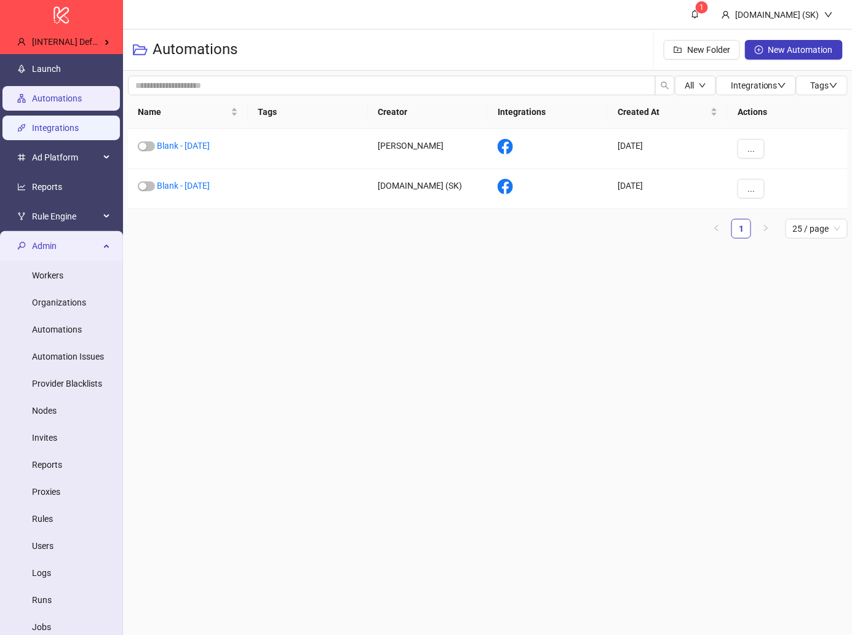
click at [65, 123] on link "Integrations" at bounding box center [55, 128] width 47 height 10
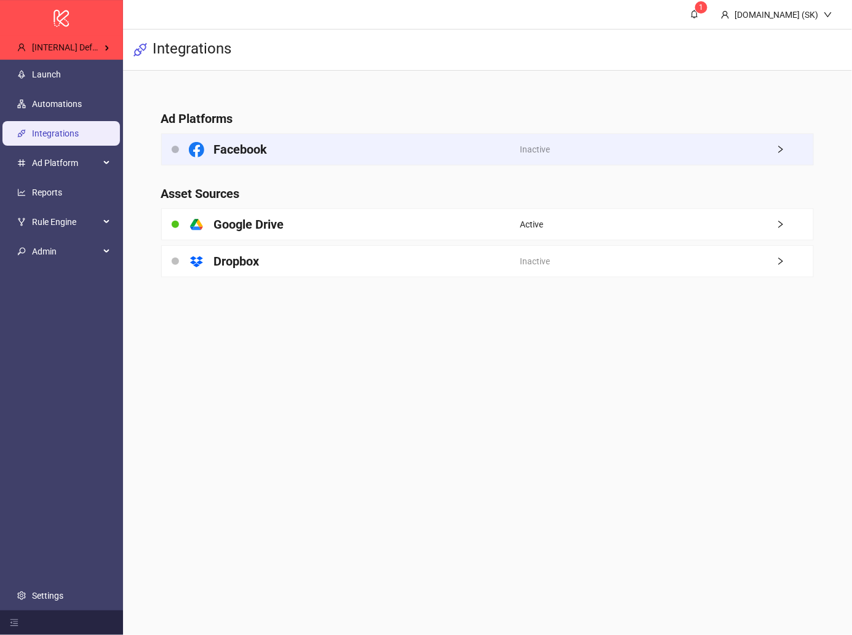
click at [334, 159] on div "Facebook" at bounding box center [341, 149] width 359 height 31
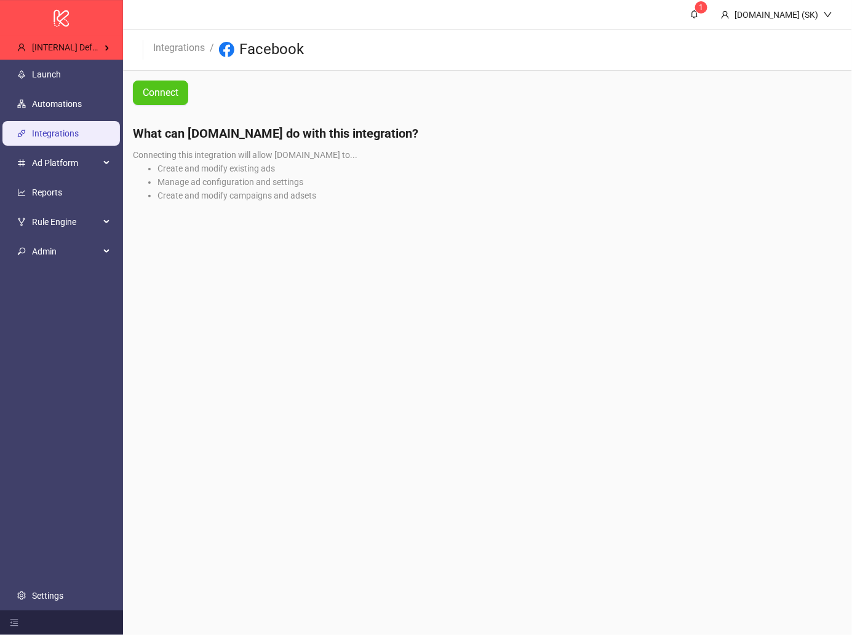
click at [502, 310] on main "1 [DOMAIN_NAME] (SK) Integrations / Facebook Connect What can [DOMAIN_NAME] do …" at bounding box center [487, 317] width 729 height 635
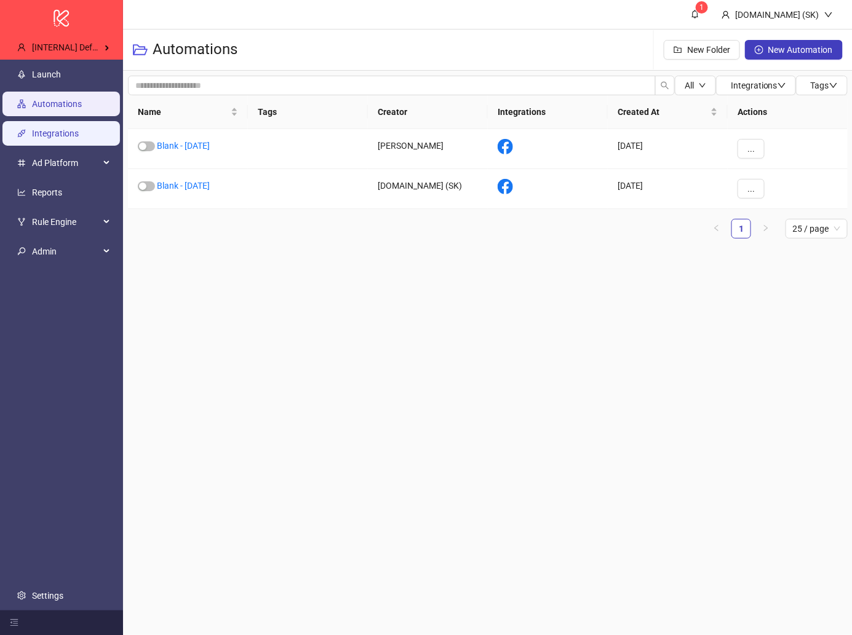
click at [67, 138] on link "Integrations" at bounding box center [55, 134] width 47 height 10
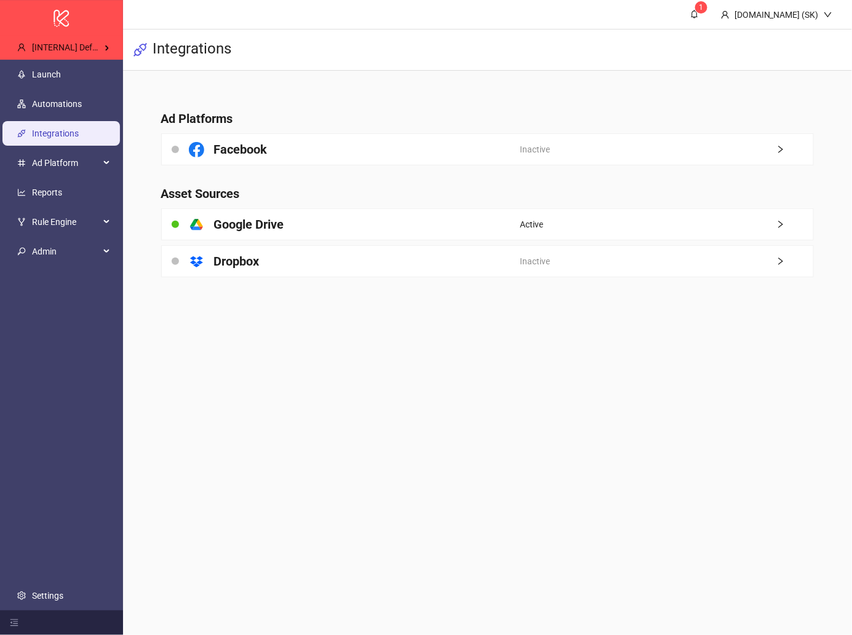
click at [255, 291] on main "Ad Platforms Facebook Inactive Asset Sources platform/google_drive Google Drive…" at bounding box center [487, 186] width 673 height 231
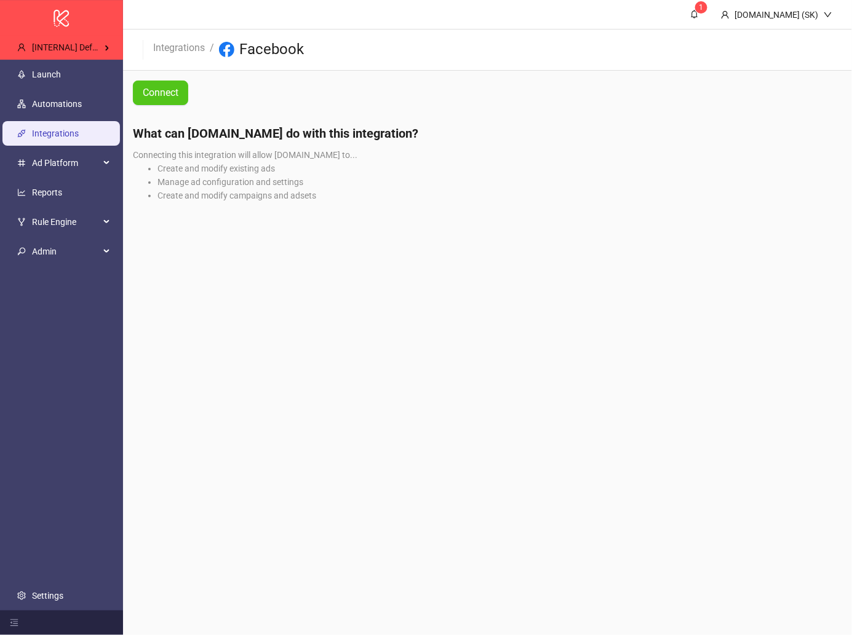
click at [215, 256] on main "1 [DOMAIN_NAME] (SK) Integrations / Facebook Connect What can [DOMAIN_NAME] do …" at bounding box center [487, 317] width 729 height 635
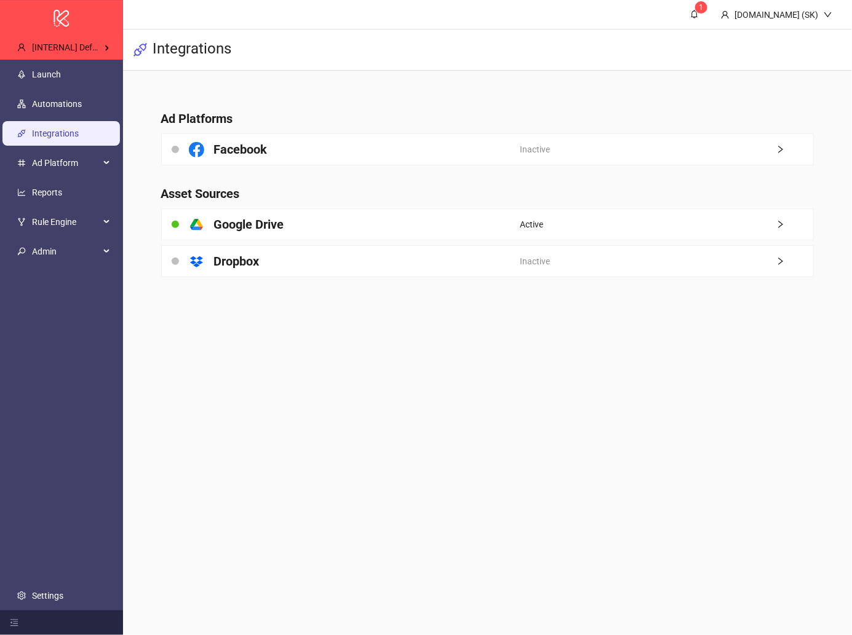
click at [321, 180] on main "Ad Platforms Facebook Inactive Asset Sources platform/google_drive Google Drive…" at bounding box center [487, 186] width 673 height 231
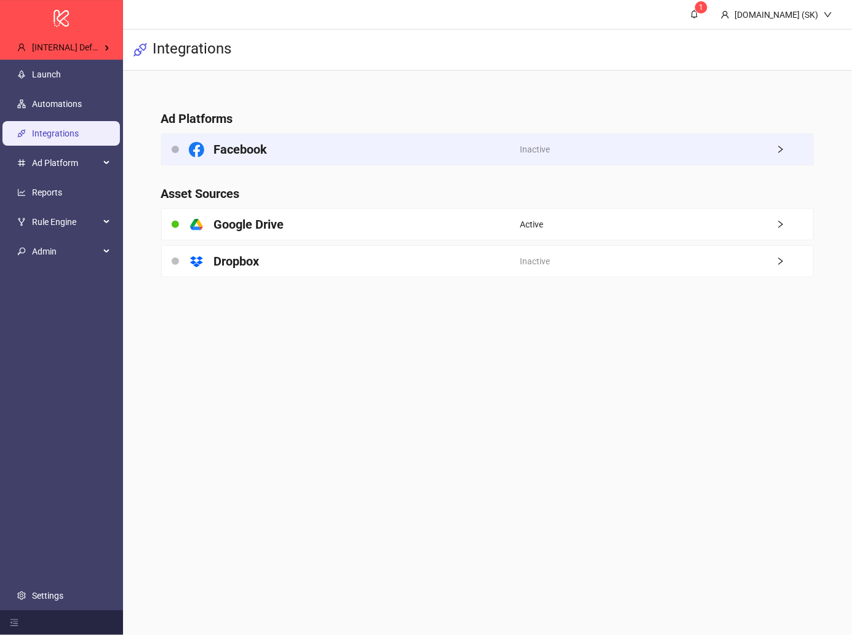
click at [349, 144] on div "Facebook" at bounding box center [341, 149] width 359 height 31
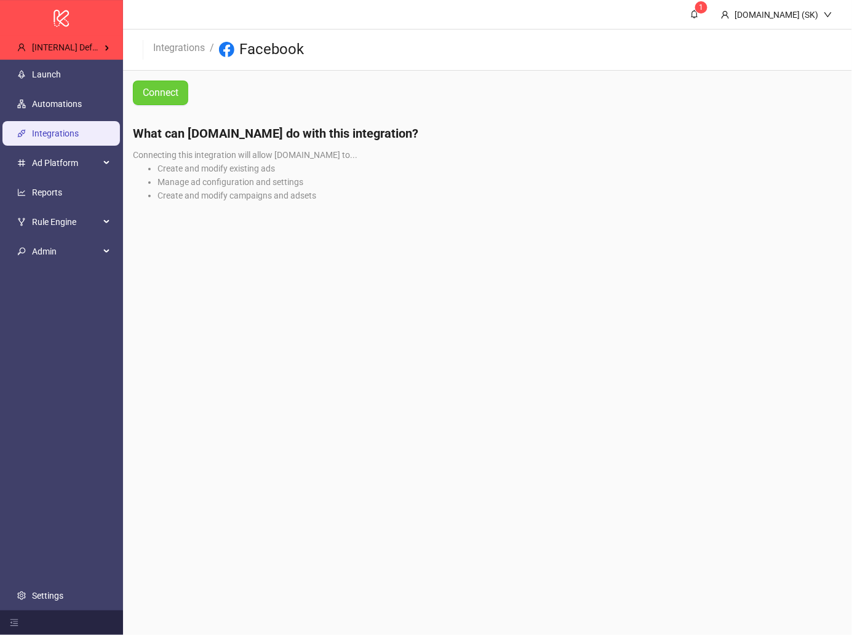
click at [154, 98] on span "Connect" at bounding box center [161, 92] width 36 height 15
click at [321, 301] on main "1 [DOMAIN_NAME] (SK) Integrations / Facebook Connect What can [DOMAIN_NAME] do …" at bounding box center [487, 317] width 729 height 635
click at [68, 239] on span "Admin" at bounding box center [66, 251] width 68 height 25
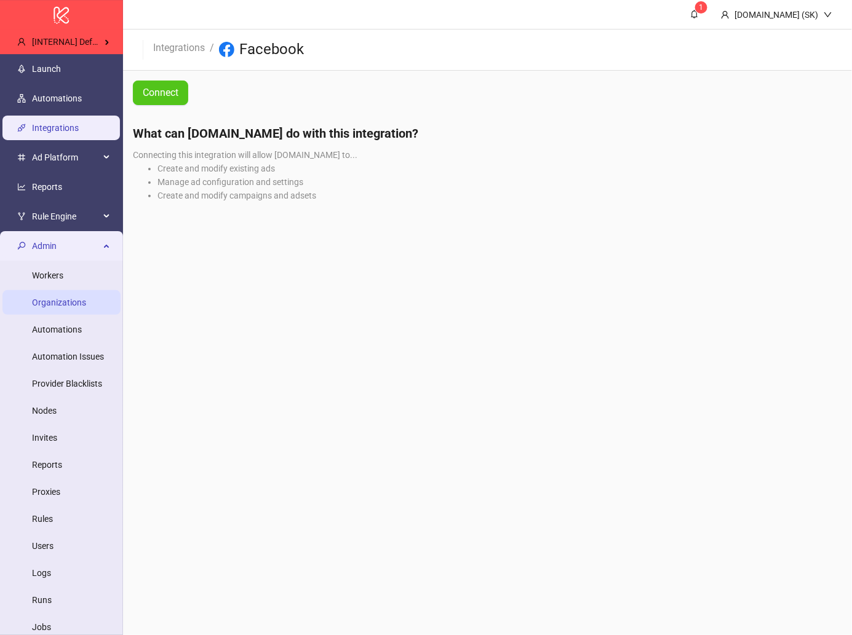
click at [65, 305] on link "Organizations" at bounding box center [59, 303] width 54 height 10
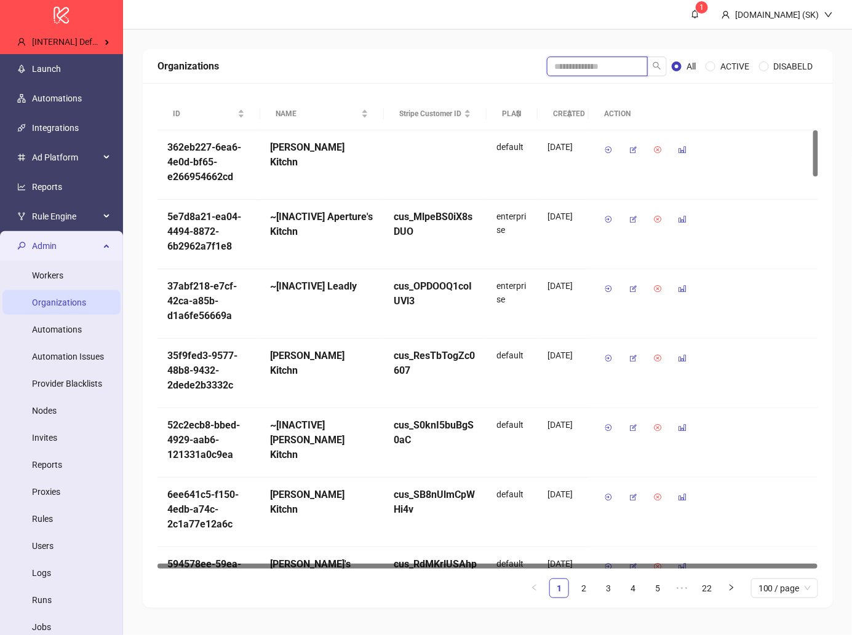
click at [617, 69] on input "search" at bounding box center [597, 67] width 101 height 20
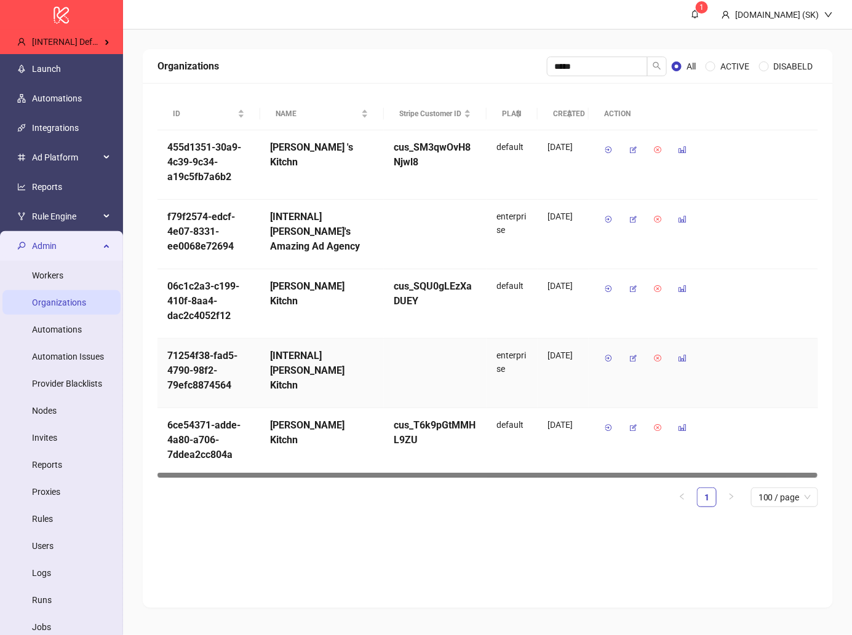
click at [197, 360] on h5 "71254f38-fad5-4790-98f2-79efc8874564" at bounding box center [208, 371] width 83 height 44
copy h5 "71254f38-fad5-4790-98f2-79efc8874564"
click at [186, 366] on h5 "71254f38-fad5-4790-98f2-79efc8874564" at bounding box center [208, 371] width 83 height 44
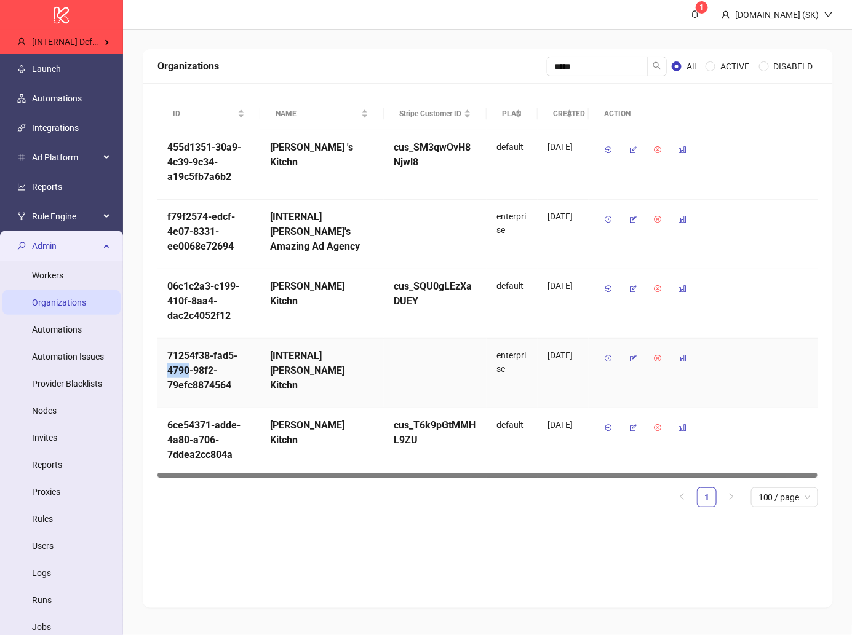
click at [186, 366] on h5 "71254f38-fad5-4790-98f2-79efc8874564" at bounding box center [208, 371] width 83 height 44
copy h5 "71254f38-fad5-4790-98f2-79efc8874564"
click at [600, 65] on input "*****" at bounding box center [597, 67] width 101 height 20
type input "*"
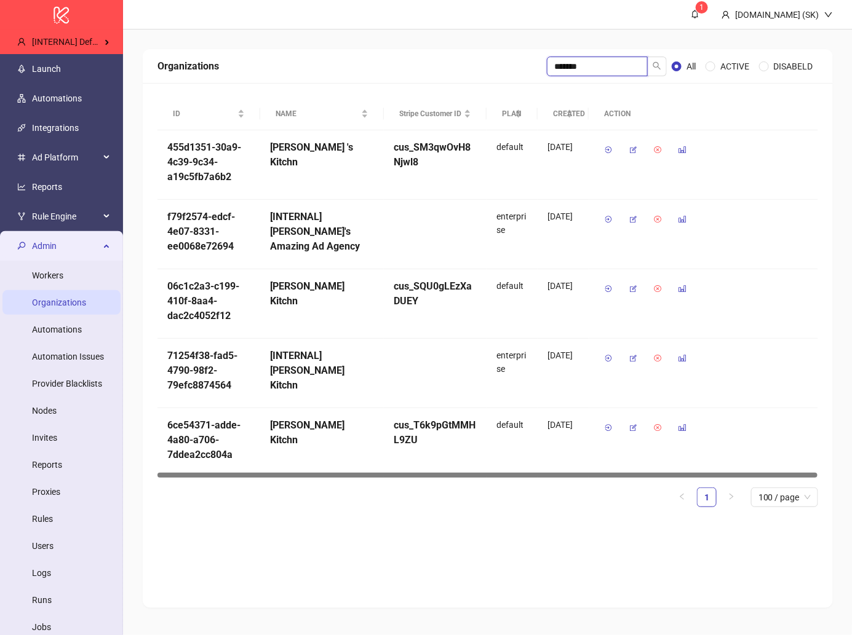
type input "*******"
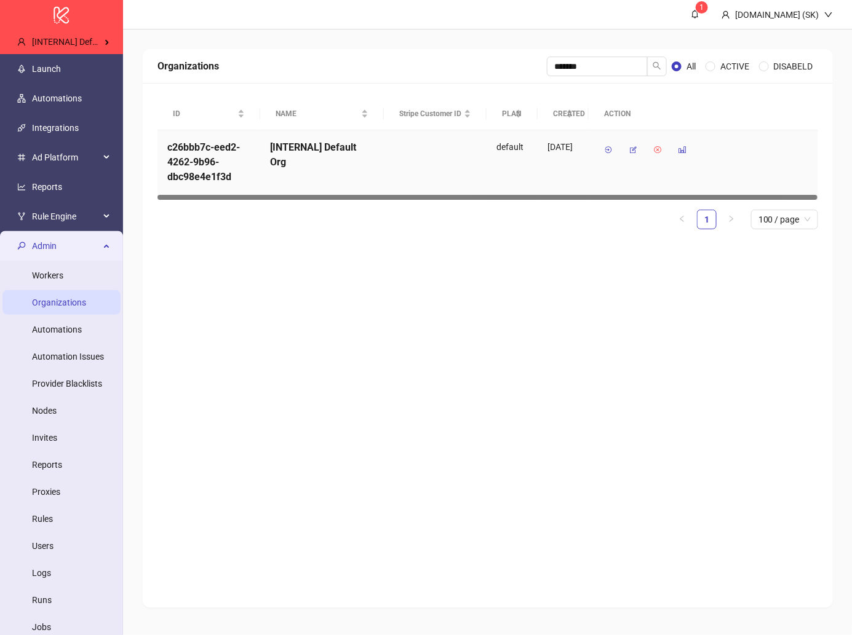
click at [208, 172] on h5 "c26bbb7c-eed2-4262-9b96-dbc98e4e1f3d" at bounding box center [208, 162] width 83 height 44
copy h5 "c26bbb7c-eed2-4262-9b96-dbc98e4e1f3d"
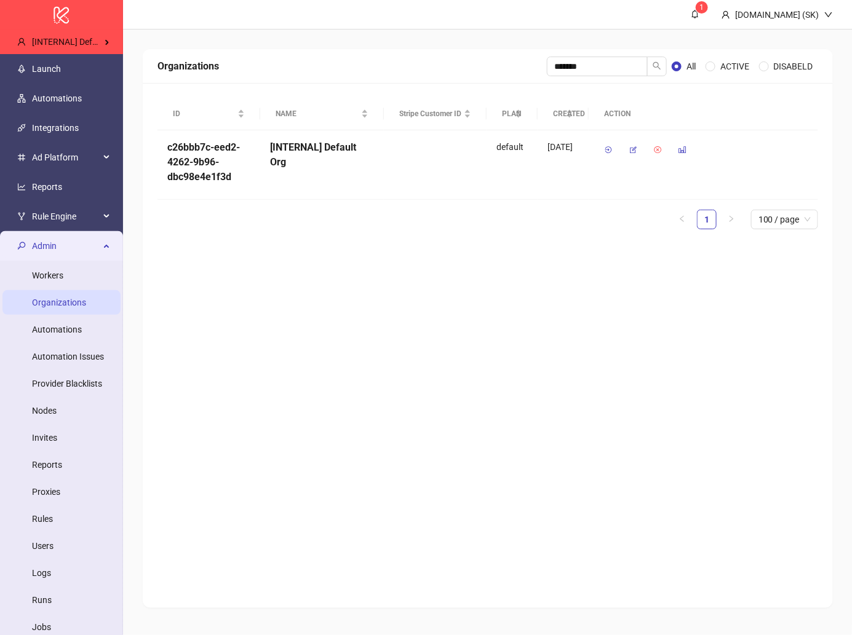
click at [343, 332] on div "Organizations ******* All ACTIVE DISABELD ID NAME Stripe Customer ID PLAN CREAT…" at bounding box center [488, 328] width 690 height 559
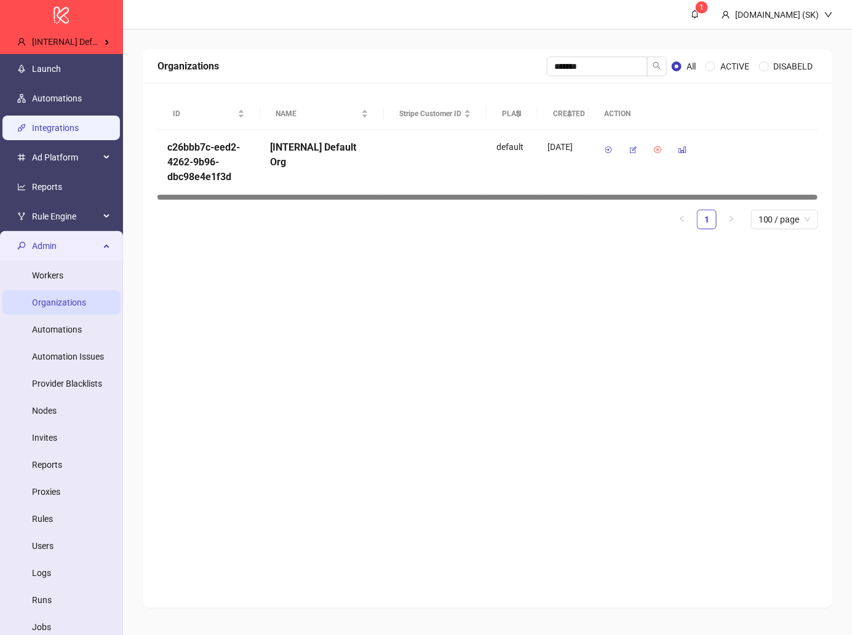
click at [79, 125] on link "Integrations" at bounding box center [55, 128] width 47 height 10
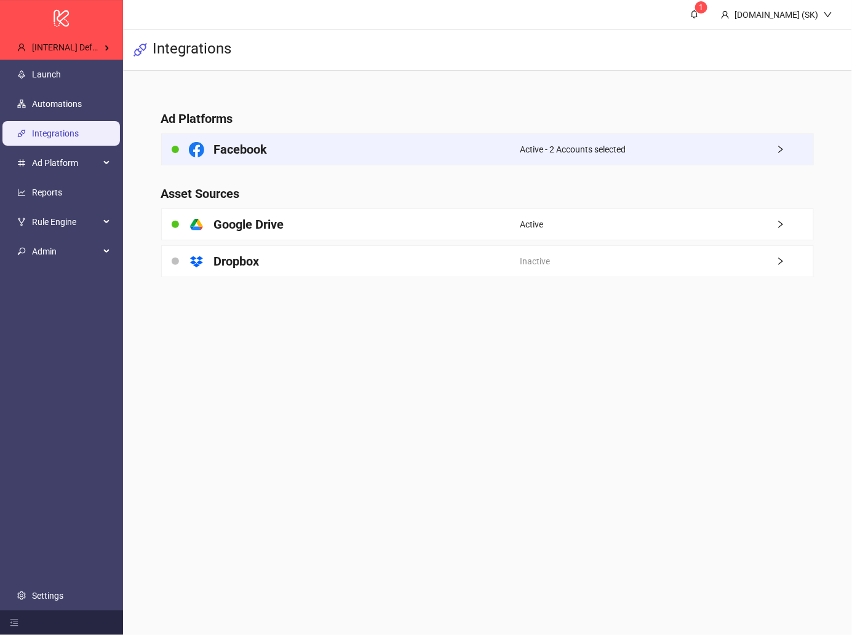
click at [488, 154] on div "Facebook" at bounding box center [341, 149] width 359 height 31
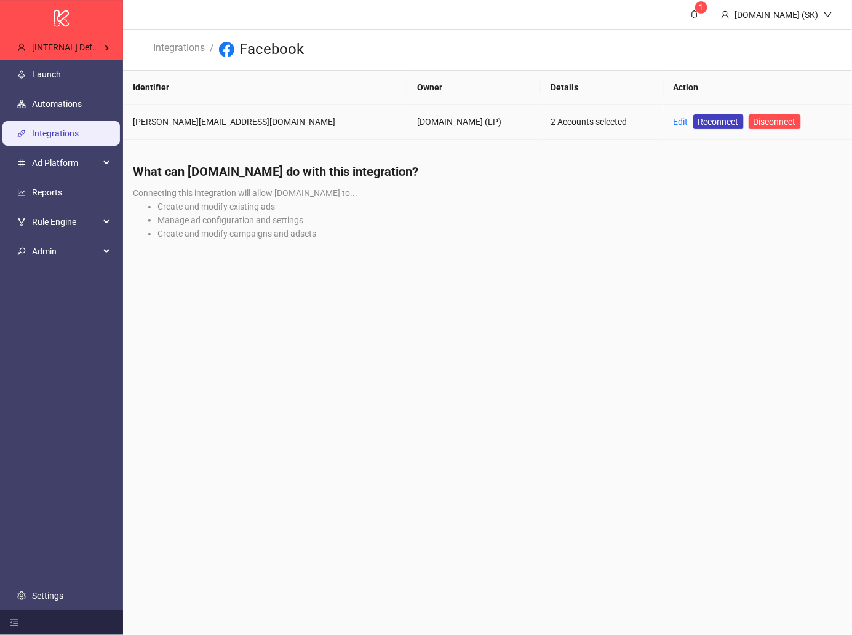
click at [664, 121] on td "Edit Reconnect Disconnect" at bounding box center [758, 122] width 188 height 35
click at [673, 118] on link "Edit" at bounding box center [680, 122] width 15 height 10
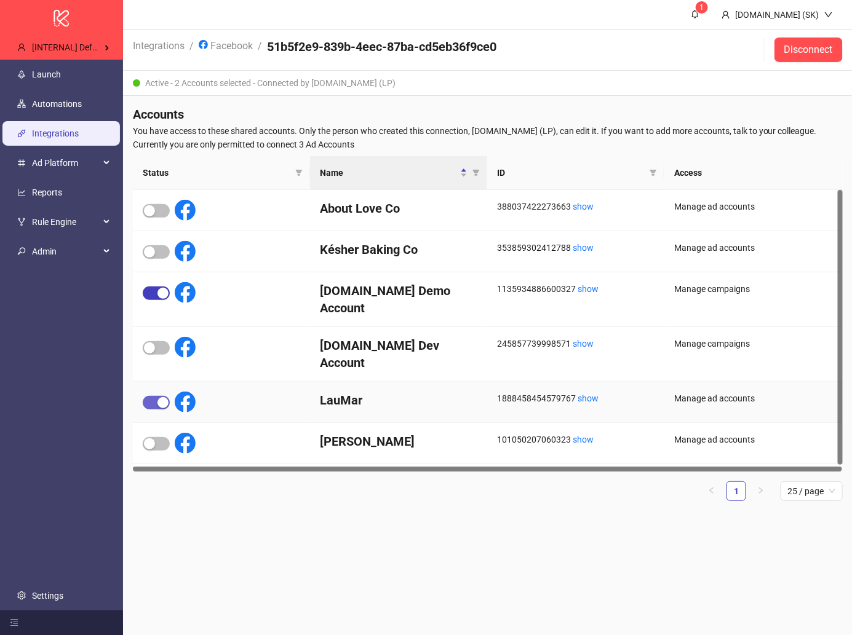
click at [155, 396] on span "button" at bounding box center [156, 403] width 27 height 14
click at [61, 79] on link "Launch" at bounding box center [46, 74] width 29 height 10
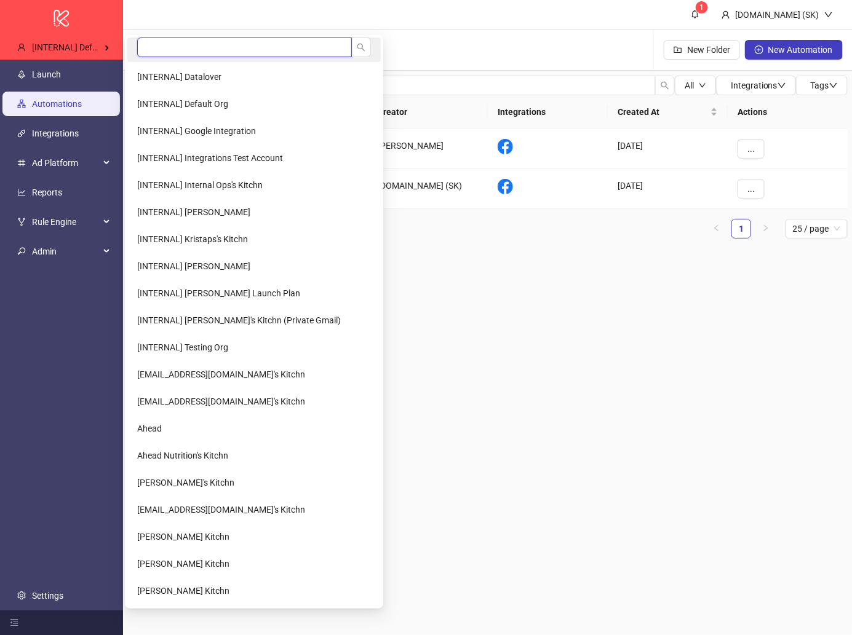
click at [185, 45] on input "search" at bounding box center [244, 48] width 215 height 20
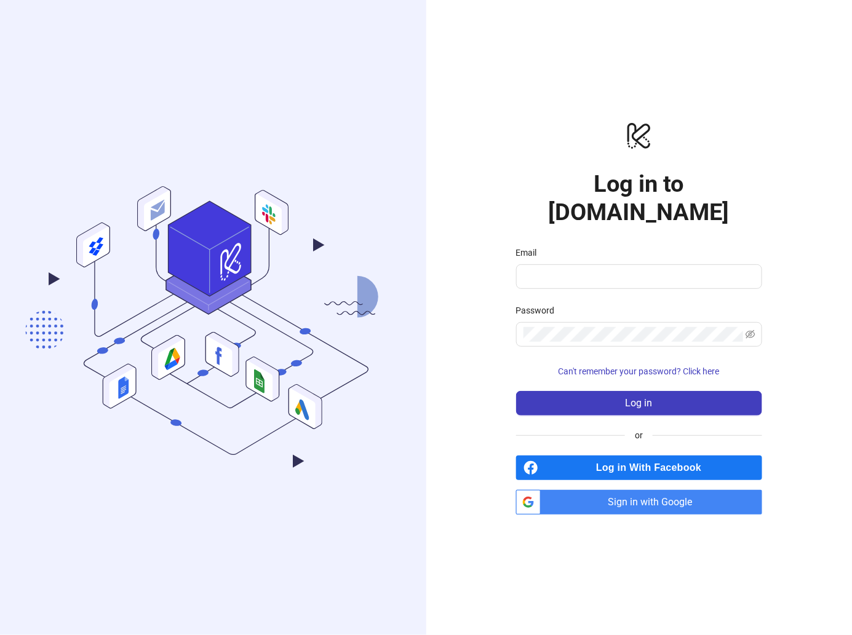
click at [664, 490] on span "Sign in with Google" at bounding box center [654, 502] width 216 height 25
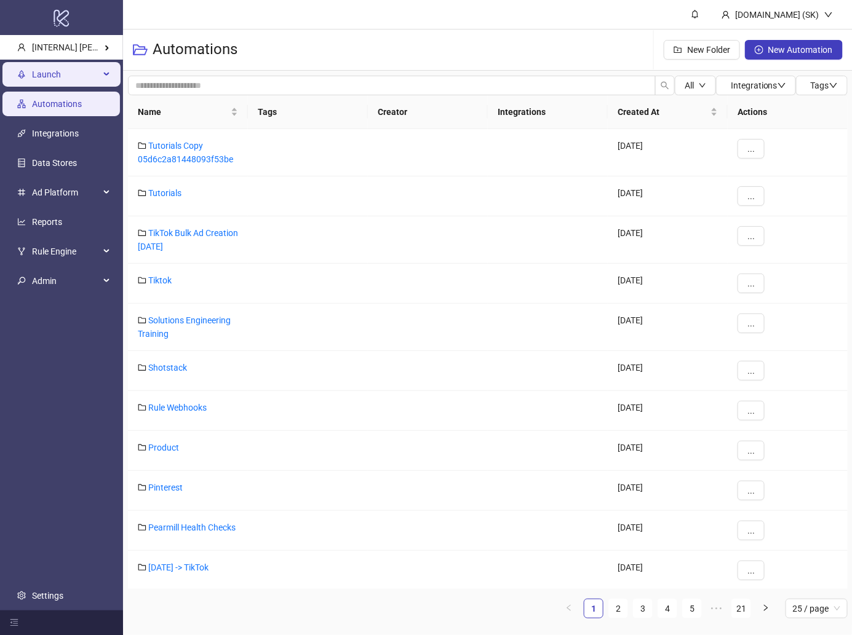
click at [92, 79] on span "Launch" at bounding box center [66, 74] width 68 height 25
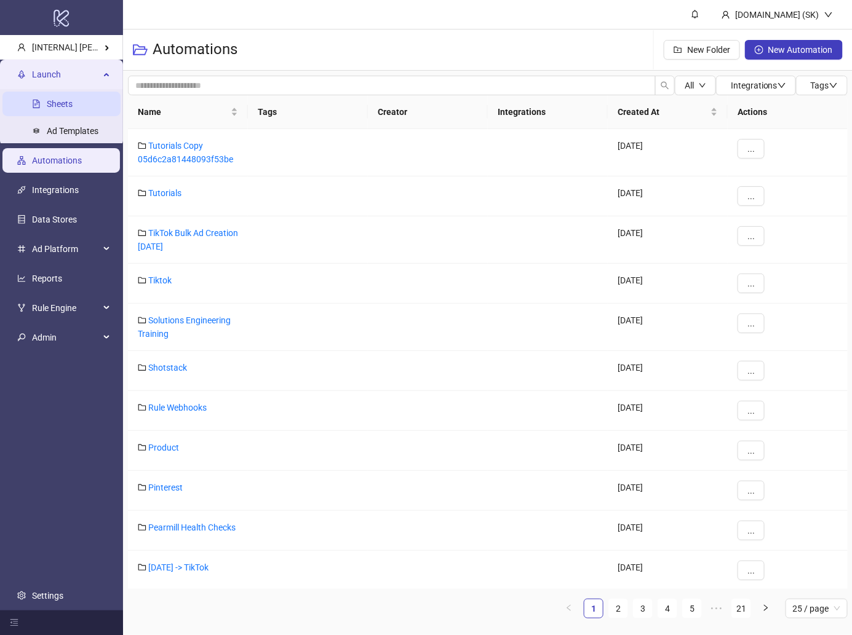
click at [73, 109] on link "Sheets" at bounding box center [60, 104] width 26 height 10
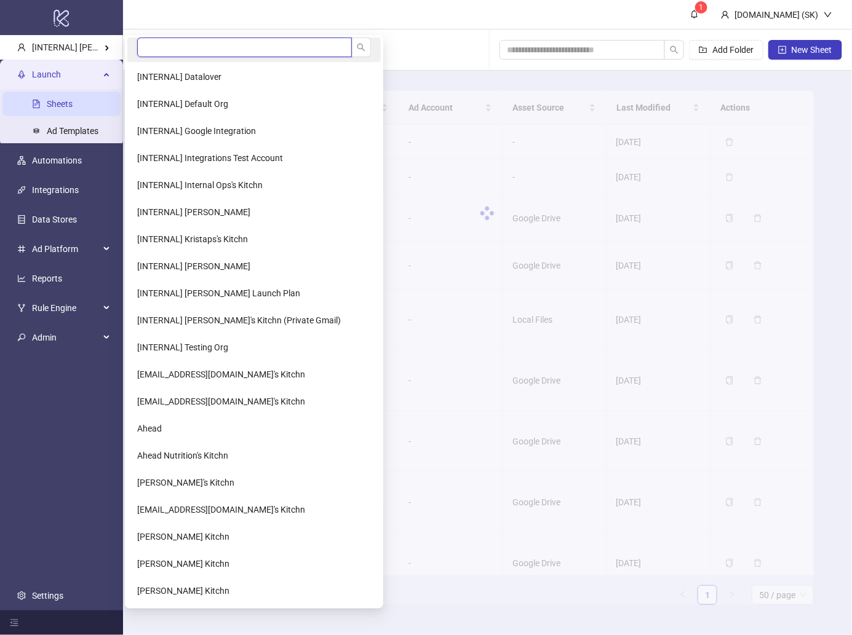
click at [172, 39] on input "search" at bounding box center [244, 48] width 215 height 20
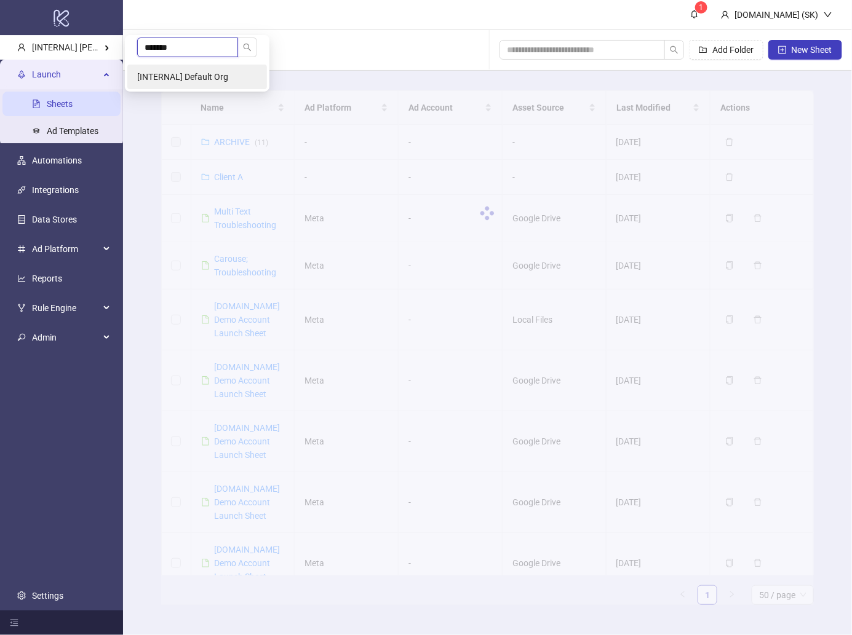
type input "*******"
click at [177, 71] on li "[INTERNAL] Default Org" at bounding box center [197, 77] width 140 height 25
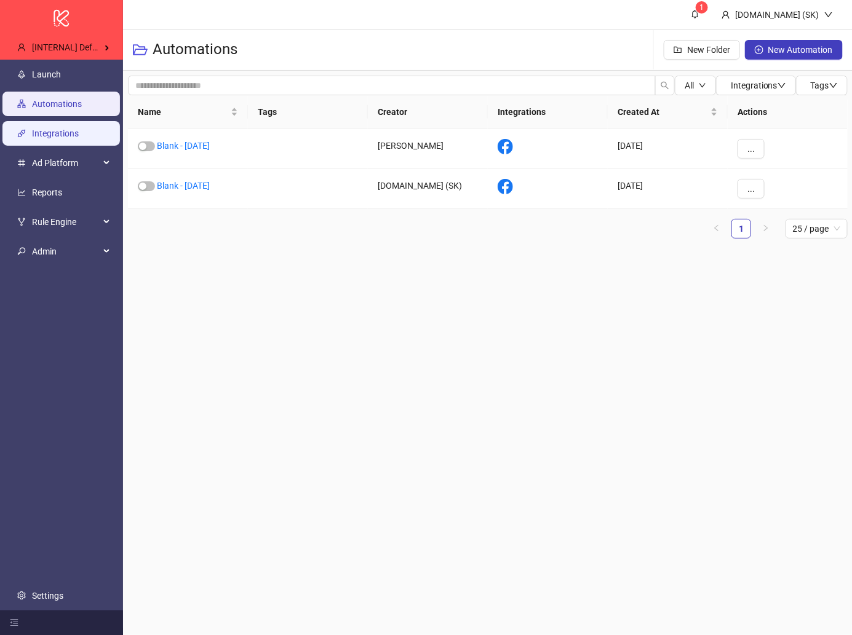
click at [79, 133] on link "Integrations" at bounding box center [55, 134] width 47 height 10
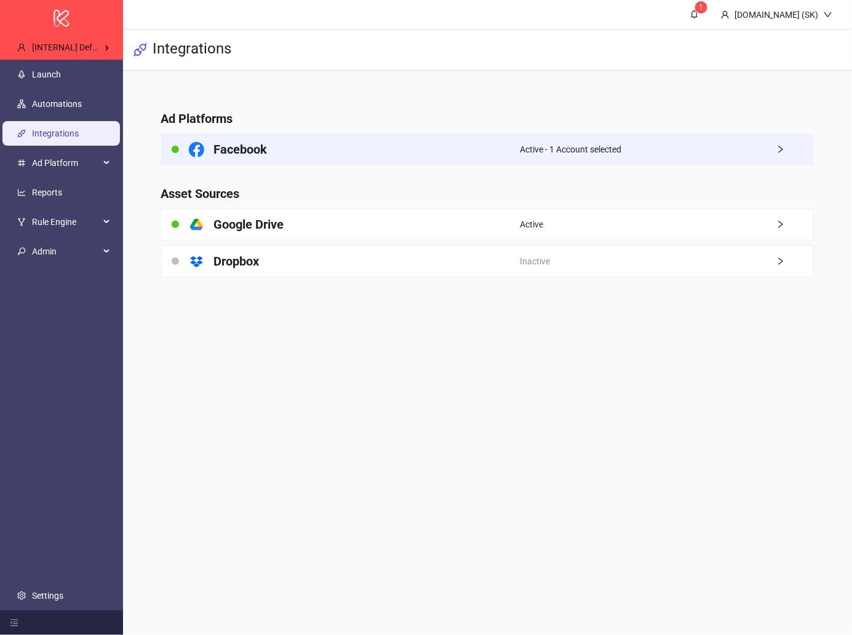
click at [407, 160] on div "Facebook" at bounding box center [341, 149] width 359 height 31
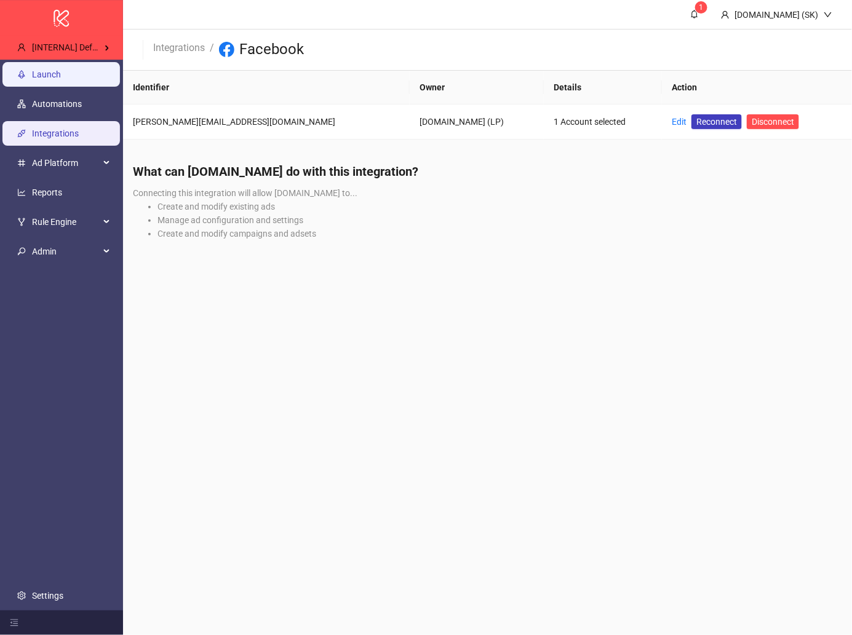
click at [61, 76] on link "Launch" at bounding box center [46, 74] width 29 height 10
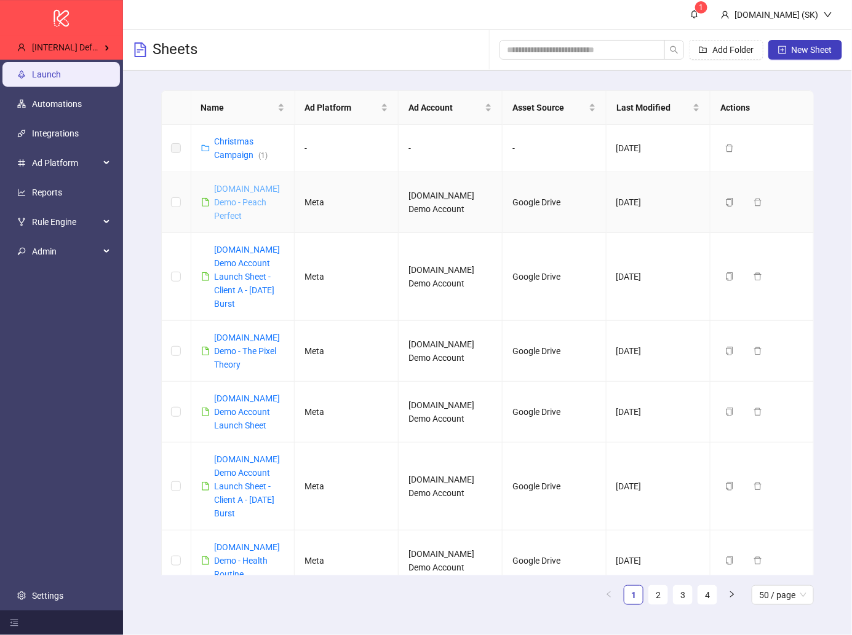
click at [257, 184] on link "[DOMAIN_NAME] Demo - Peach Perfect" at bounding box center [248, 202] width 66 height 37
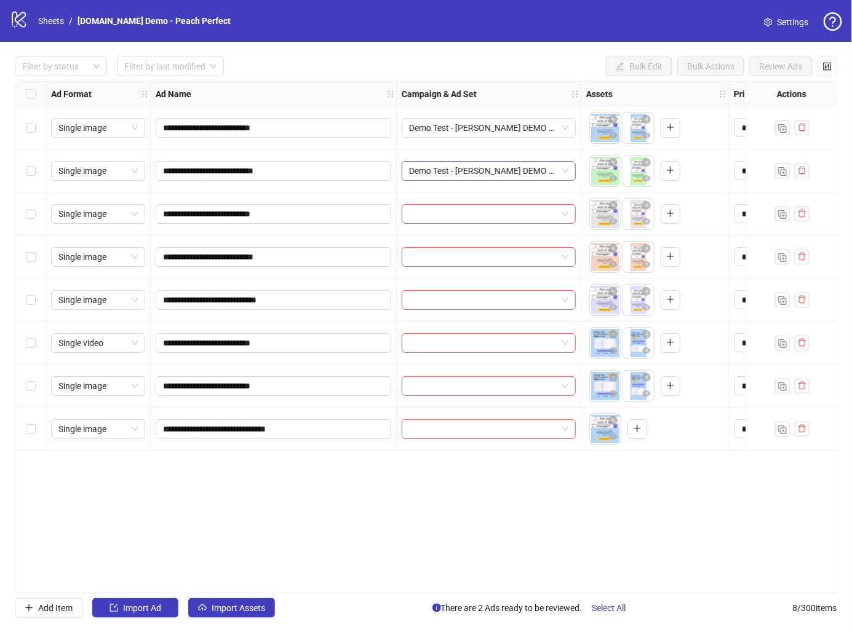
click at [511, 172] on span "Demo Test - [PERSON_NAME] DEMO 13" at bounding box center [488, 171] width 159 height 18
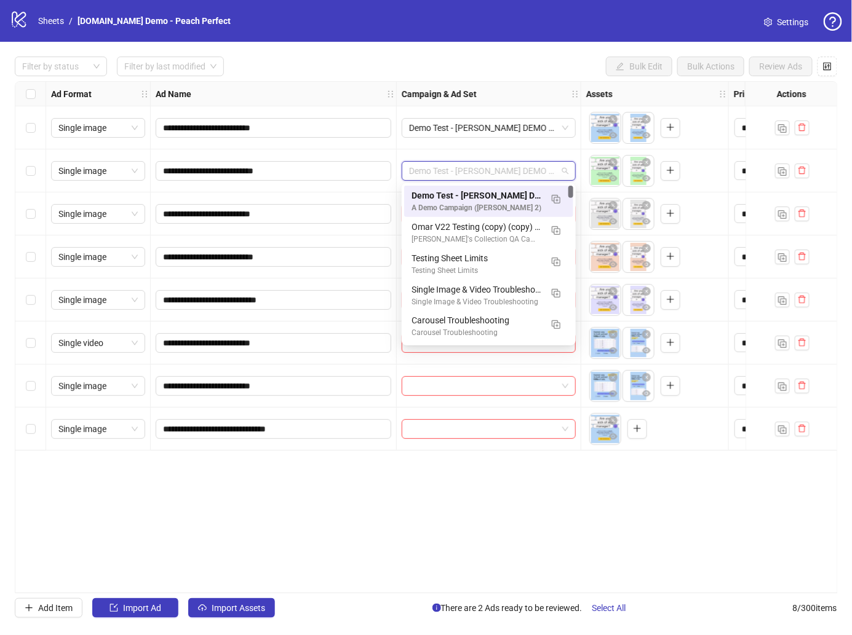
click at [503, 157] on div "Demo Test - [PERSON_NAME] DEMO 13" at bounding box center [489, 170] width 185 height 43
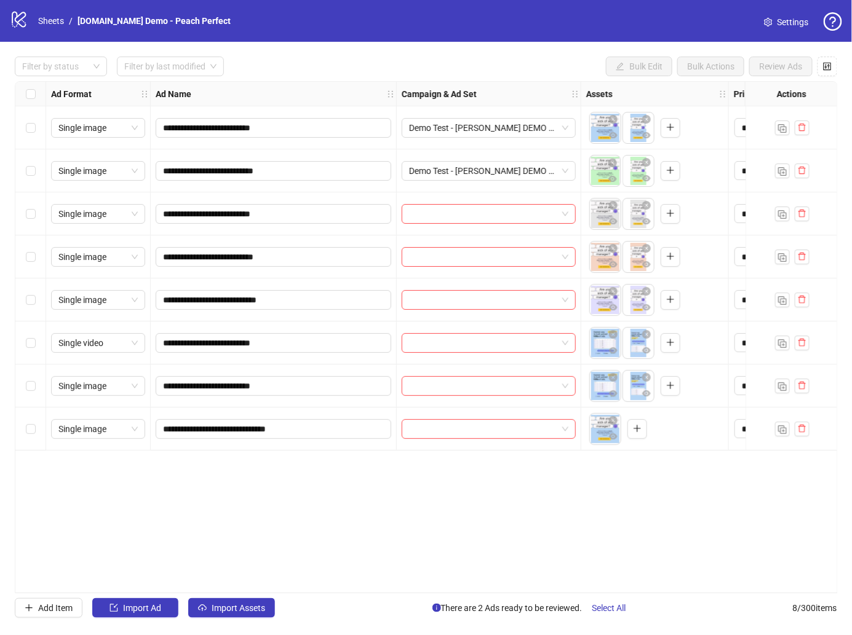
click at [603, 177] on body "**********" at bounding box center [426, 317] width 852 height 635
click at [22, 163] on div "Select row 2" at bounding box center [30, 170] width 31 height 43
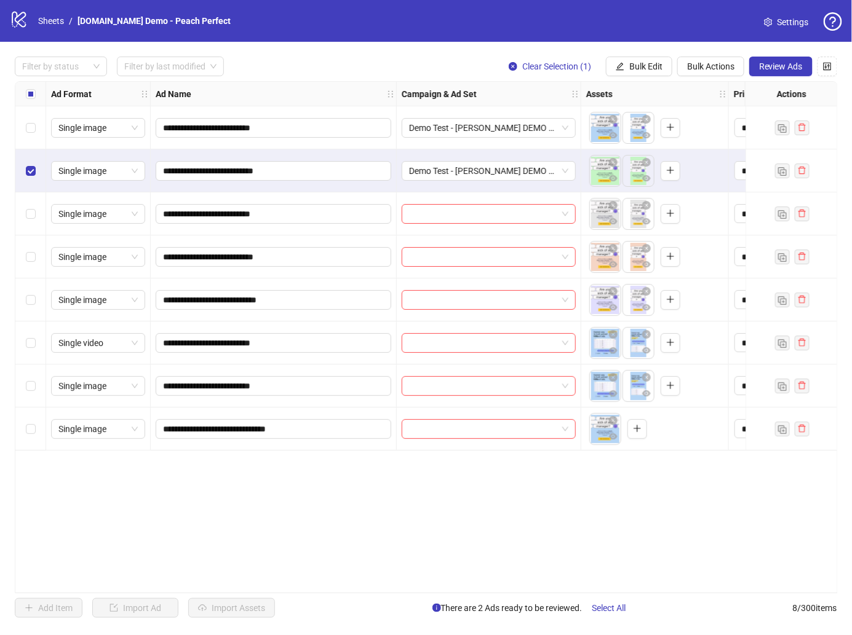
click at [22, 163] on div "Select row 2" at bounding box center [30, 170] width 31 height 43
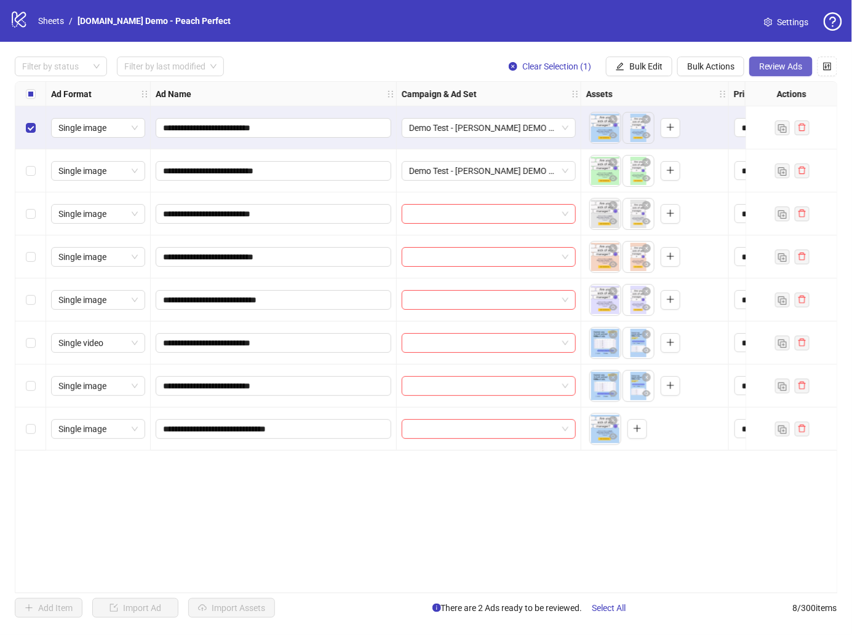
click at [782, 63] on span "Review Ads" at bounding box center [781, 67] width 44 height 10
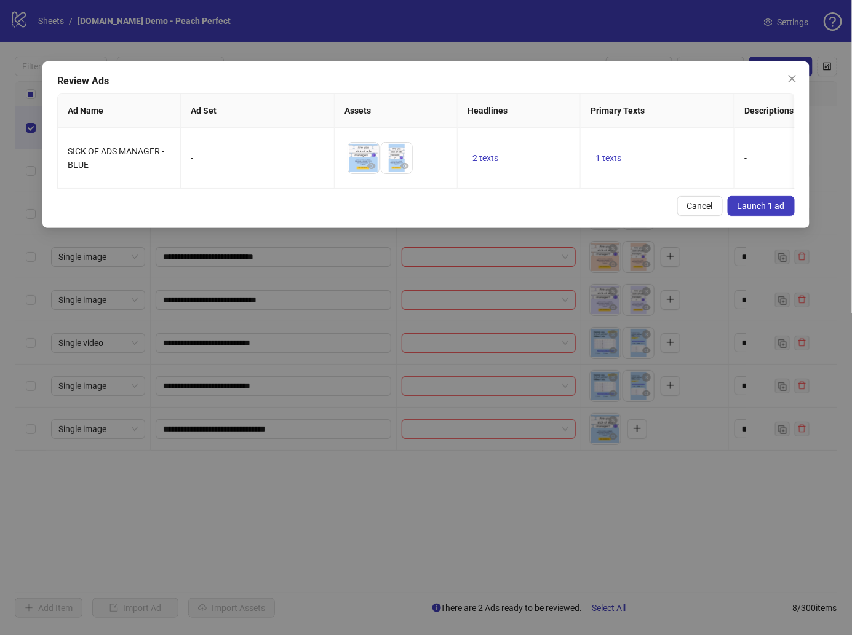
click at [761, 207] on span "Launch 1 ad" at bounding box center [760, 206] width 47 height 10
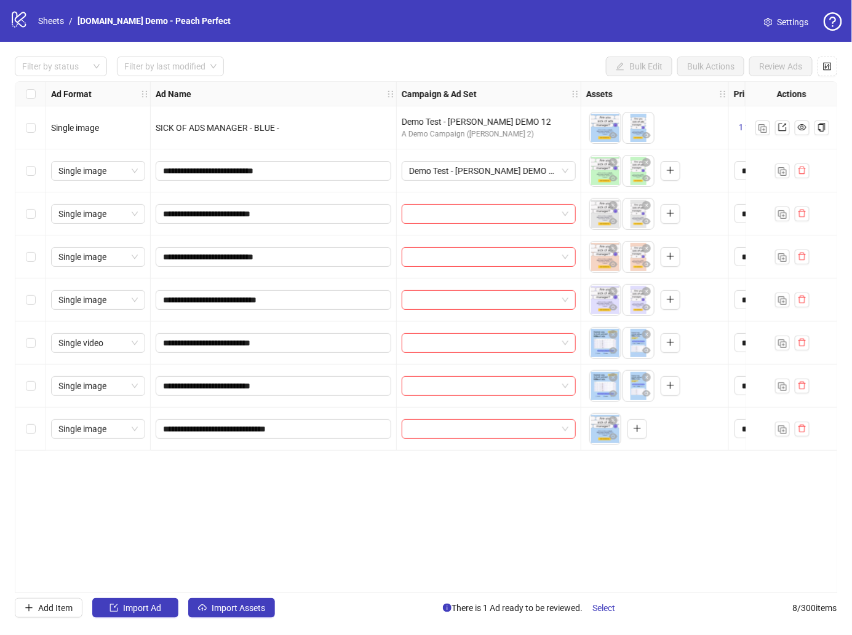
click at [160, 496] on div "**********" at bounding box center [426, 337] width 823 height 512
